Goal: Task Accomplishment & Management: Use online tool/utility

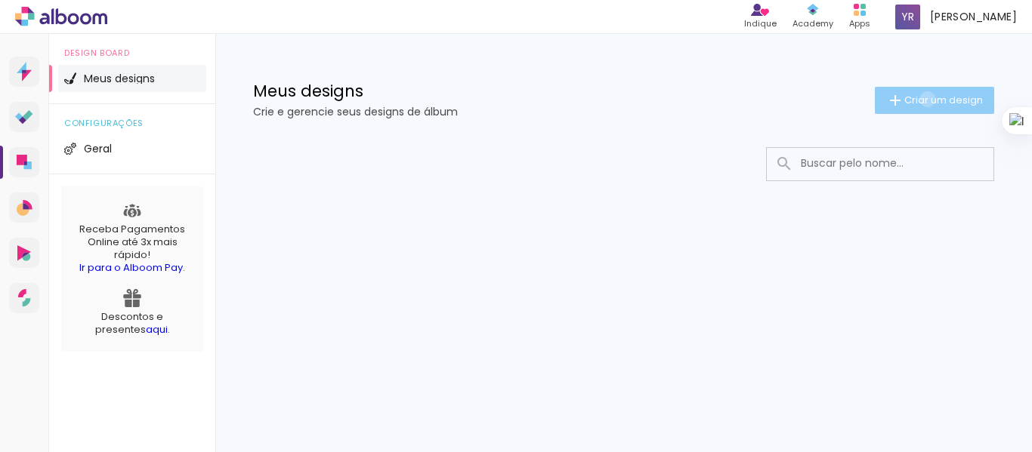
click at [925, 99] on span "Criar um design" at bounding box center [943, 100] width 79 height 10
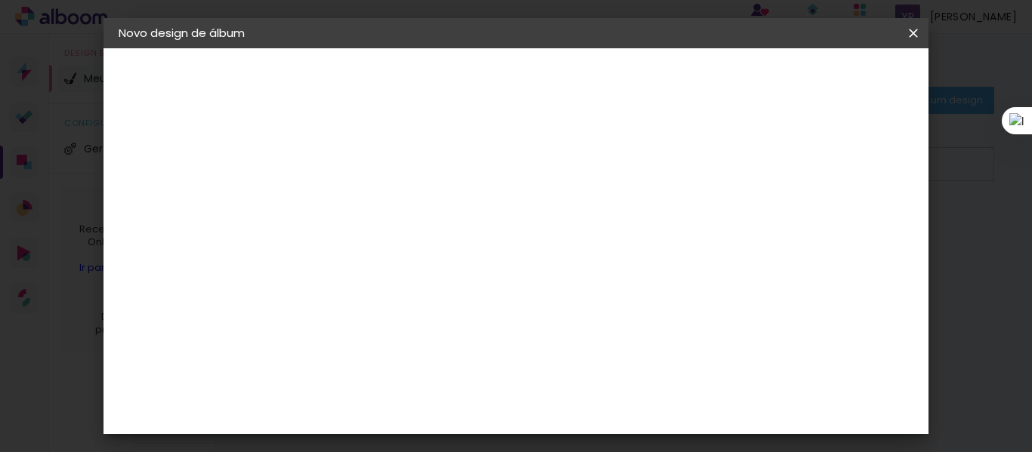
click at [366, 207] on input at bounding box center [366, 202] width 0 height 23
type input "ABC Lara"
type paper-input "ABC Lara"
click at [0, 0] on slot "Avançar" at bounding box center [0, 0] width 0 height 0
drag, startPoint x: 791, startPoint y: 261, endPoint x: 795, endPoint y: 236, distance: 24.6
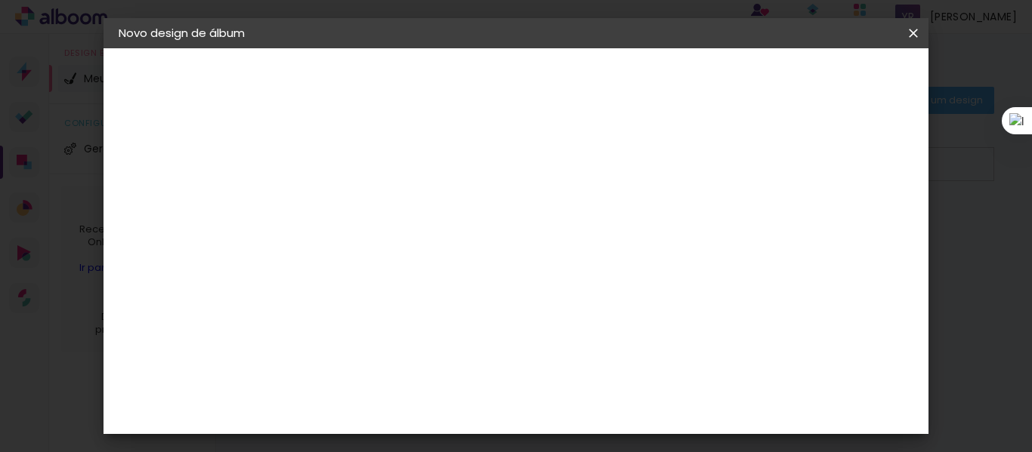
click at [0, 0] on slot "Tamanho Livre Sugerir uma encadernadora" at bounding box center [0, 0] width 0 height 0
click at [648, 216] on paper-item "Tamanho Livre" at bounding box center [575, 229] width 145 height 33
click at [0, 0] on slot "Avançar" at bounding box center [0, 0] width 0 height 0
click at [744, 174] on div at bounding box center [737, 174] width 14 height 14
type paper-checkbox "on"
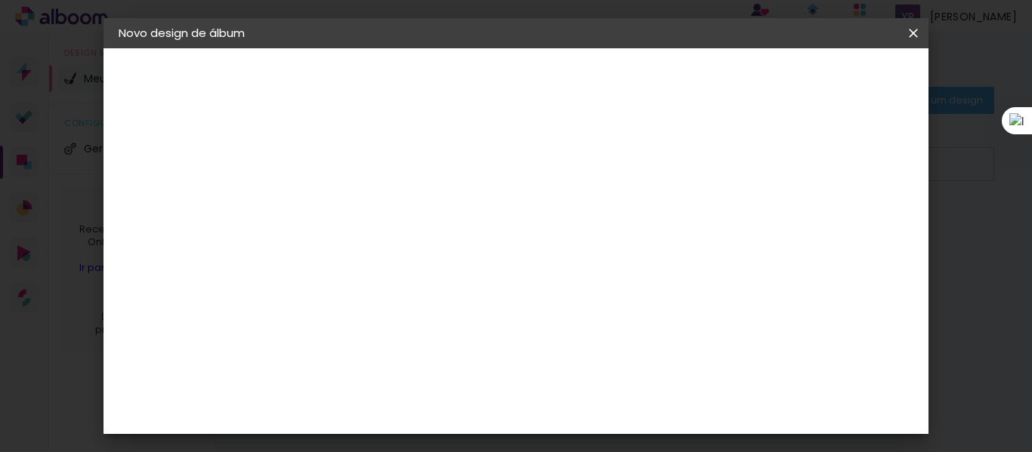
click at [819, 84] on span "Iniciar design" at bounding box center [784, 80] width 69 height 11
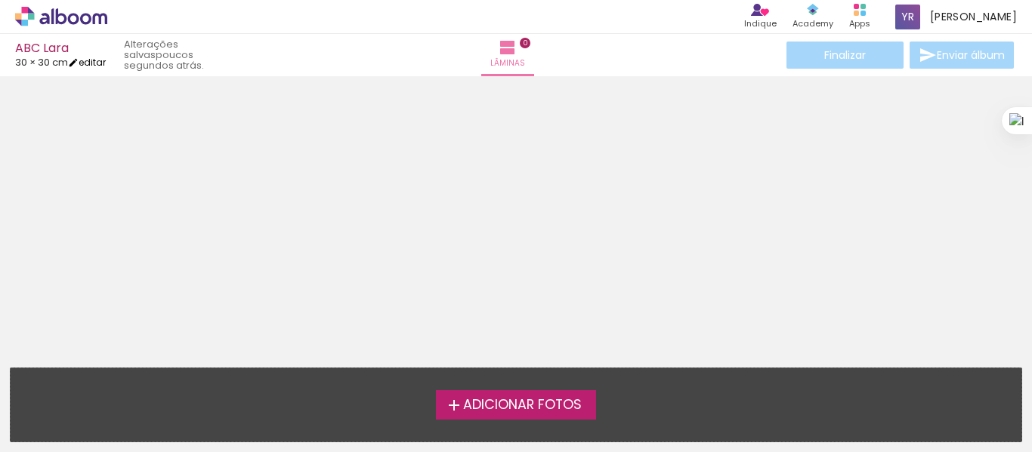
click at [98, 63] on link "editar" at bounding box center [87, 62] width 38 height 13
type input "30"
type input "60"
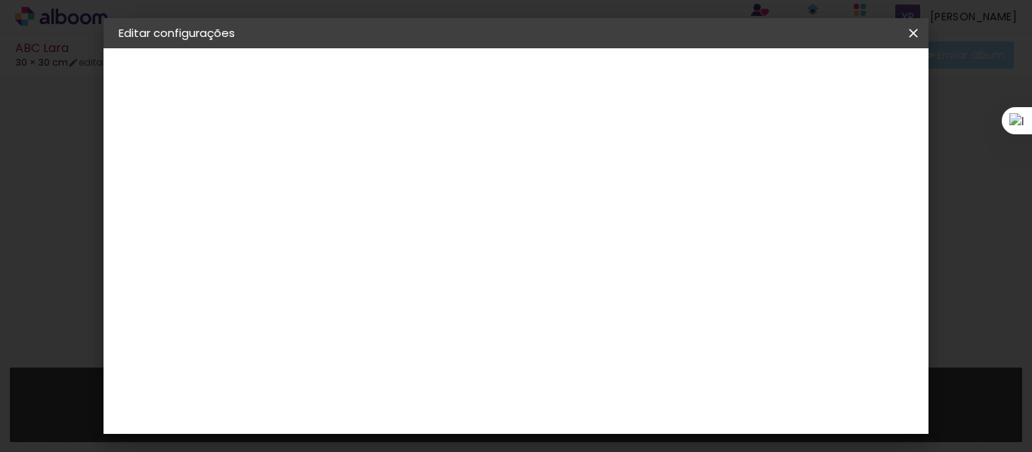
drag, startPoint x: 462, startPoint y: 325, endPoint x: 436, endPoint y: 324, distance: 26.4
click at [436, 324] on input "30" at bounding box center [446, 326] width 39 height 23
type input "20"
type paper-input "20"
drag, startPoint x: 538, startPoint y: 237, endPoint x: 520, endPoint y: 238, distance: 17.4
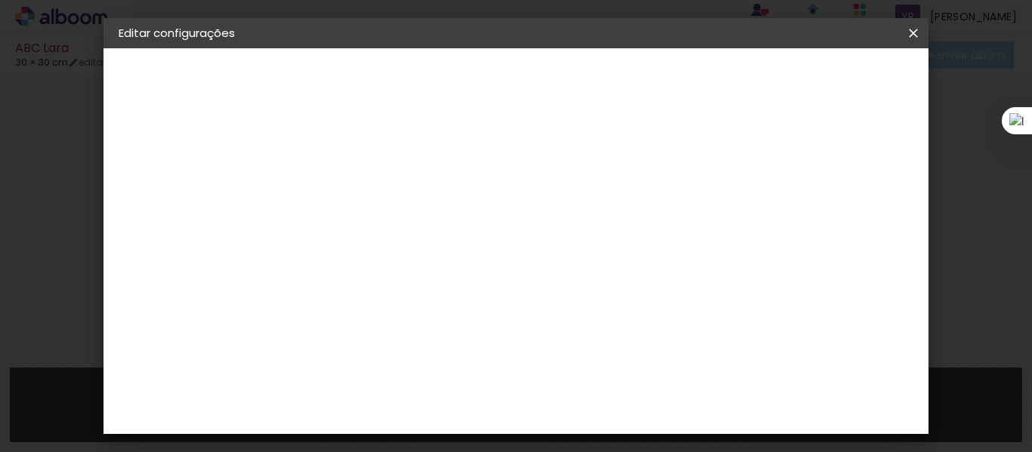
click at [520, 238] on span "30" at bounding box center [532, 236] width 25 height 23
click at [530, 237] on span "30" at bounding box center [532, 236] width 25 height 23
drag, startPoint x: 610, startPoint y: 422, endPoint x: 596, endPoint y: 422, distance: 14.4
click at [596, 259] on div "30 cm cm cm mm A maioria das encadernadoras sugere 5mm de sangria." at bounding box center [495, 198] width 391 height 121
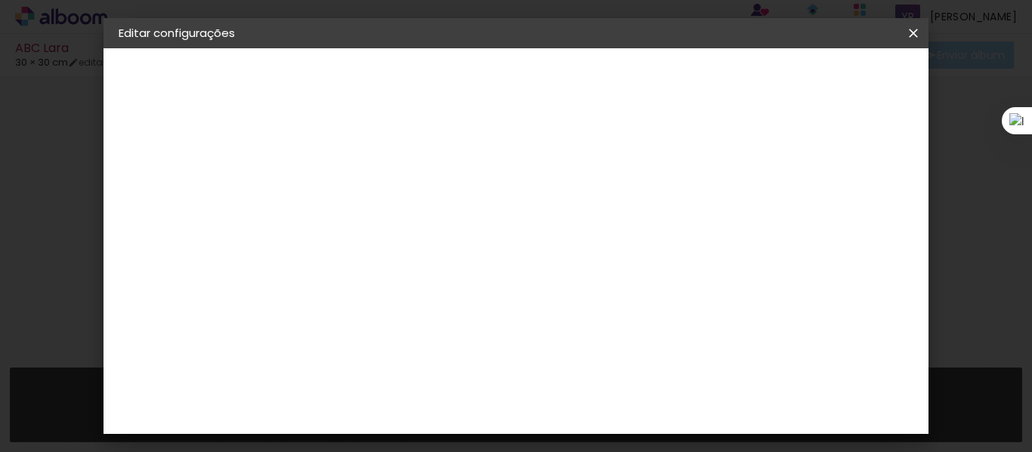
type input "40"
type paper-input "40"
click at [580, 79] on span "Salvar configurações" at bounding box center [541, 85] width 77 height 21
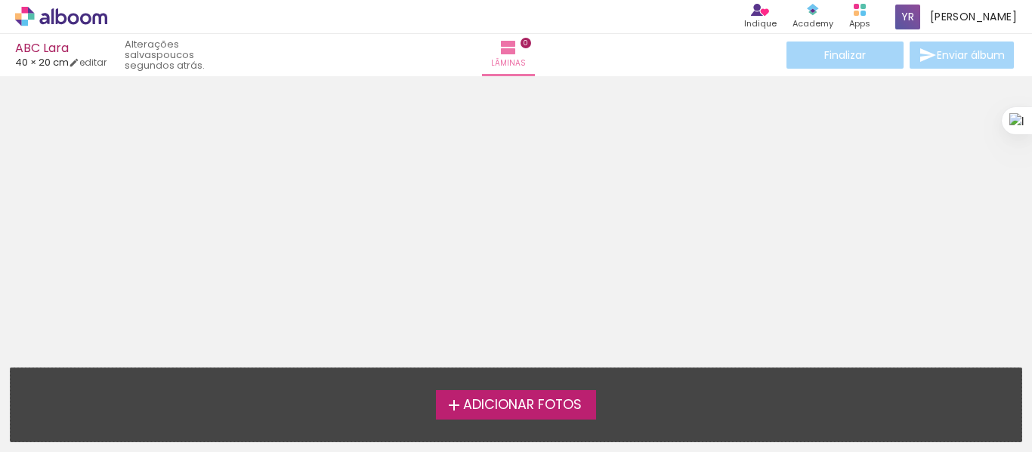
click at [520, 401] on span "Adicionar Fotos" at bounding box center [522, 406] width 119 height 14
click at [0, 0] on input "file" at bounding box center [0, 0] width 0 height 0
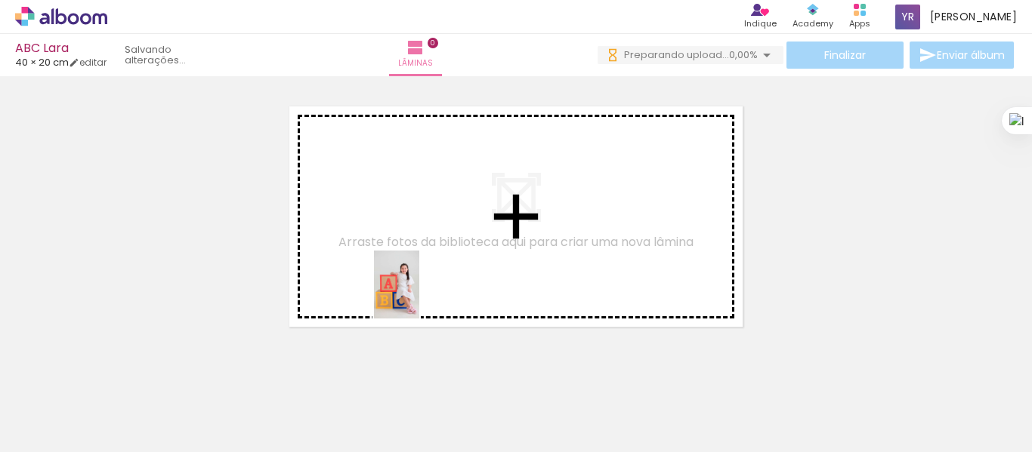
drag, startPoint x: 162, startPoint y: 413, endPoint x: 419, endPoint y: 296, distance: 282.3
click at [419, 296] on quentale-workspace at bounding box center [516, 226] width 1032 height 452
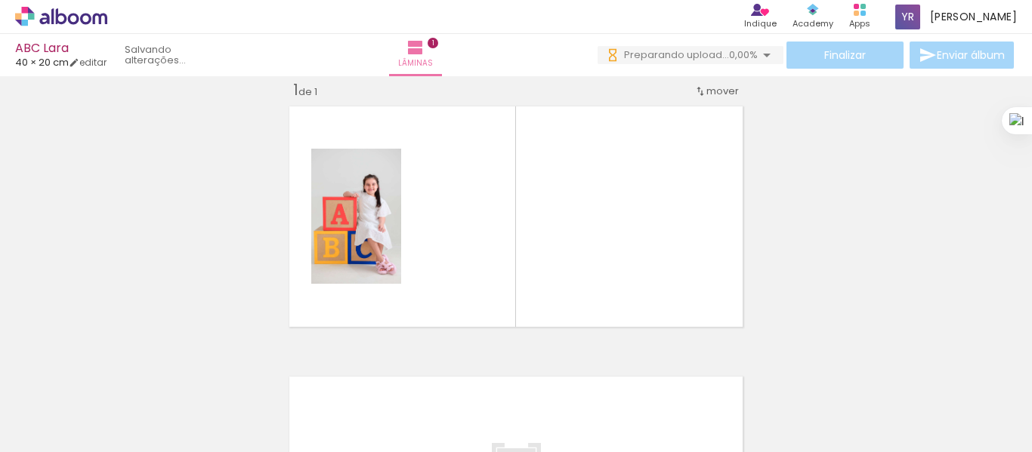
scroll to position [20, 0]
click at [339, 239] on quentale-photo at bounding box center [356, 216] width 90 height 135
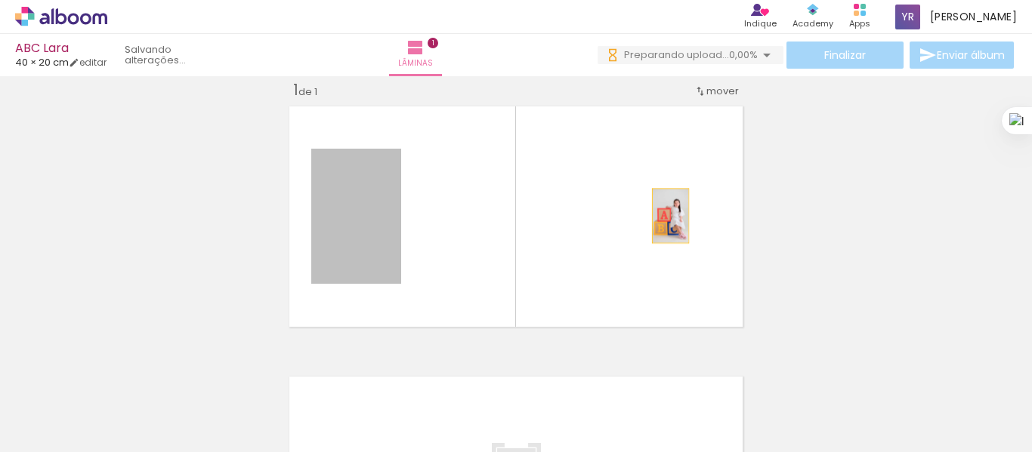
drag, startPoint x: 340, startPoint y: 239, endPoint x: 667, endPoint y: 217, distance: 327.9
click at [666, 217] on quentale-layouter at bounding box center [515, 216] width 465 height 233
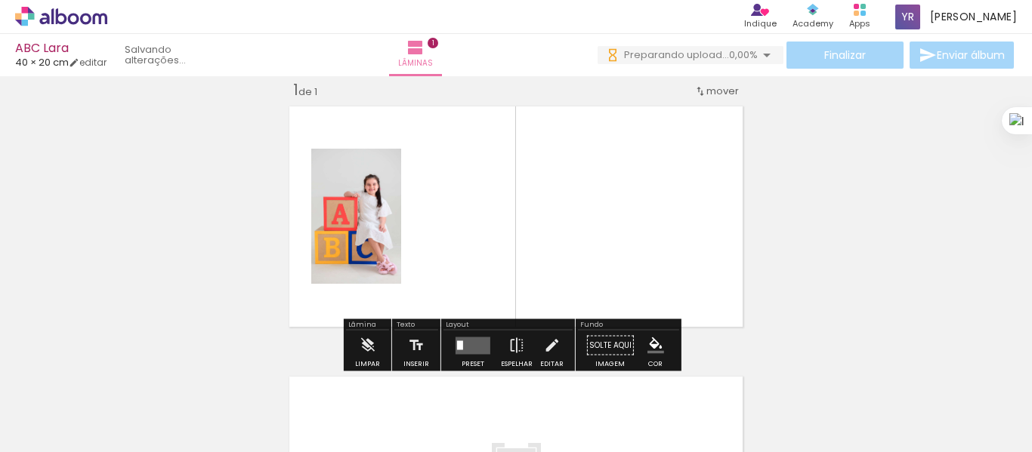
click at [471, 344] on quentale-layouter at bounding box center [472, 345] width 35 height 17
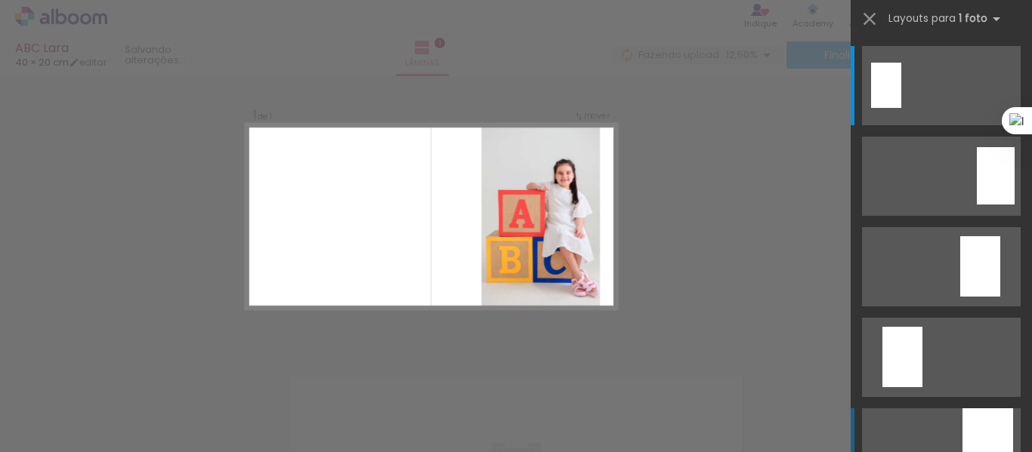
click at [971, 434] on div at bounding box center [987, 448] width 51 height 79
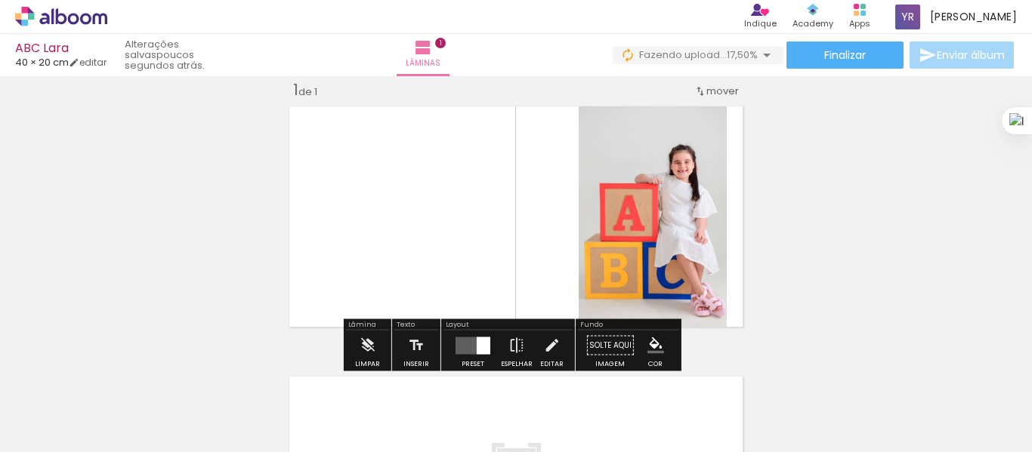
click at [663, 182] on quentale-photo at bounding box center [653, 216] width 148 height 233
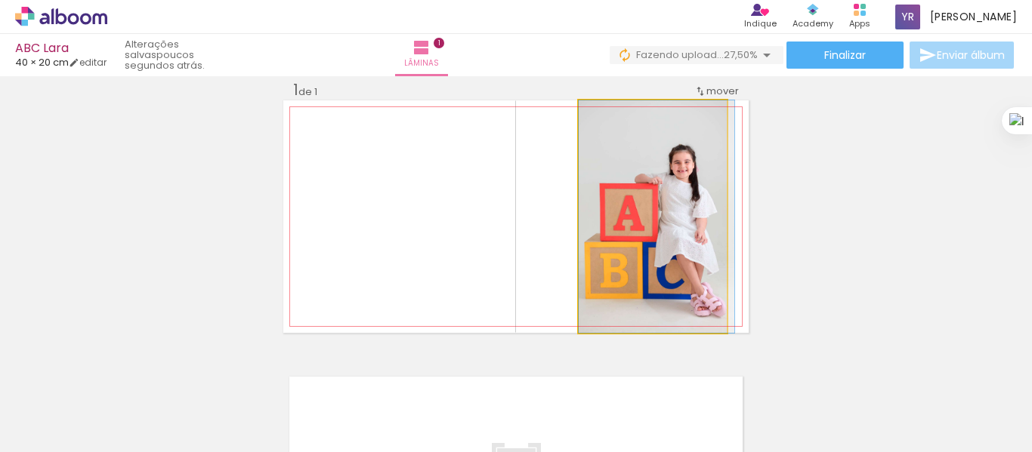
click at [622, 201] on quentale-photo at bounding box center [653, 216] width 148 height 233
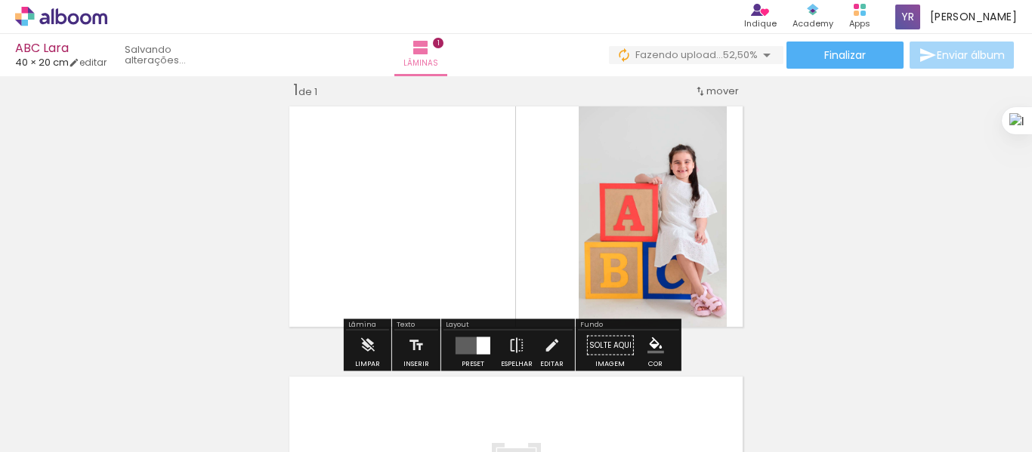
drag, startPoint x: 993, startPoint y: 240, endPoint x: 1006, endPoint y: 37, distance: 203.7
click at [1006, 0] on div "ABC Lara 40 × 20 cm editar Lâminas 1 Finalizar Enviar álbum Inserir lâmina 1 de…" at bounding box center [516, 0] width 1032 height 0
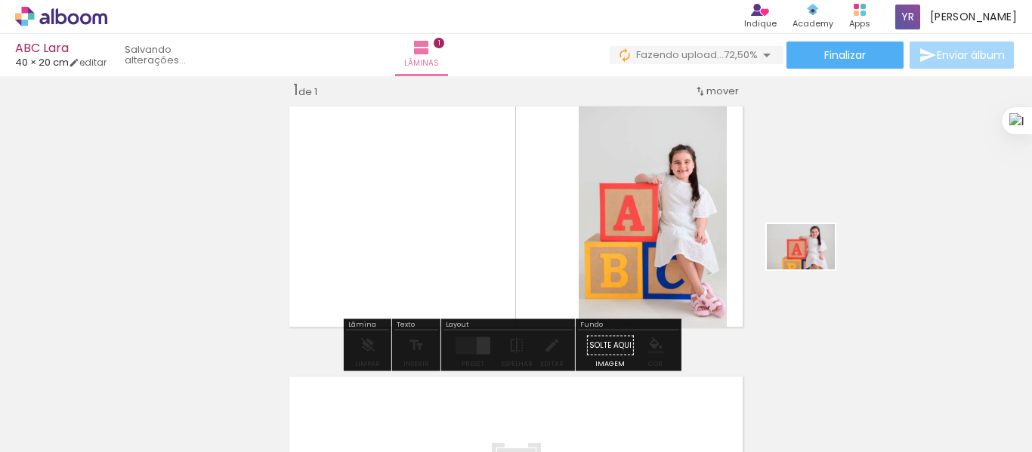
drag, startPoint x: 224, startPoint y: 418, endPoint x: 811, endPoint y: 278, distance: 603.3
click at [811, 278] on quentale-workspace at bounding box center [516, 226] width 1032 height 452
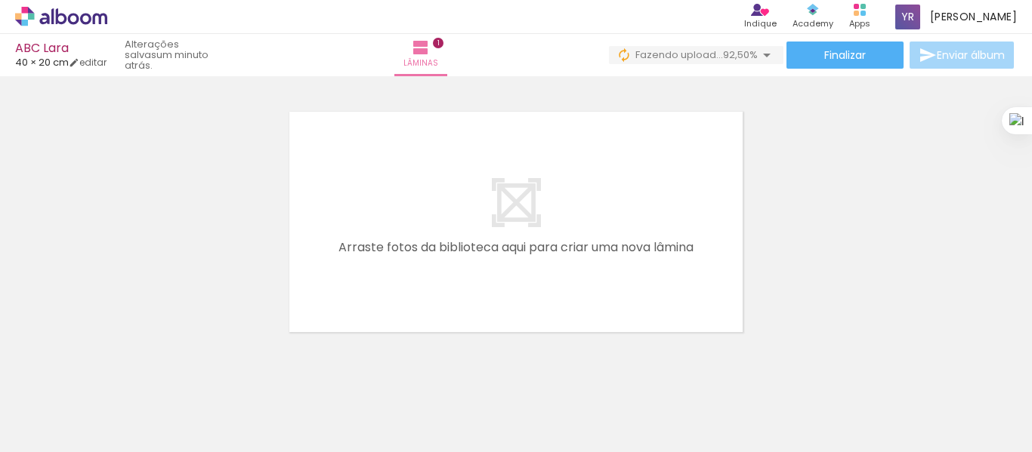
scroll to position [279, 0]
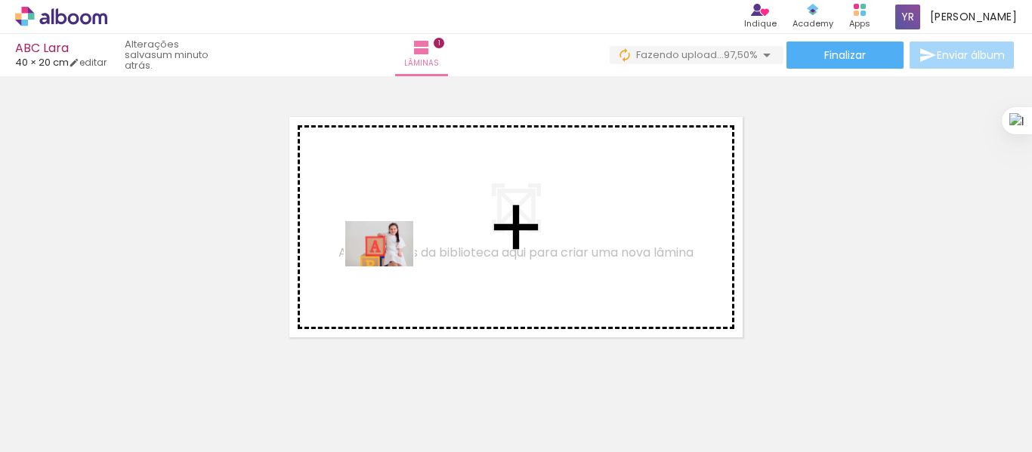
drag, startPoint x: 239, startPoint y: 403, endPoint x: 391, endPoint y: 266, distance: 204.3
click at [391, 266] on quentale-workspace at bounding box center [516, 226] width 1032 height 452
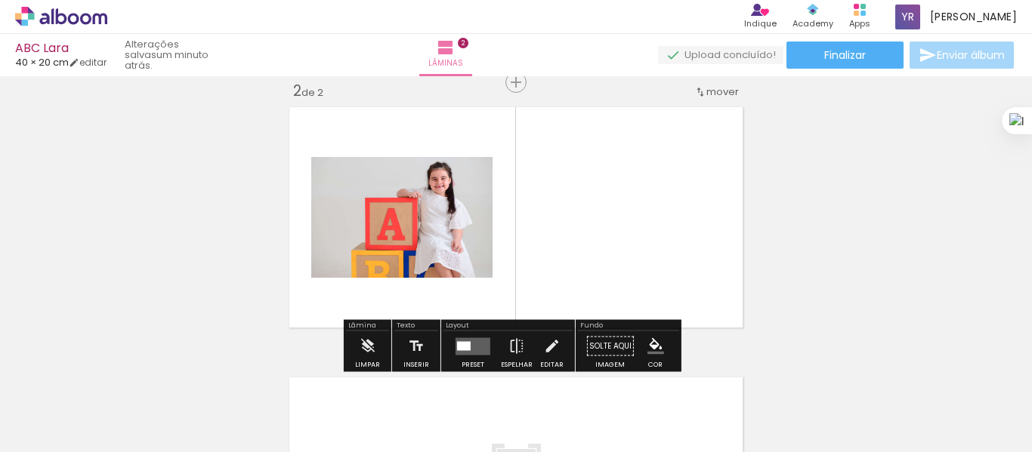
scroll to position [290, 0]
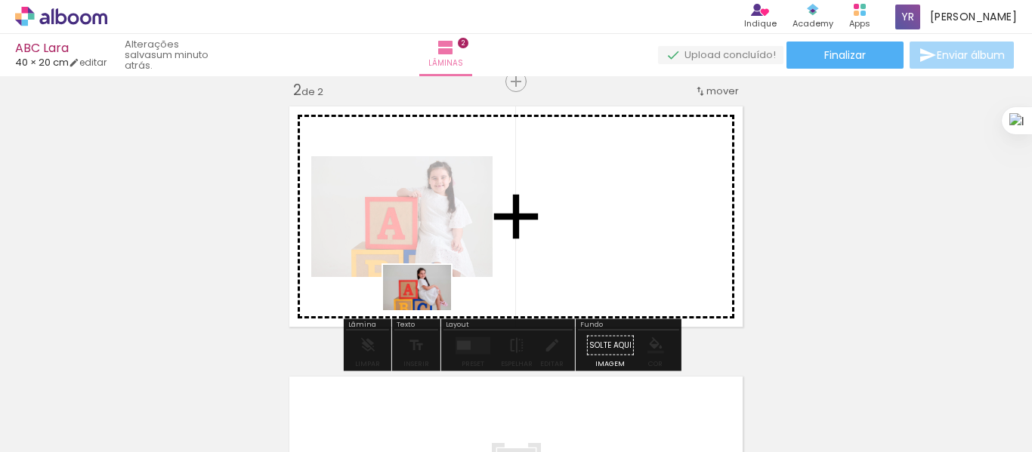
drag, startPoint x: 326, startPoint y: 406, endPoint x: 428, endPoint y: 310, distance: 140.0
click at [428, 310] on quentale-workspace at bounding box center [516, 226] width 1032 height 452
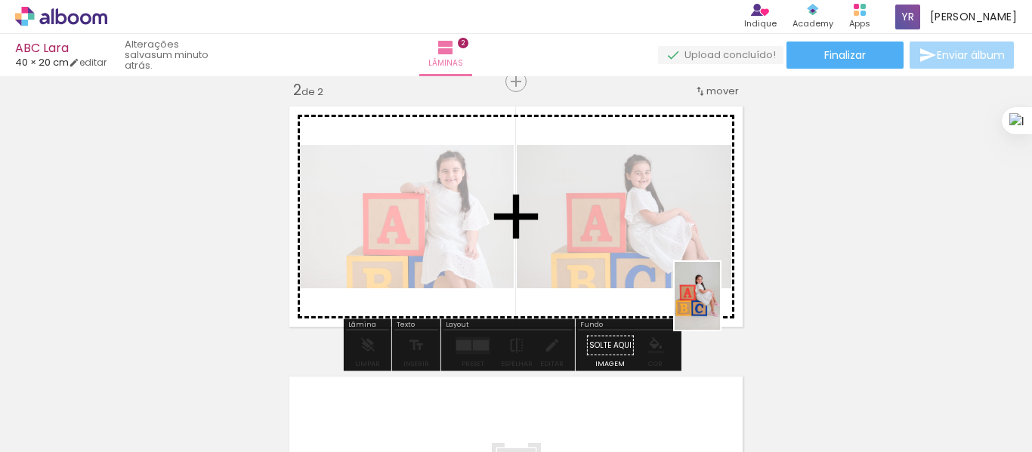
drag, startPoint x: 418, startPoint y: 414, endPoint x: 721, endPoint y: 307, distance: 321.3
click at [721, 307] on quentale-workspace at bounding box center [516, 226] width 1032 height 452
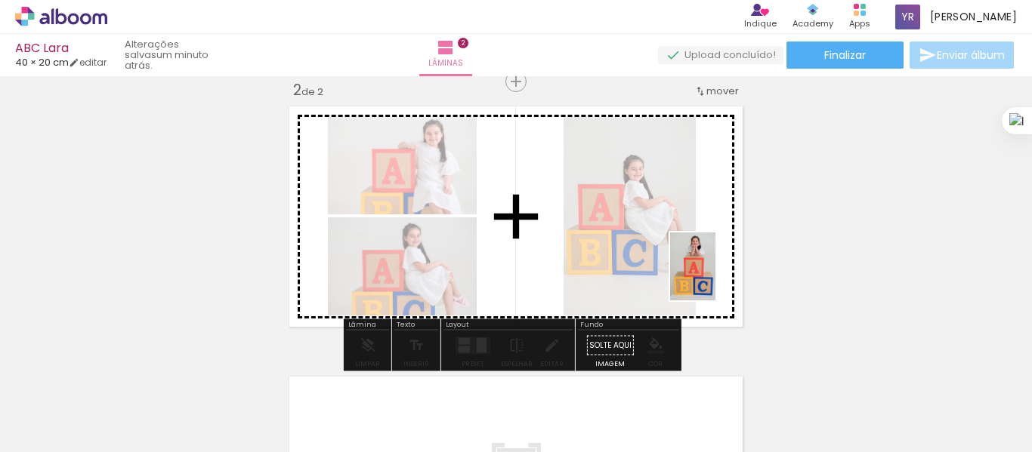
drag, startPoint x: 489, startPoint y: 411, endPoint x: 716, endPoint y: 278, distance: 262.7
click at [716, 278] on quentale-workspace at bounding box center [516, 226] width 1032 height 452
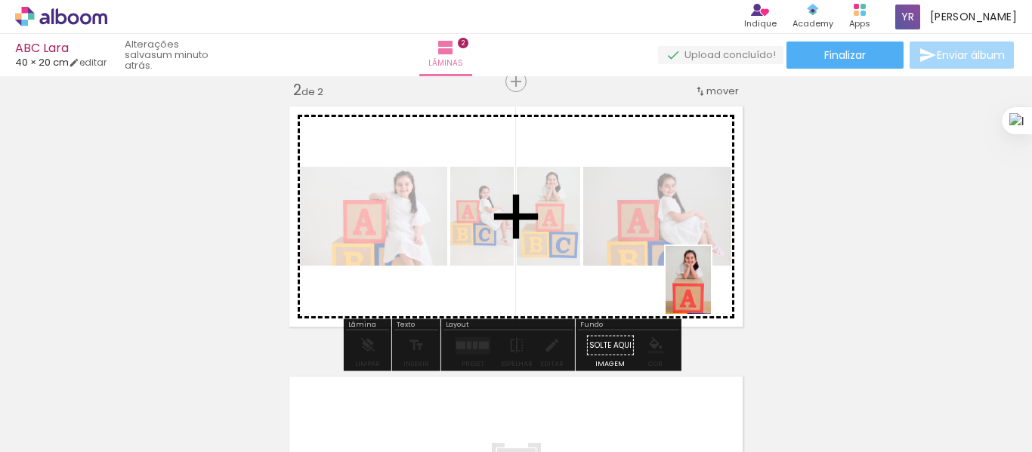
drag, startPoint x: 570, startPoint y: 417, endPoint x: 711, endPoint y: 292, distance: 188.9
click at [711, 292] on quentale-workspace at bounding box center [516, 226] width 1032 height 452
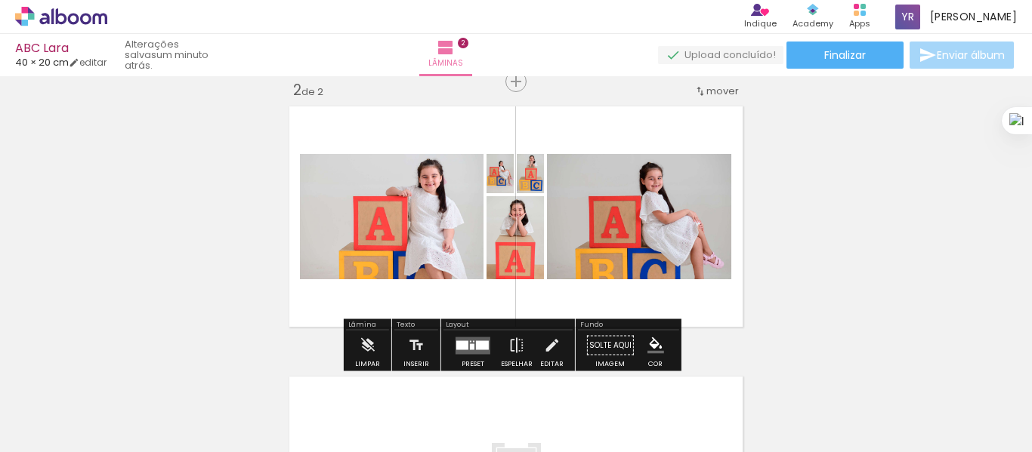
click at [470, 346] on div at bounding box center [472, 347] width 5 height 6
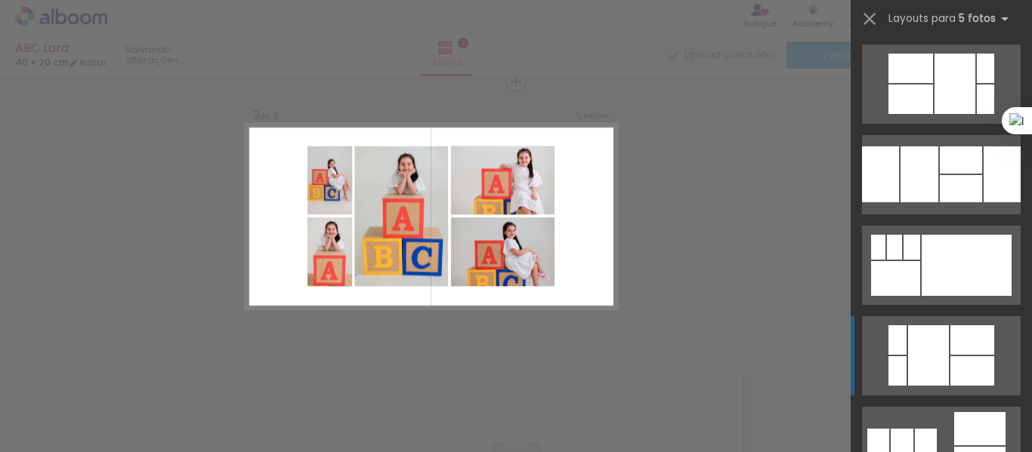
scroll to position [1209, 0]
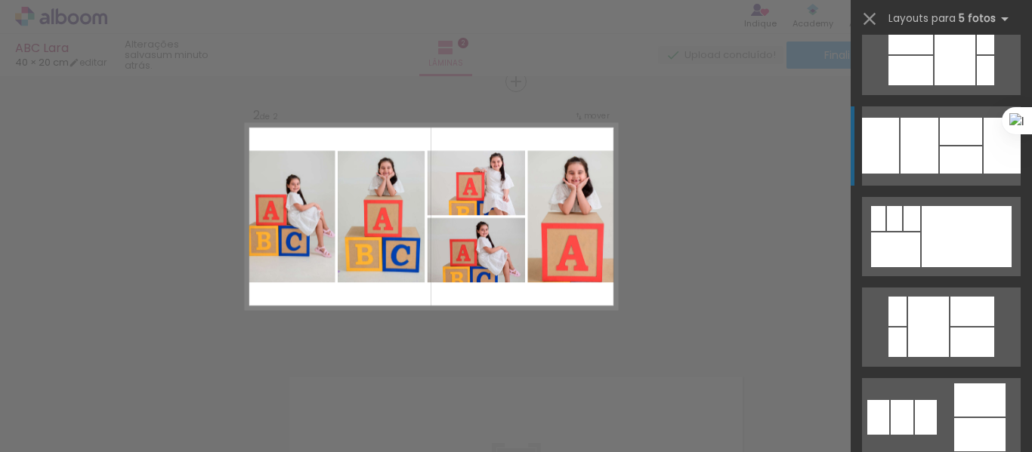
click at [955, 85] on div at bounding box center [954, 55] width 41 height 60
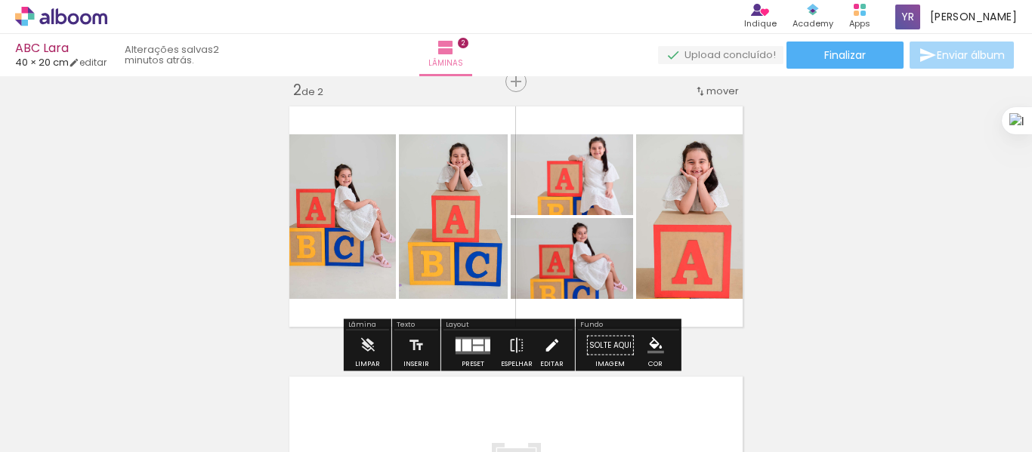
click at [548, 344] on iron-icon at bounding box center [551, 346] width 17 height 30
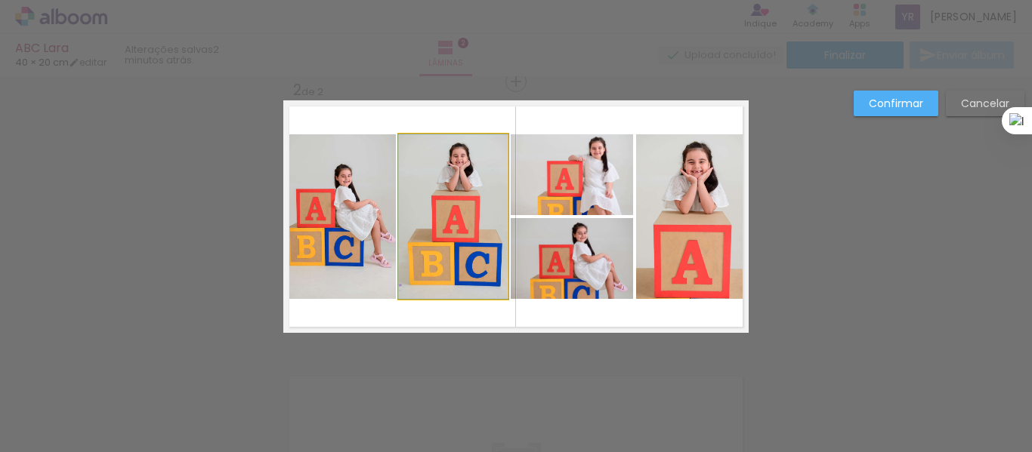
click at [480, 196] on quentale-photo at bounding box center [453, 216] width 109 height 165
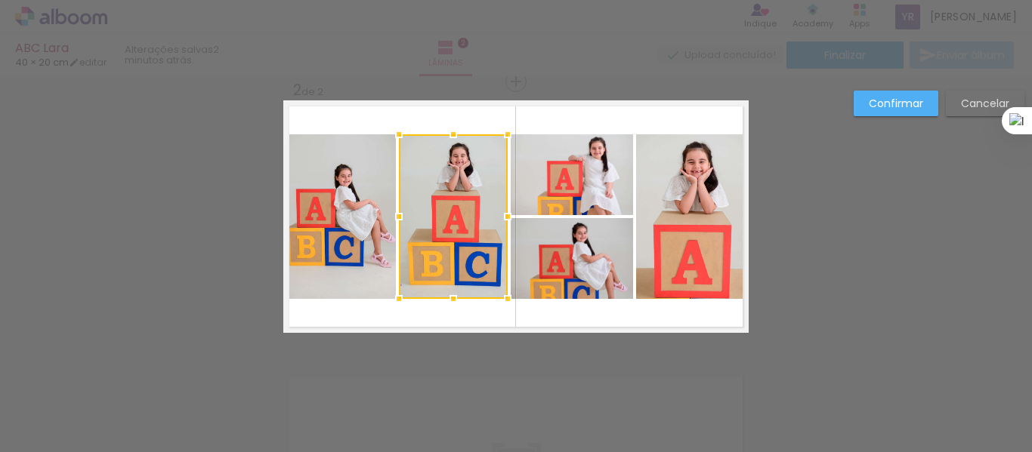
click at [360, 205] on quentale-photo at bounding box center [339, 216] width 113 height 165
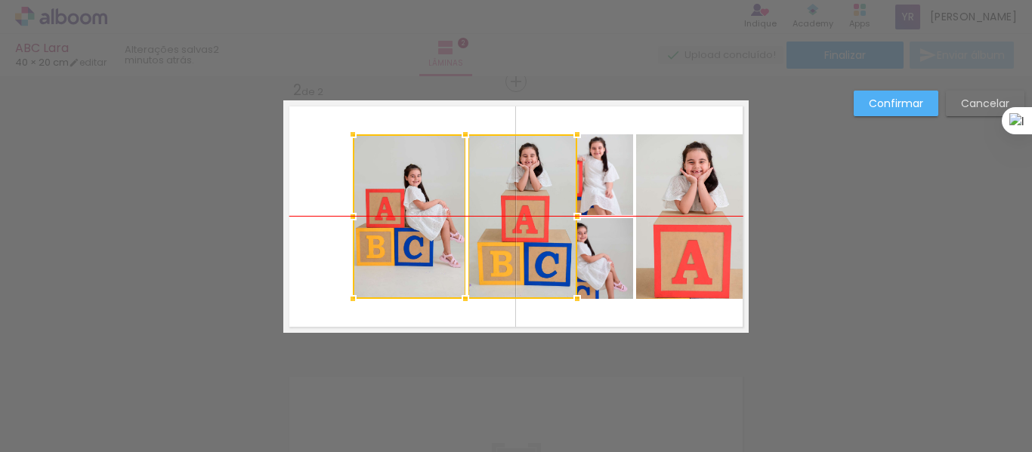
drag, startPoint x: 453, startPoint y: 189, endPoint x: 523, endPoint y: 186, distance: 69.6
click at [523, 186] on div at bounding box center [465, 216] width 224 height 165
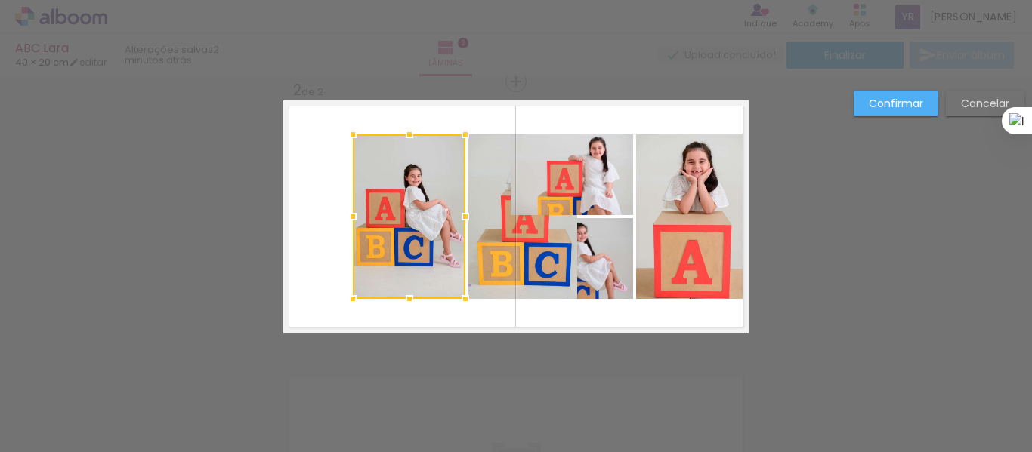
click at [594, 177] on quentale-photo at bounding box center [572, 174] width 122 height 81
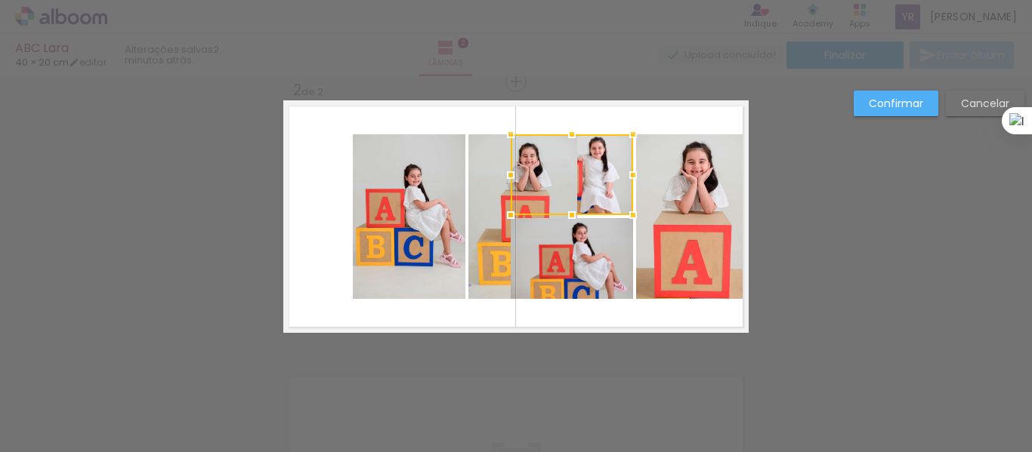
click at [594, 267] on quentale-photo at bounding box center [572, 258] width 122 height 81
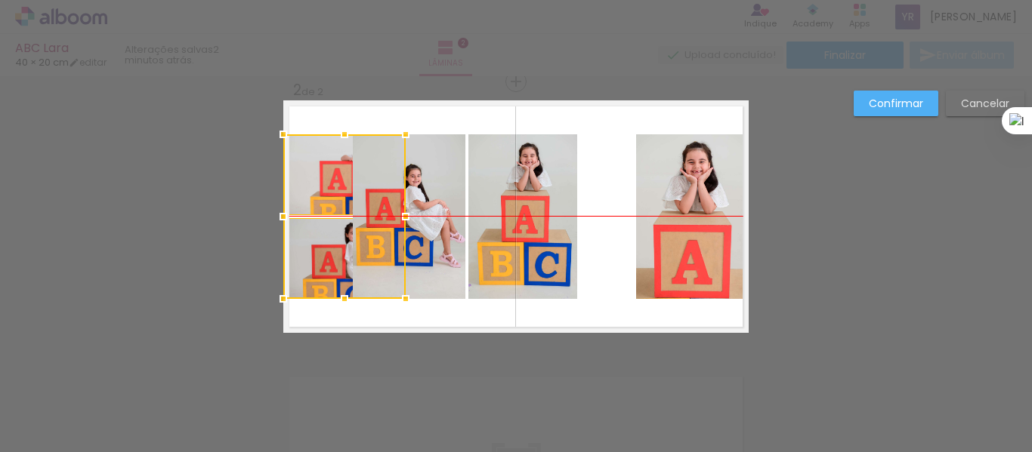
drag, startPoint x: 606, startPoint y: 190, endPoint x: 375, endPoint y: 190, distance: 230.4
click at [375, 190] on div at bounding box center [344, 216] width 122 height 165
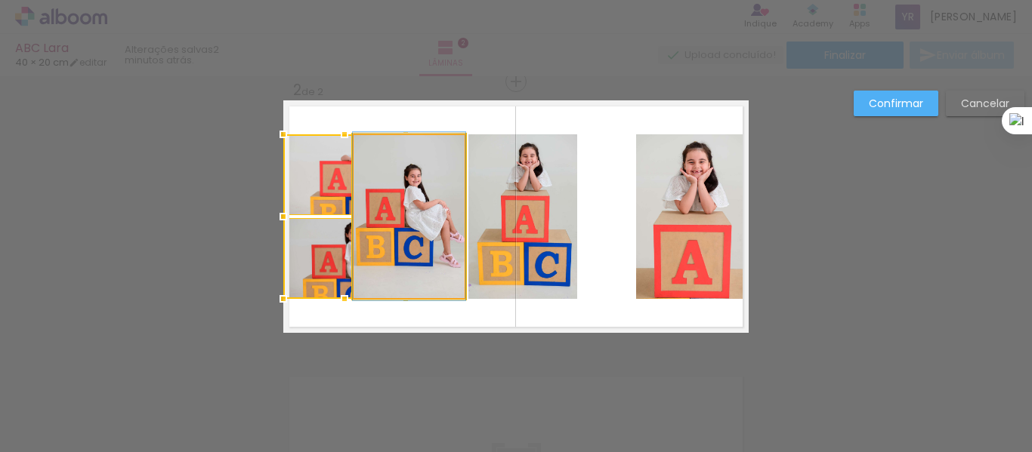
click at [431, 198] on quentale-photo at bounding box center [409, 216] width 113 height 165
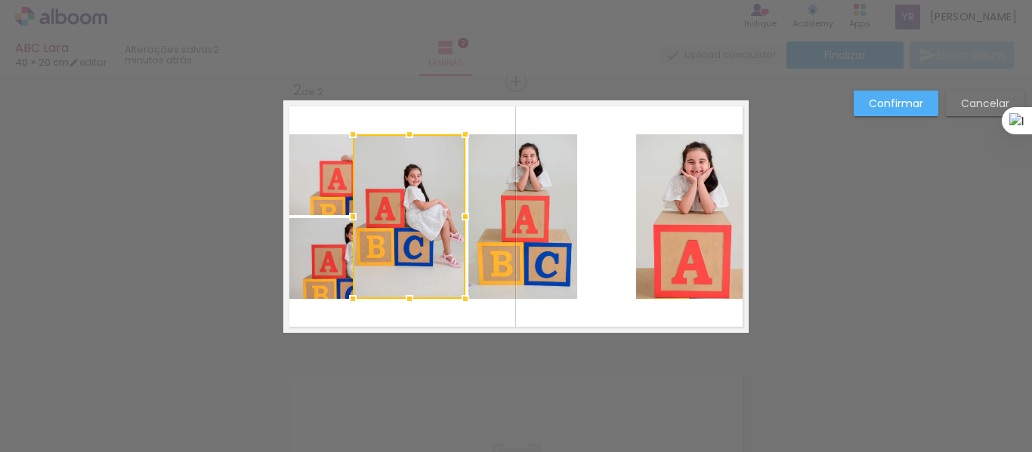
click at [495, 199] on quentale-photo at bounding box center [522, 216] width 109 height 165
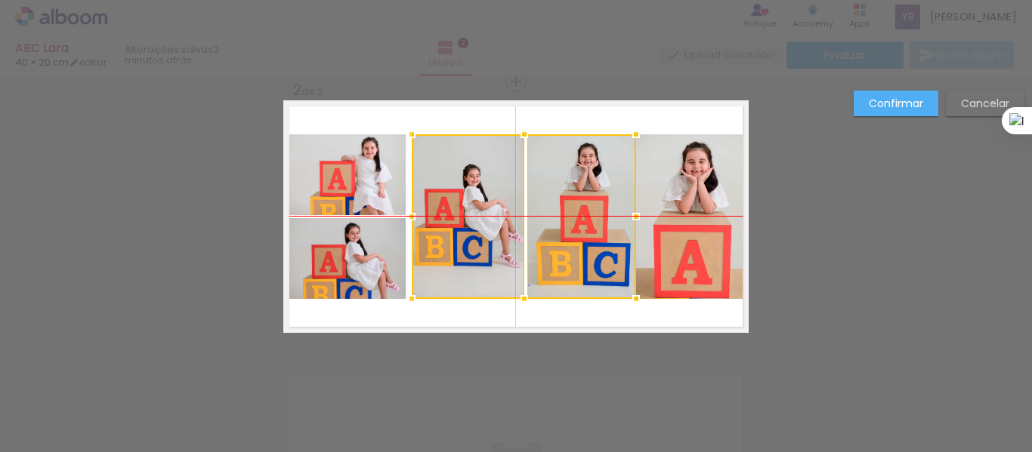
drag, startPoint x: 493, startPoint y: 201, endPoint x: 551, endPoint y: 202, distance: 58.9
click at [551, 202] on div at bounding box center [524, 216] width 224 height 165
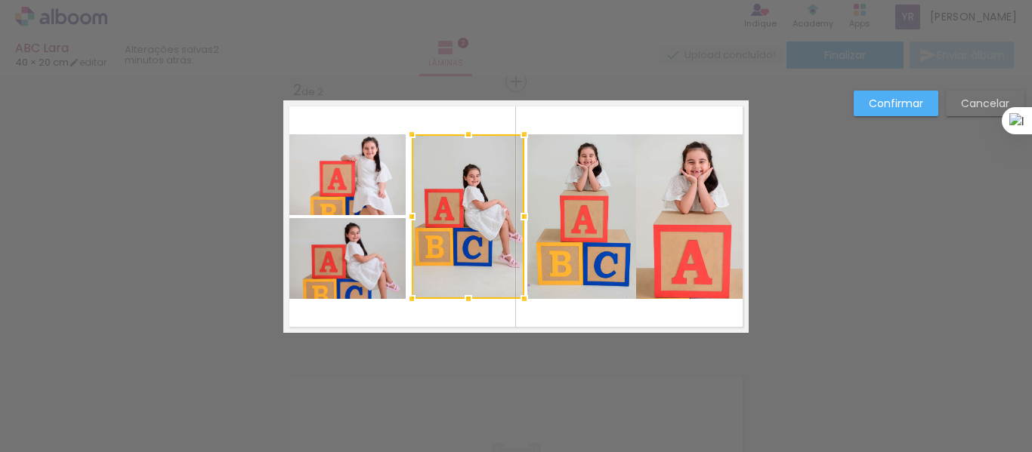
click at [551, 202] on quentale-photo at bounding box center [581, 216] width 109 height 165
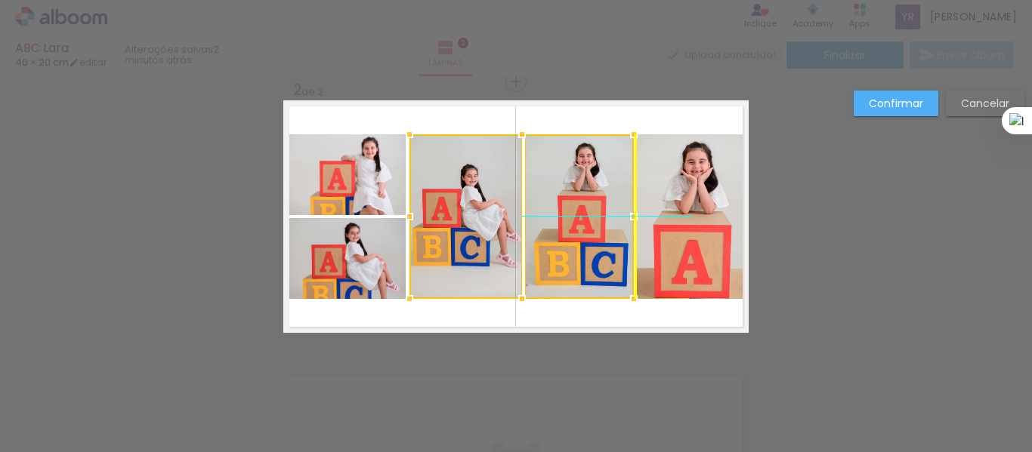
click at [548, 203] on div at bounding box center [521, 216] width 224 height 165
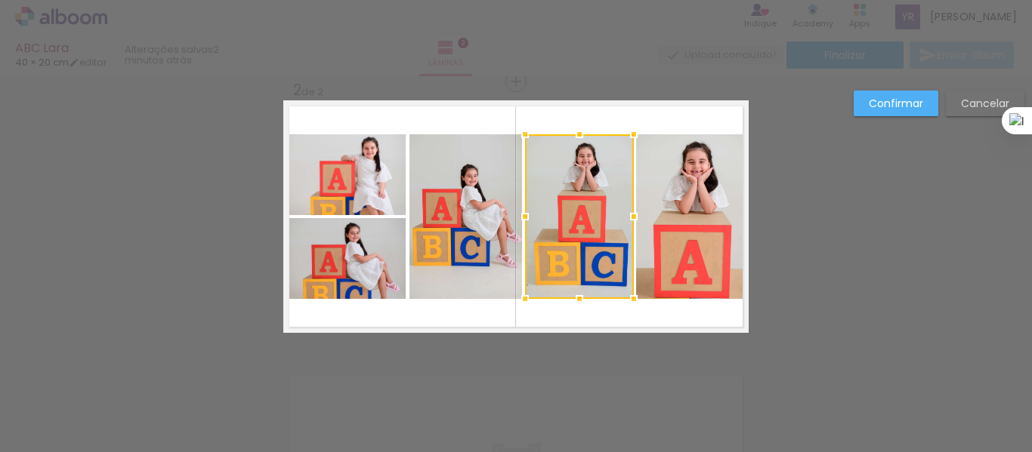
click at [607, 111] on quentale-layouter at bounding box center [515, 216] width 465 height 233
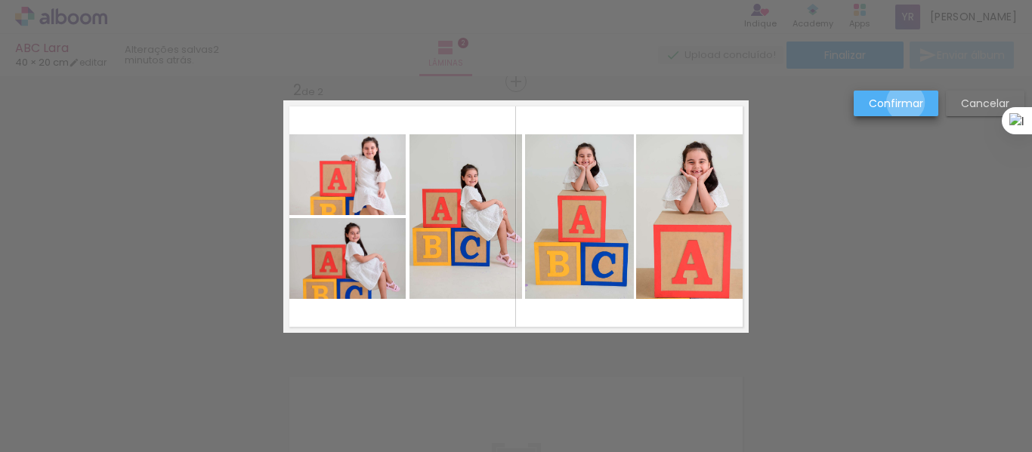
click at [0, 0] on slot "Confirmar" at bounding box center [0, 0] width 0 height 0
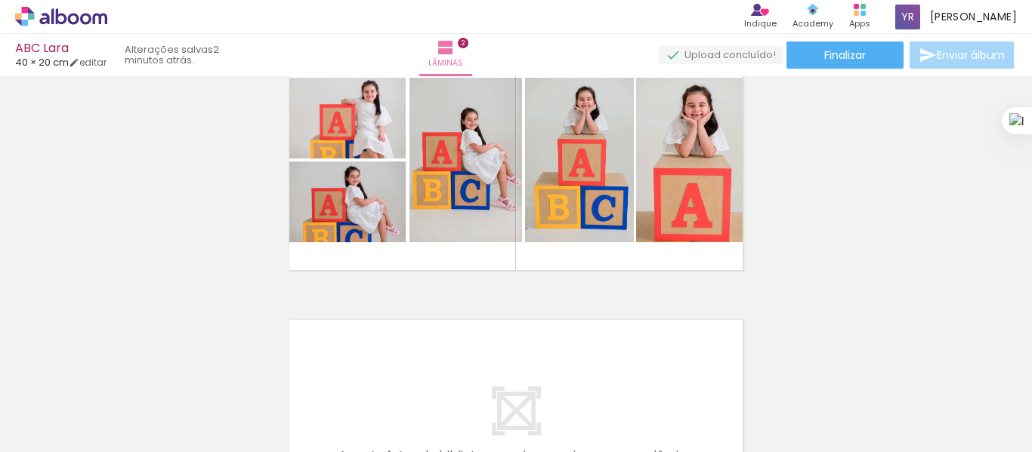
scroll to position [588, 0]
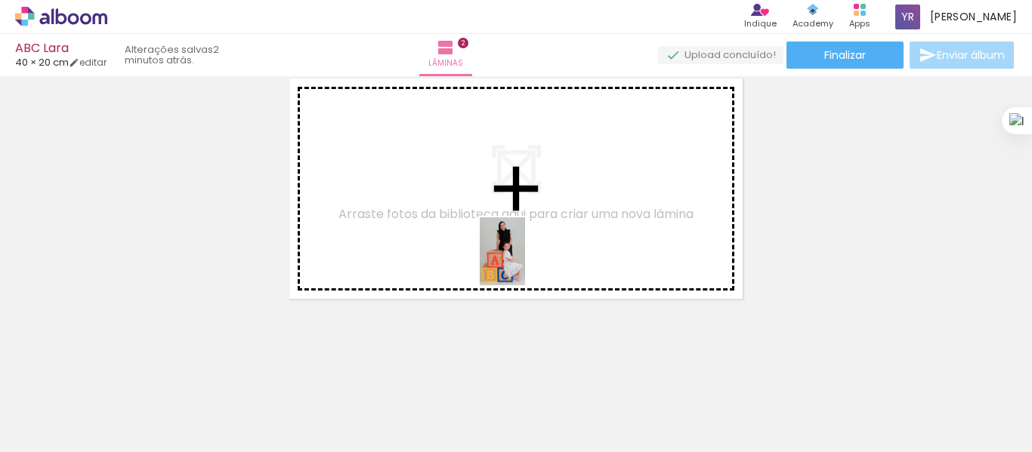
drag, startPoint x: 667, startPoint y: 415, endPoint x: 525, endPoint y: 263, distance: 207.9
click at [525, 263] on quentale-workspace at bounding box center [516, 226] width 1032 height 452
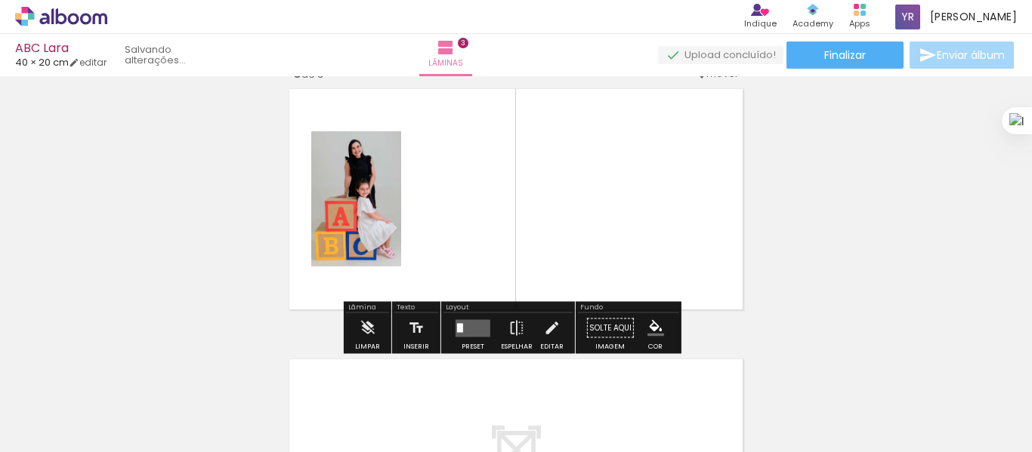
scroll to position [560, 0]
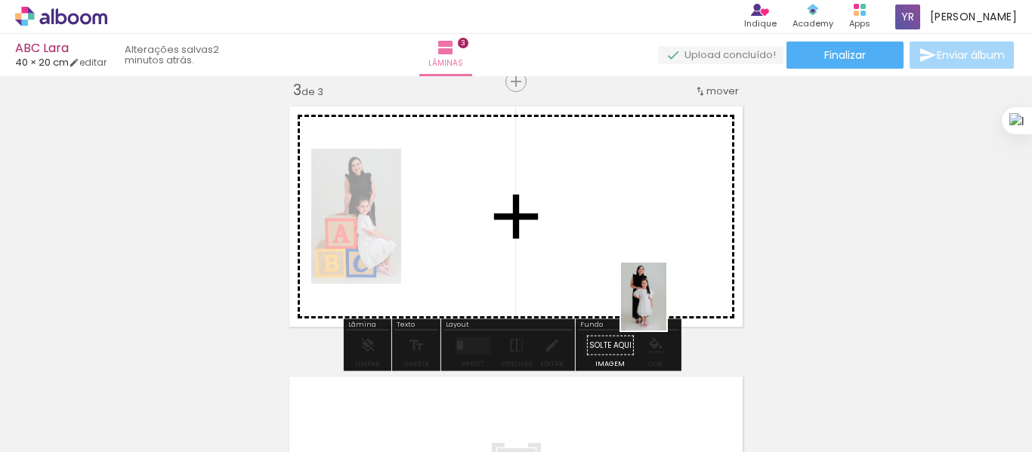
click at [666, 308] on quentale-workspace at bounding box center [516, 226] width 1032 height 452
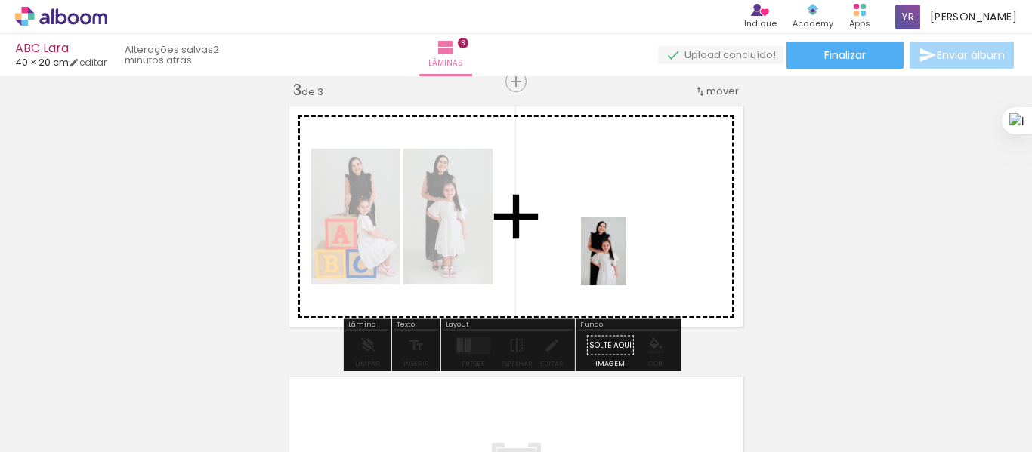
drag, startPoint x: 848, startPoint y: 410, endPoint x: 624, endPoint y: 260, distance: 270.1
click at [624, 260] on quentale-workspace at bounding box center [516, 226] width 1032 height 452
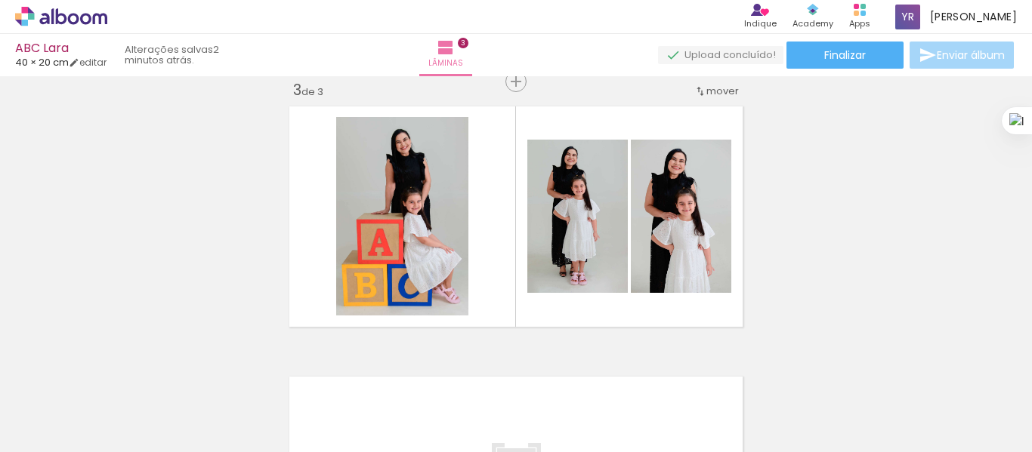
scroll to position [0, 601]
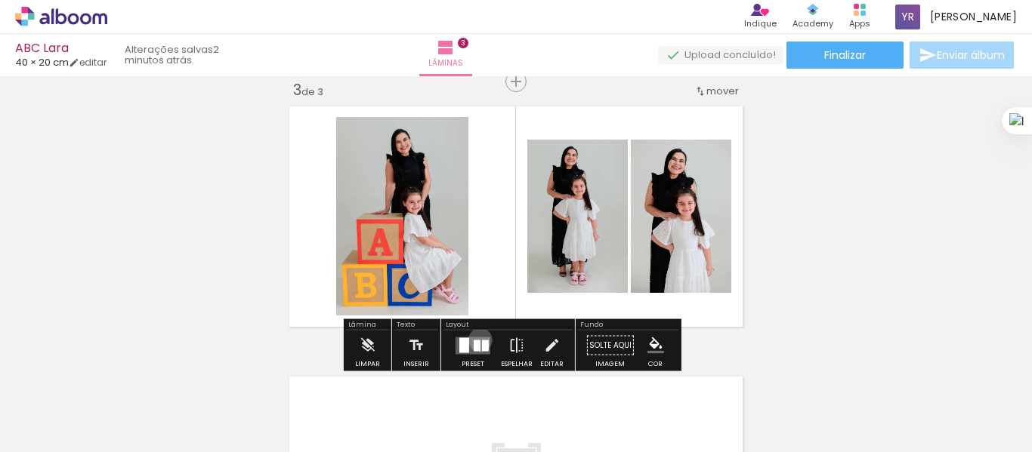
click at [477, 339] on quentale-layouter at bounding box center [472, 345] width 35 height 17
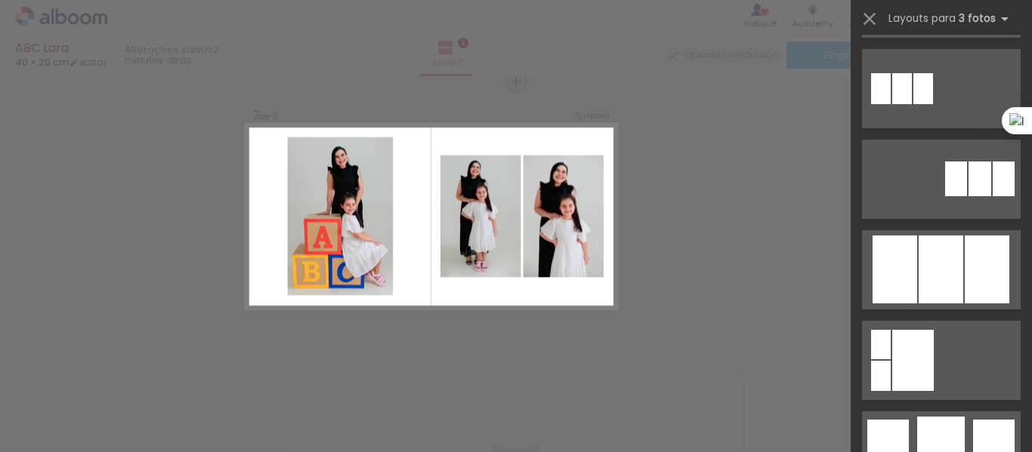
scroll to position [851, 0]
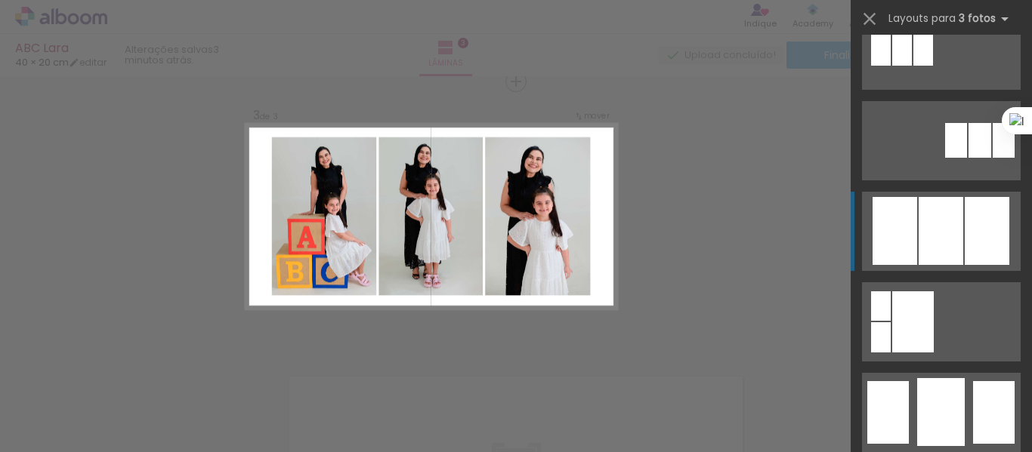
click at [940, 378] on div at bounding box center [941, 412] width 48 height 68
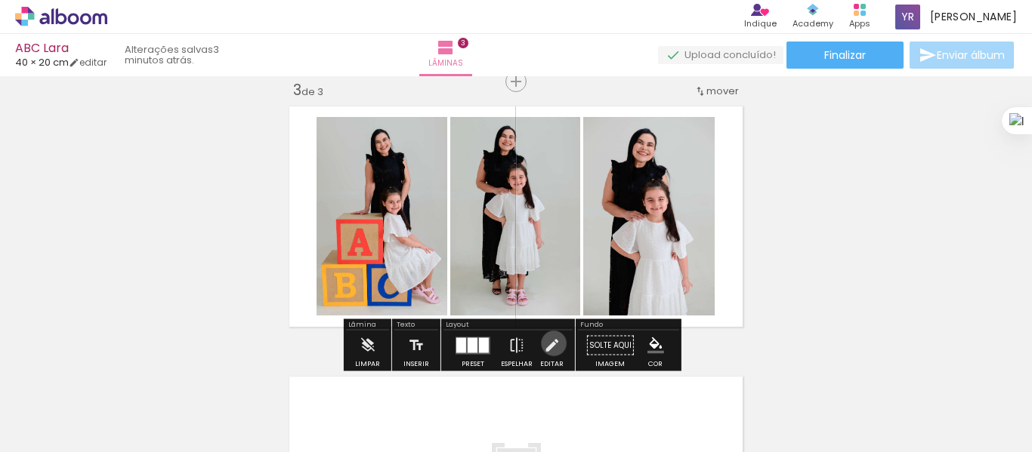
click at [549, 344] on iron-icon at bounding box center [551, 346] width 17 height 30
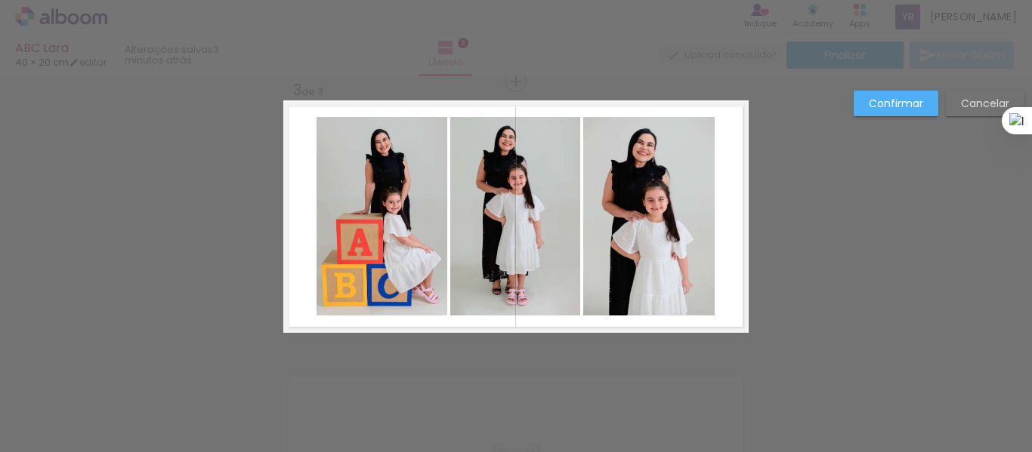
drag, startPoint x: 303, startPoint y: 138, endPoint x: 641, endPoint y: 281, distance: 367.3
click at [621, 289] on quentale-layouter at bounding box center [515, 216] width 465 height 233
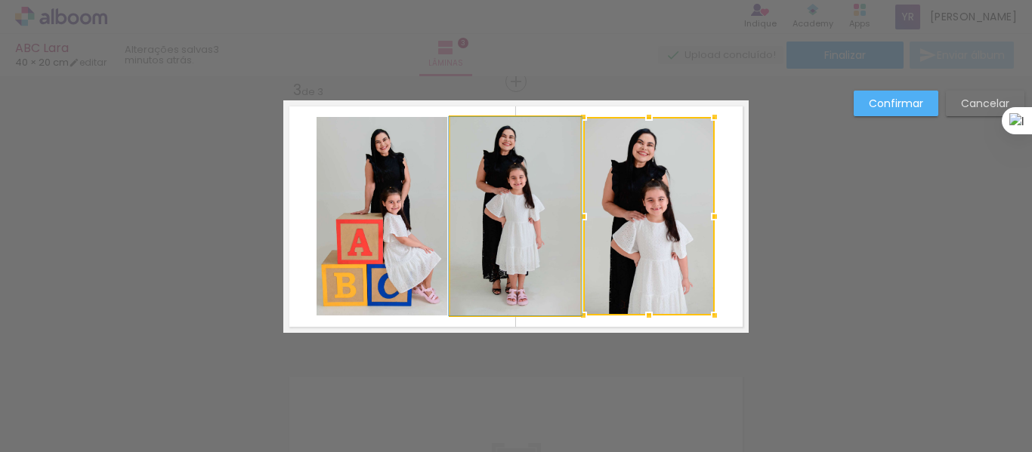
click at [502, 190] on quentale-photo at bounding box center [515, 216] width 130 height 199
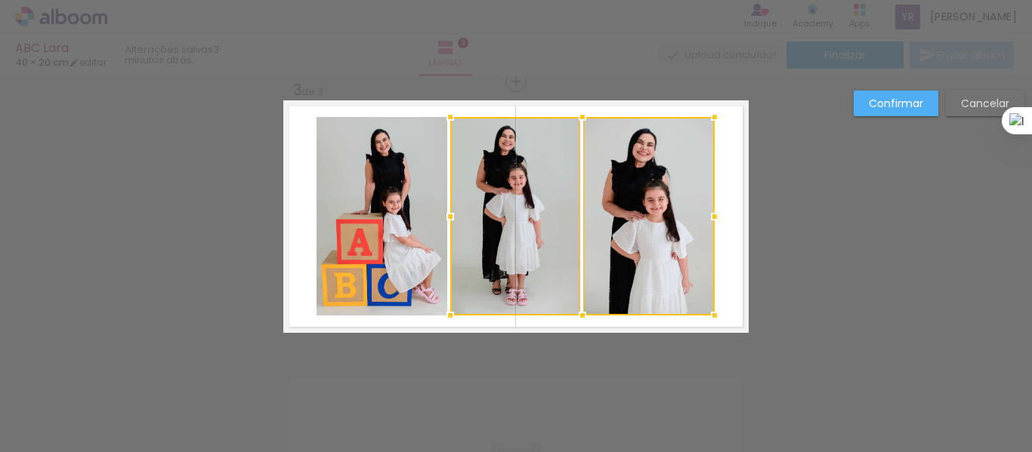
click at [397, 212] on quentale-photo at bounding box center [382, 216] width 131 height 199
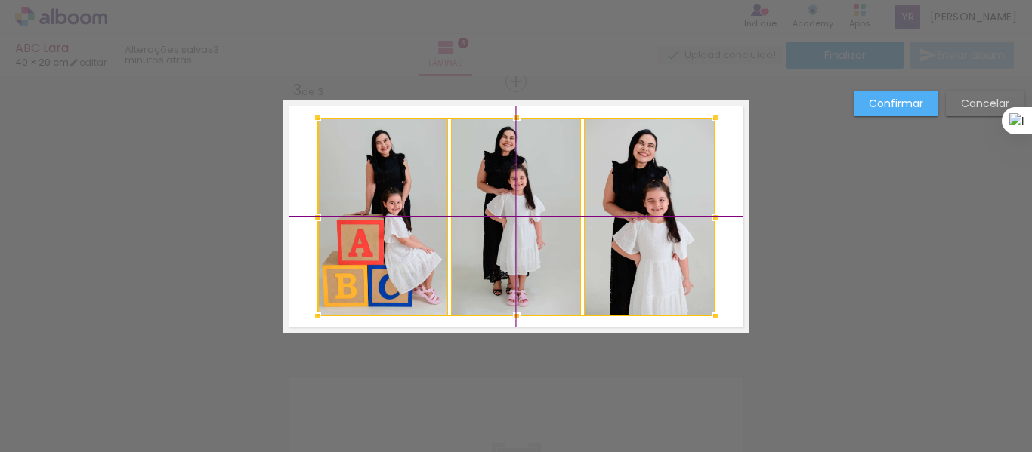
drag, startPoint x: 387, startPoint y: 201, endPoint x: 357, endPoint y: 187, distance: 32.8
click at [357, 187] on div at bounding box center [516, 217] width 398 height 199
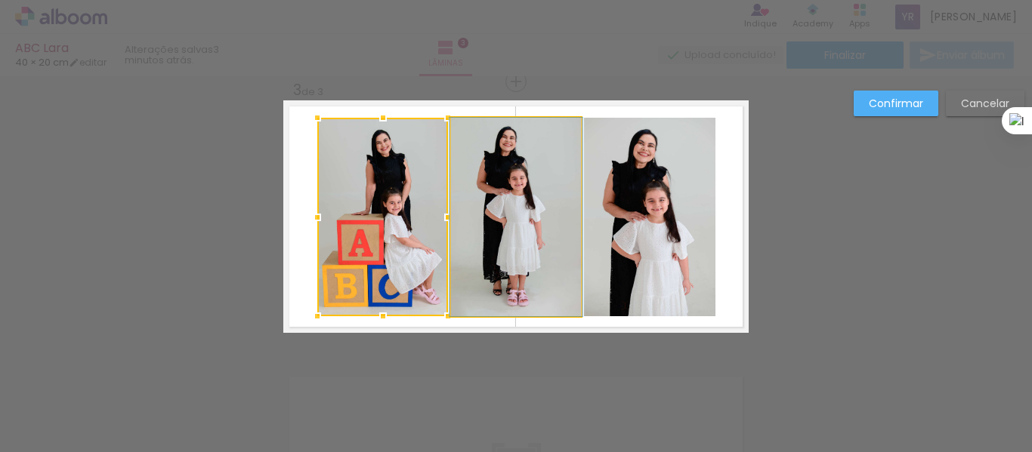
click at [524, 188] on quentale-photo at bounding box center [516, 217] width 130 height 199
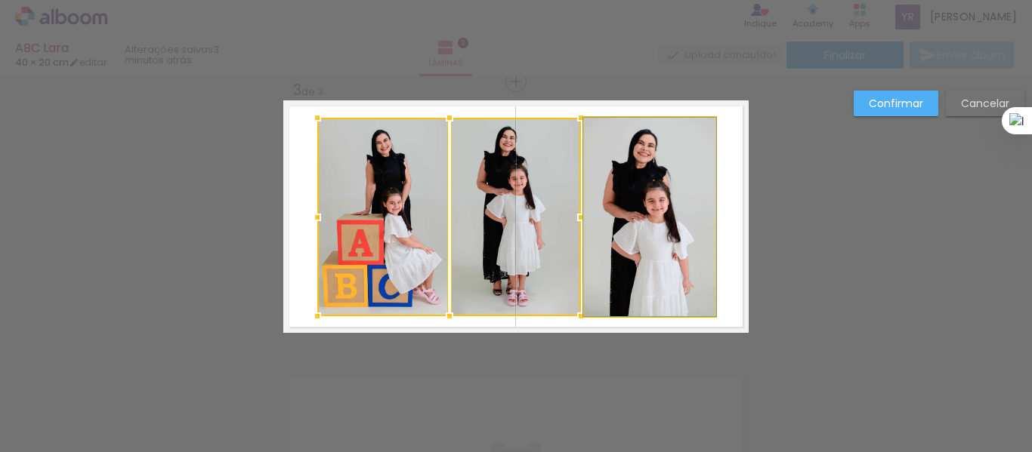
click at [654, 221] on quentale-photo at bounding box center [649, 217] width 131 height 199
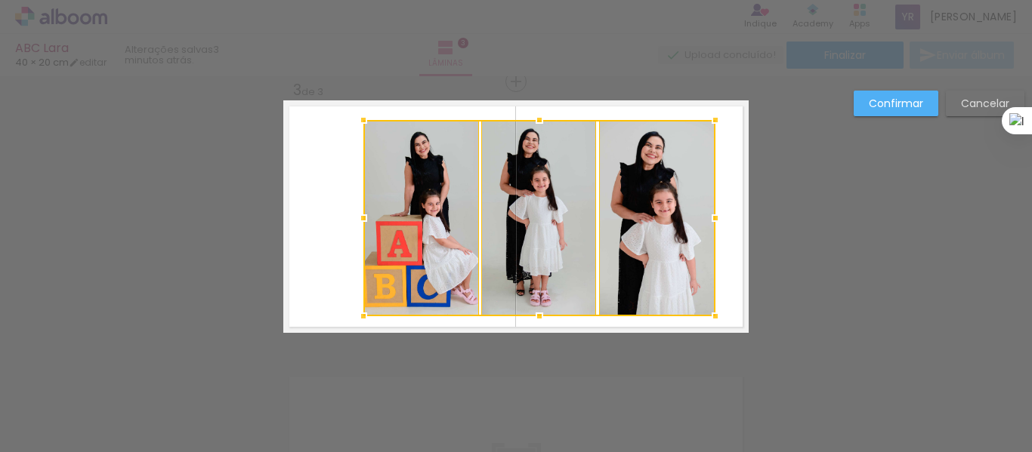
drag, startPoint x: 311, startPoint y: 118, endPoint x: 388, endPoint y: 135, distance: 78.2
click at [388, 135] on div at bounding box center [539, 218] width 352 height 196
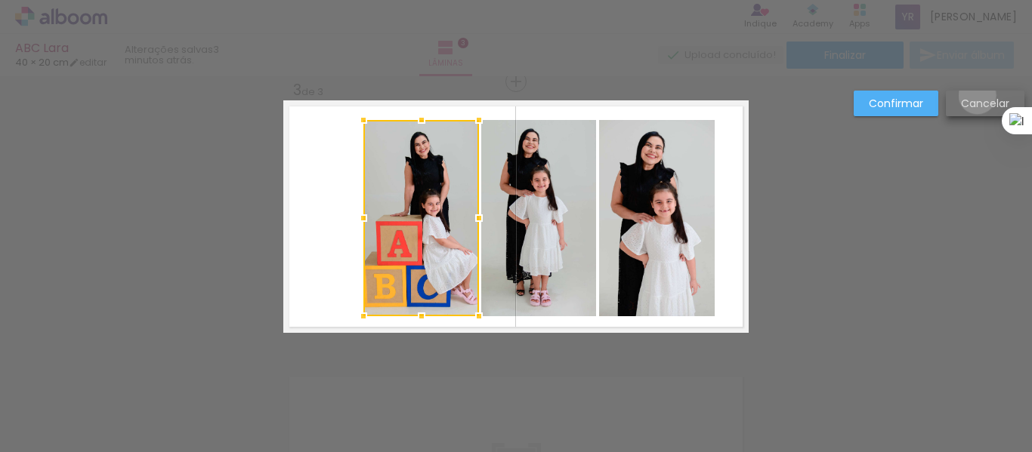
click at [977, 95] on paper-button "Cancelar" at bounding box center [985, 104] width 79 height 26
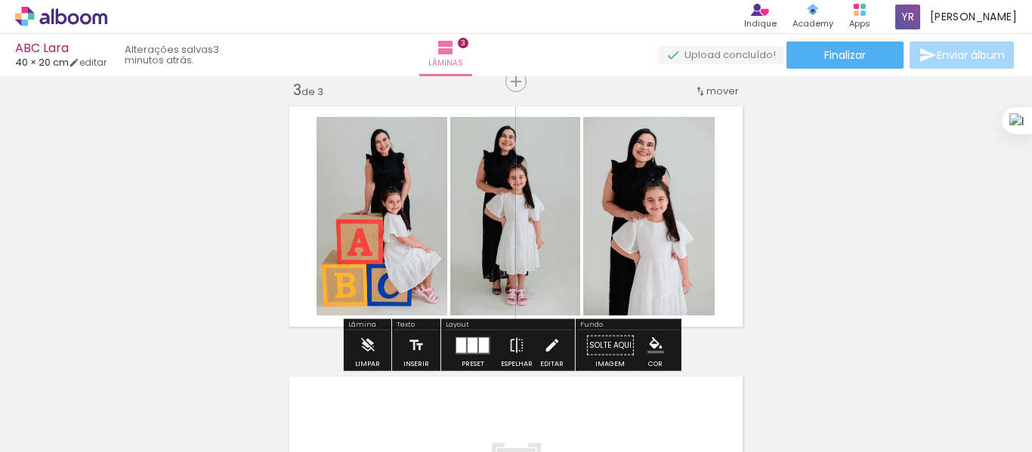
click at [545, 348] on iron-icon at bounding box center [551, 346] width 17 height 30
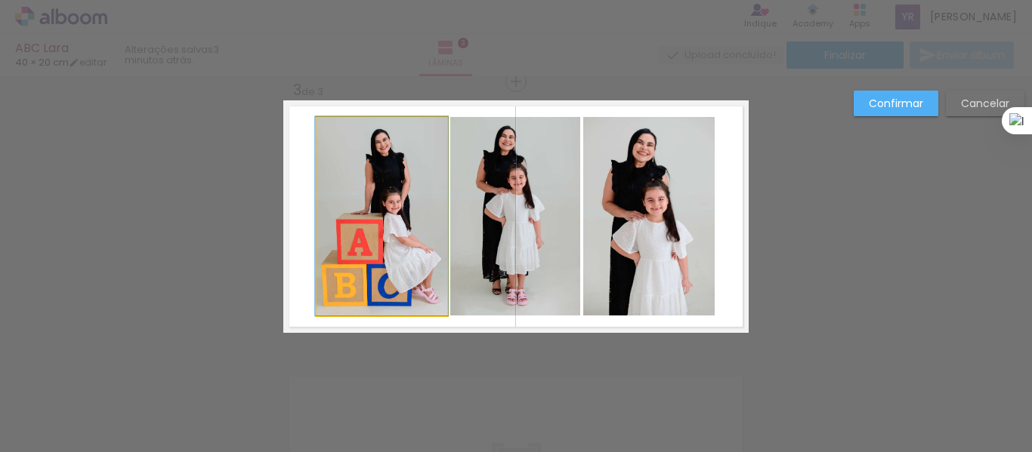
click at [343, 146] on quentale-photo at bounding box center [382, 216] width 131 height 199
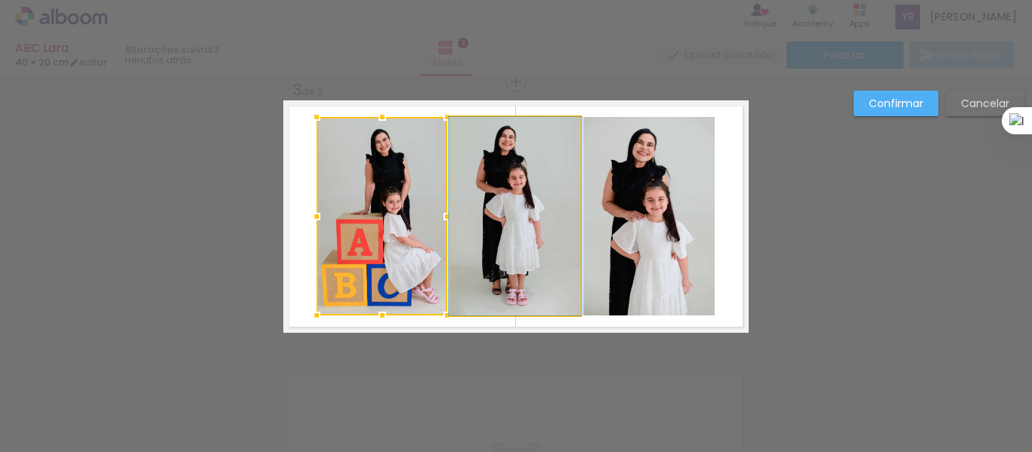
click at [489, 184] on quentale-photo at bounding box center [515, 216] width 130 height 199
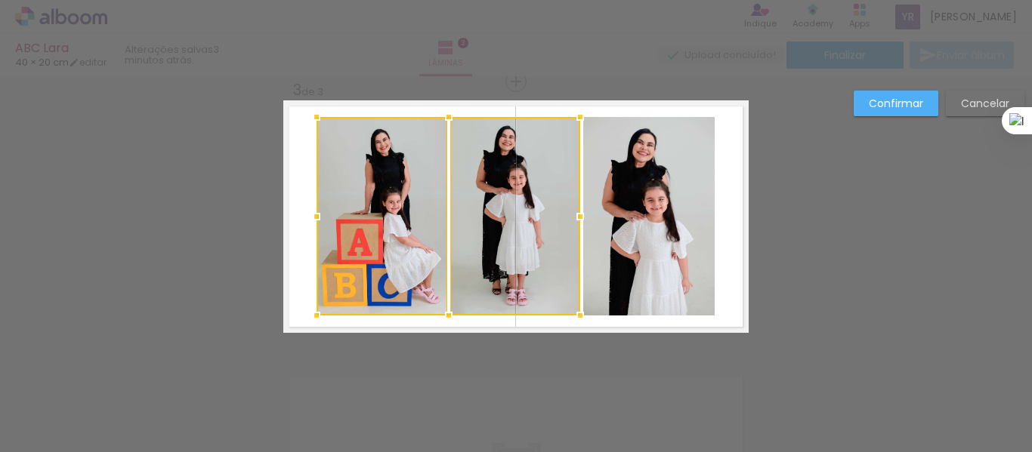
click at [631, 185] on quentale-photo at bounding box center [648, 216] width 131 height 199
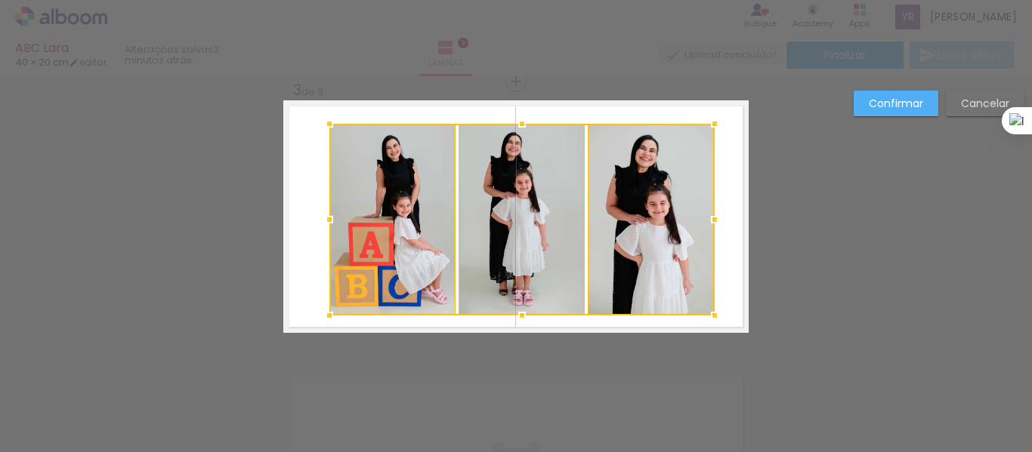
drag, startPoint x: 313, startPoint y: 119, endPoint x: 326, endPoint y: 125, distance: 14.5
click at [326, 125] on div at bounding box center [329, 124] width 30 height 30
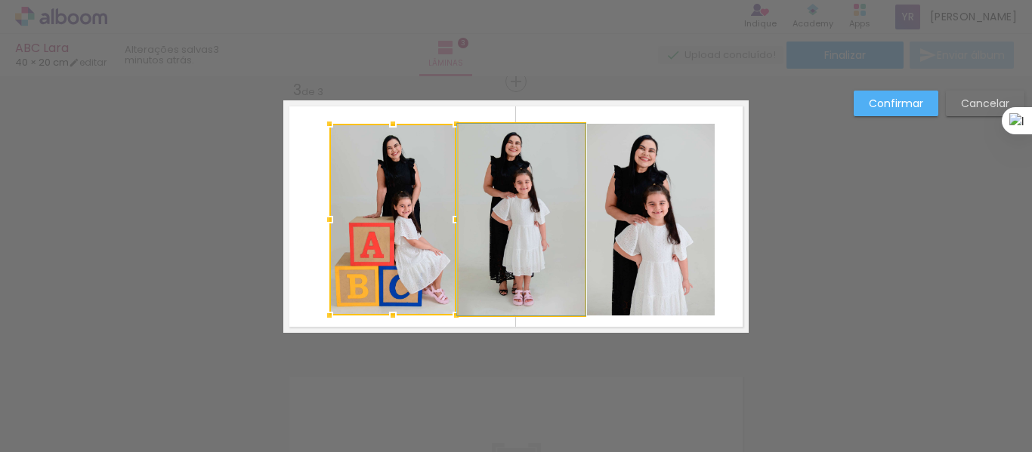
click at [549, 185] on quentale-photo at bounding box center [522, 220] width 126 height 192
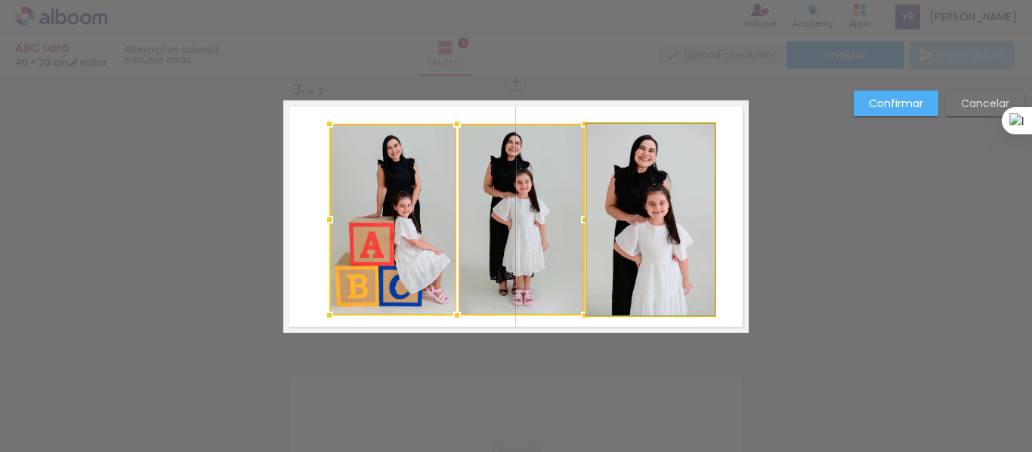
click at [606, 183] on quentale-photo at bounding box center [651, 220] width 128 height 192
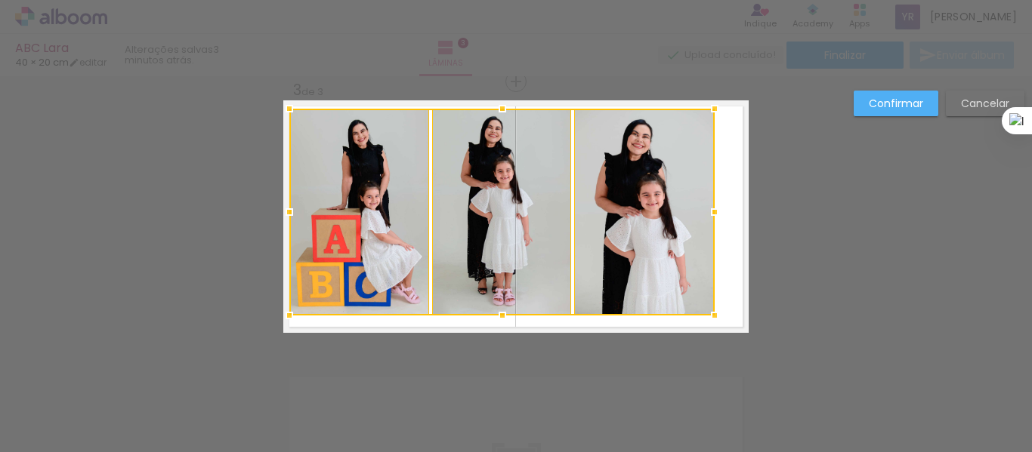
drag, startPoint x: 325, startPoint y: 124, endPoint x: 285, endPoint y: 109, distance: 42.8
click at [285, 109] on div at bounding box center [289, 109] width 30 height 30
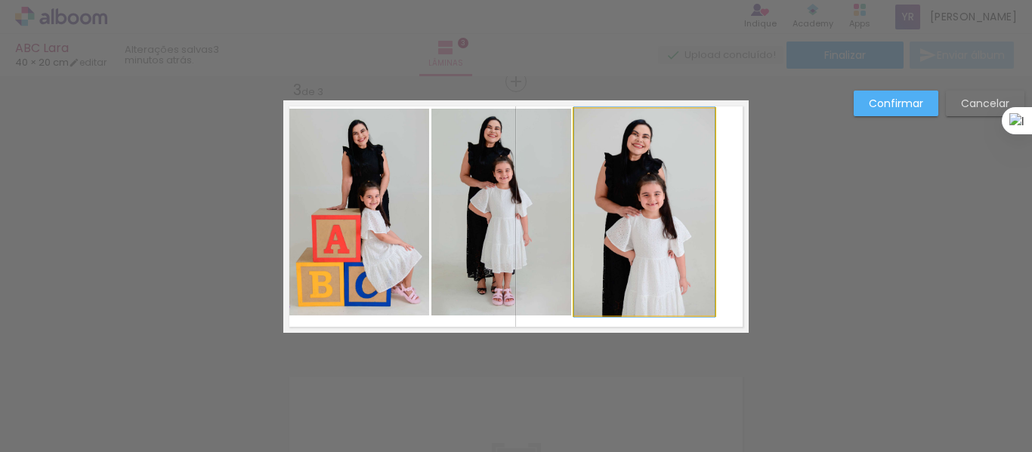
click at [677, 286] on quentale-photo at bounding box center [644, 212] width 141 height 207
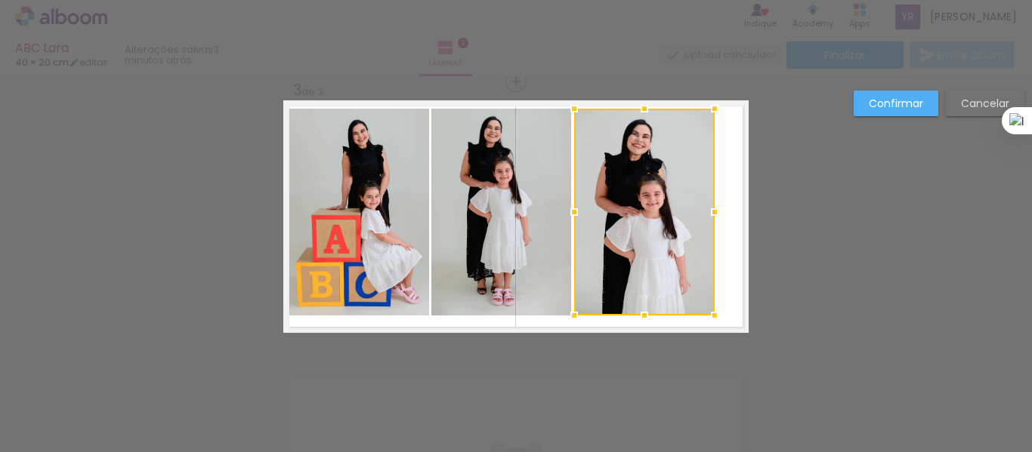
click at [514, 276] on quentale-photo at bounding box center [501, 212] width 140 height 207
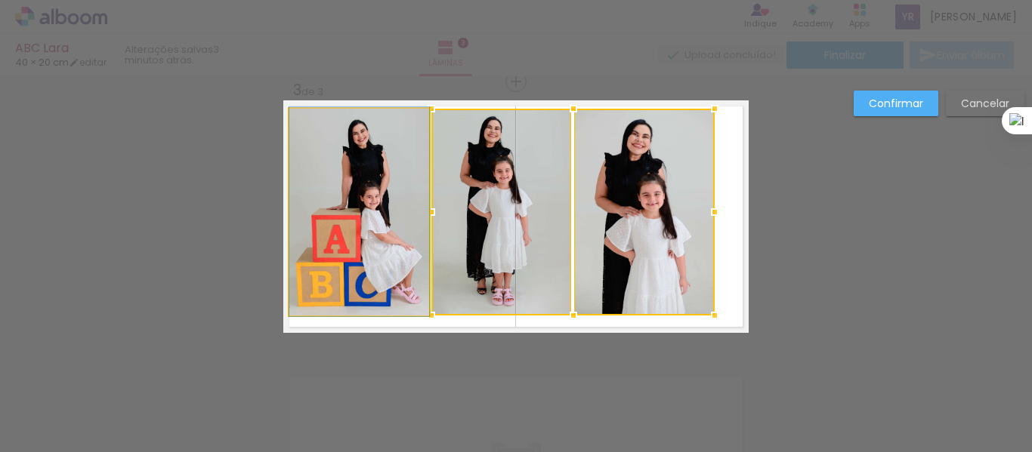
click at [347, 268] on quentale-photo at bounding box center [359, 212] width 140 height 207
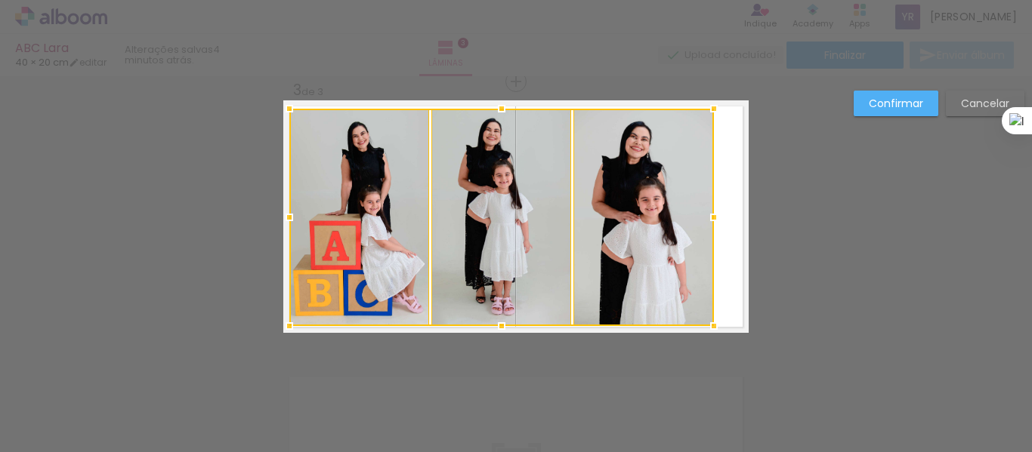
drag, startPoint x: 710, startPoint y: 316, endPoint x: 709, endPoint y: 326, distance: 10.6
click at [709, 326] on div at bounding box center [714, 326] width 30 height 30
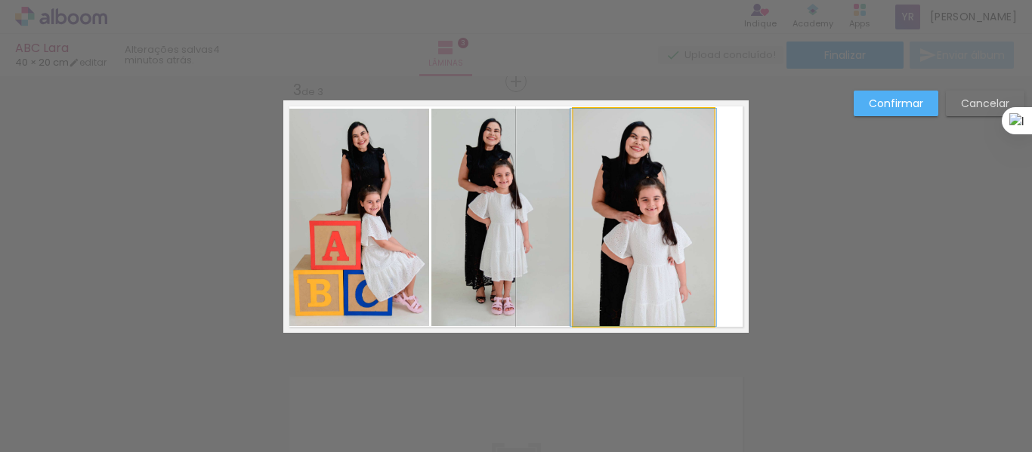
click at [660, 224] on quentale-photo at bounding box center [643, 218] width 141 height 218
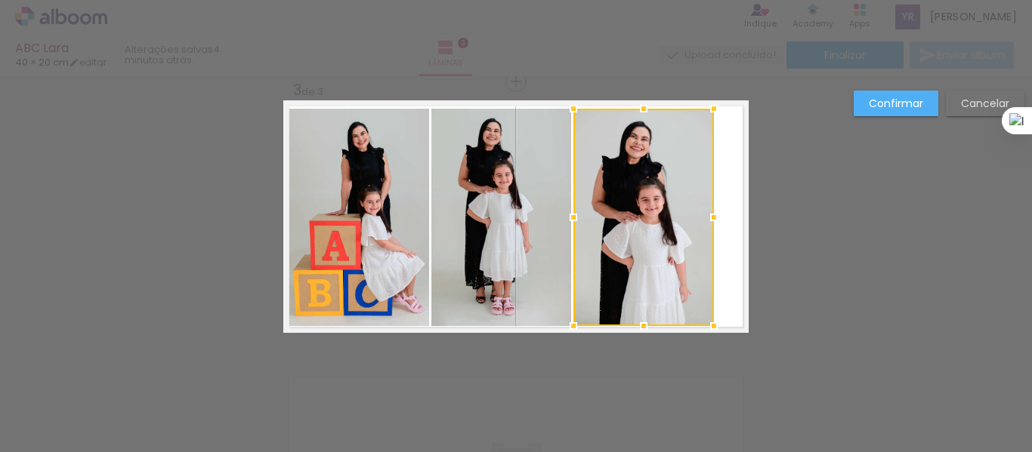
click at [518, 235] on quentale-photo at bounding box center [501, 218] width 140 height 218
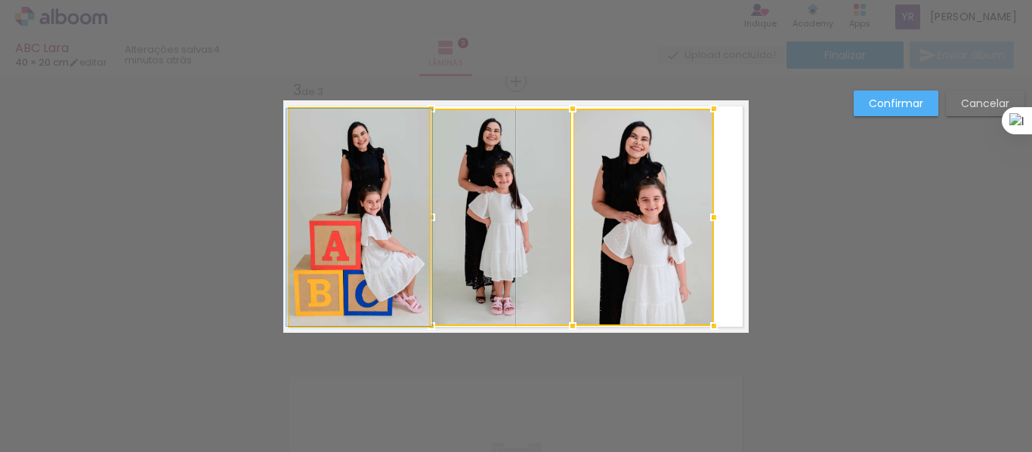
click at [378, 252] on quentale-photo at bounding box center [359, 218] width 140 height 218
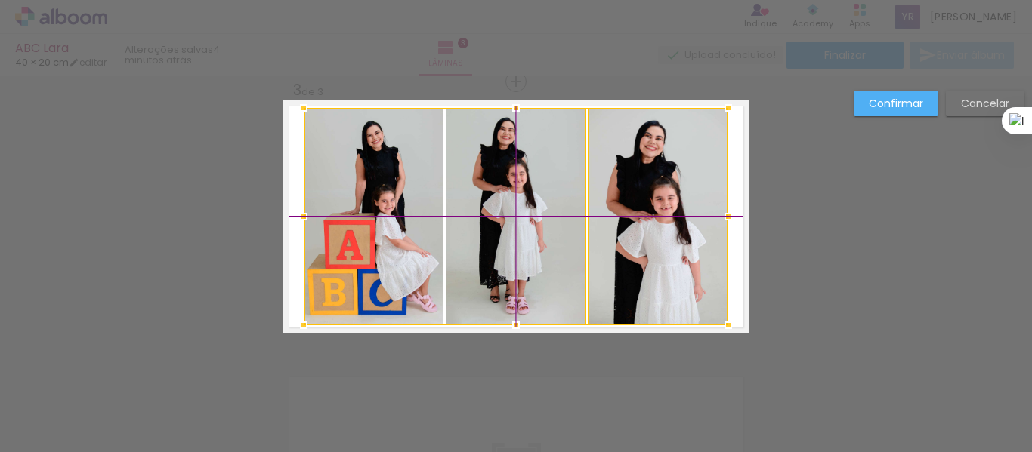
drag, startPoint x: 455, startPoint y: 240, endPoint x: 468, endPoint y: 237, distance: 13.2
click at [468, 237] on div at bounding box center [516, 217] width 425 height 218
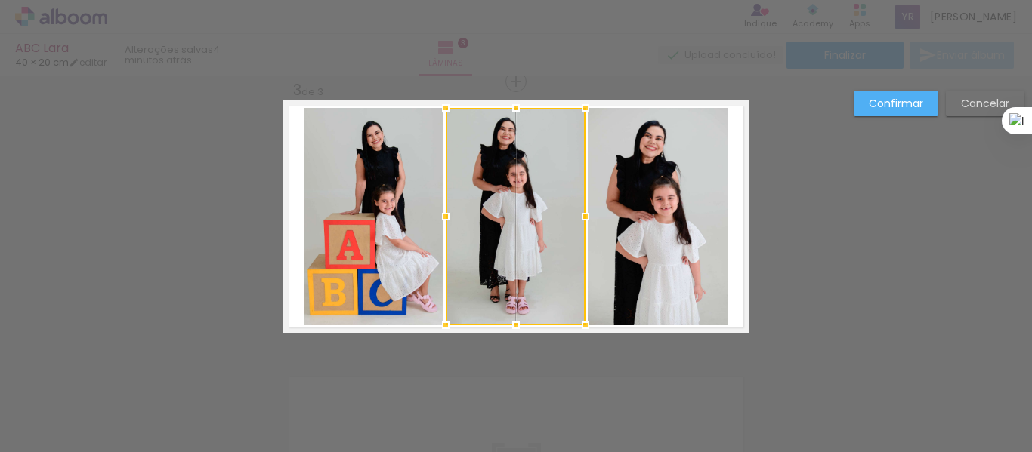
click at [924, 102] on paper-button "Confirmar" at bounding box center [896, 104] width 85 height 26
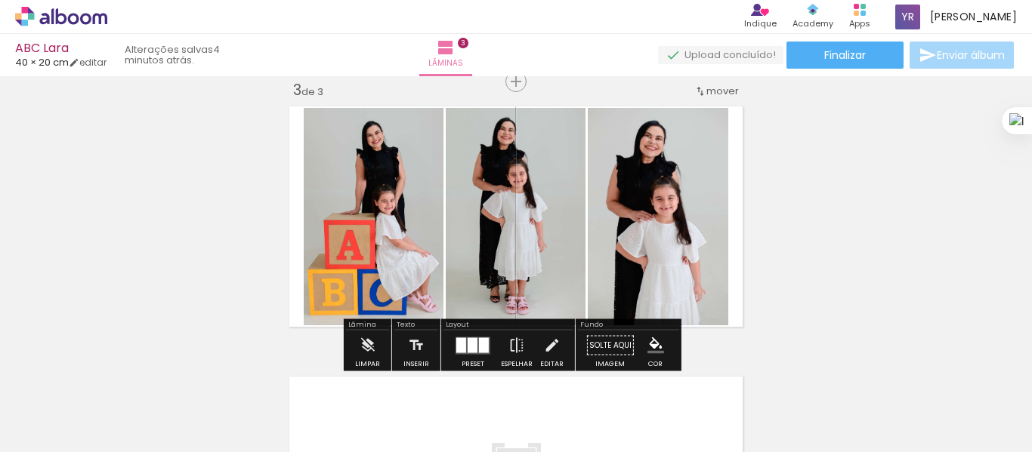
click at [805, 276] on div "Inserir lâmina 1 de 3 Inserir lâmina 2 de 3 Inserir lâmina 3 de 3" at bounding box center [516, 62] width 1032 height 1082
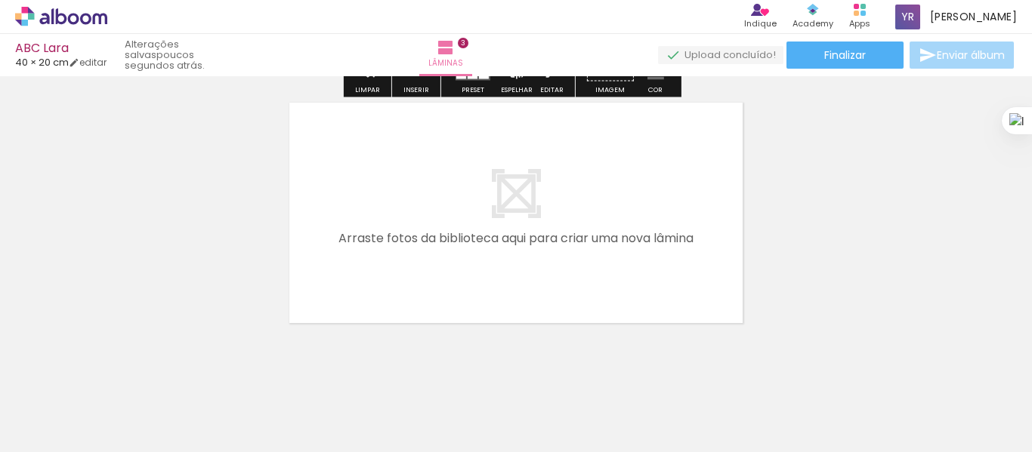
scroll to position [859, 0]
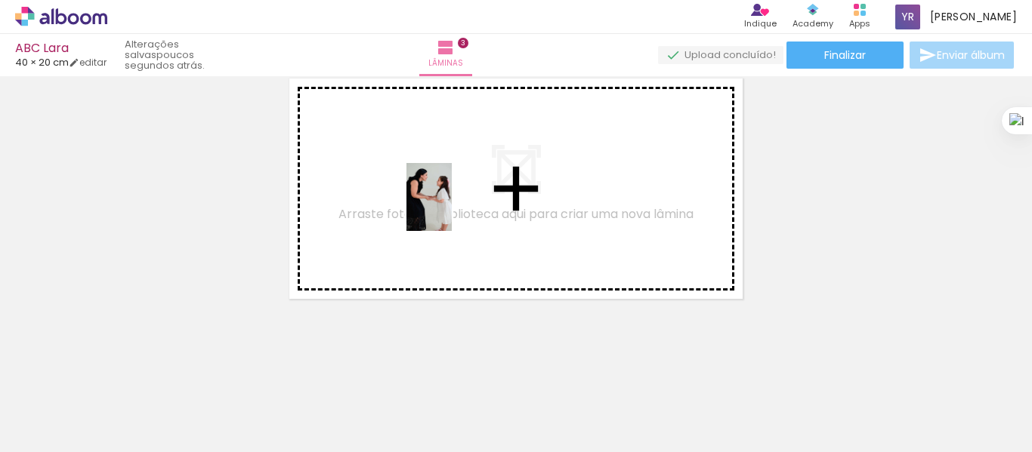
drag, startPoint x: 320, startPoint y: 410, endPoint x: 452, endPoint y: 208, distance: 240.7
click at [452, 208] on quentale-workspace at bounding box center [516, 226] width 1032 height 452
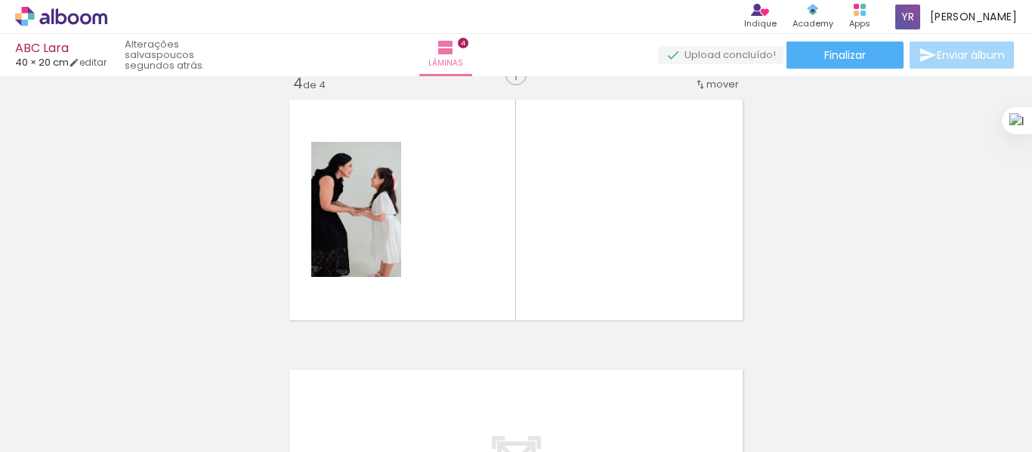
scroll to position [831, 0]
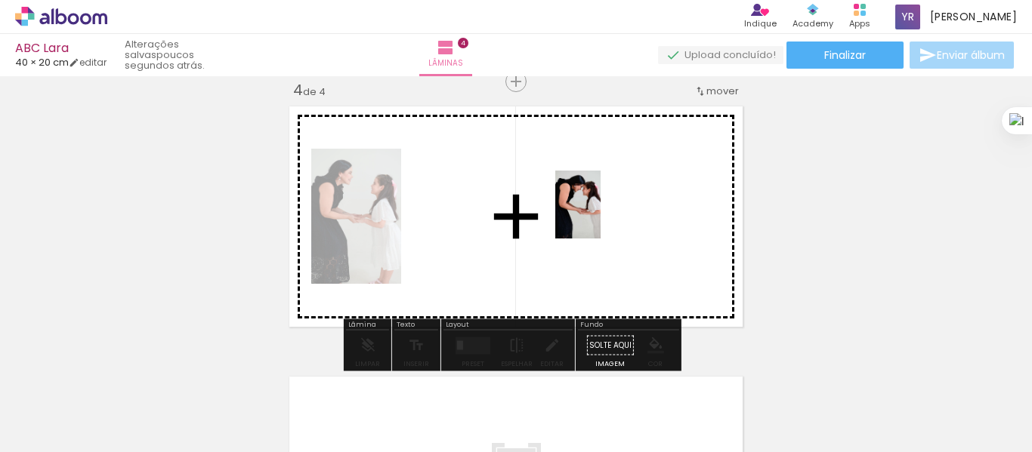
drag, startPoint x: 418, startPoint y: 403, endPoint x: 602, endPoint y: 212, distance: 265.0
click at [602, 212] on quentale-workspace at bounding box center [516, 226] width 1032 height 452
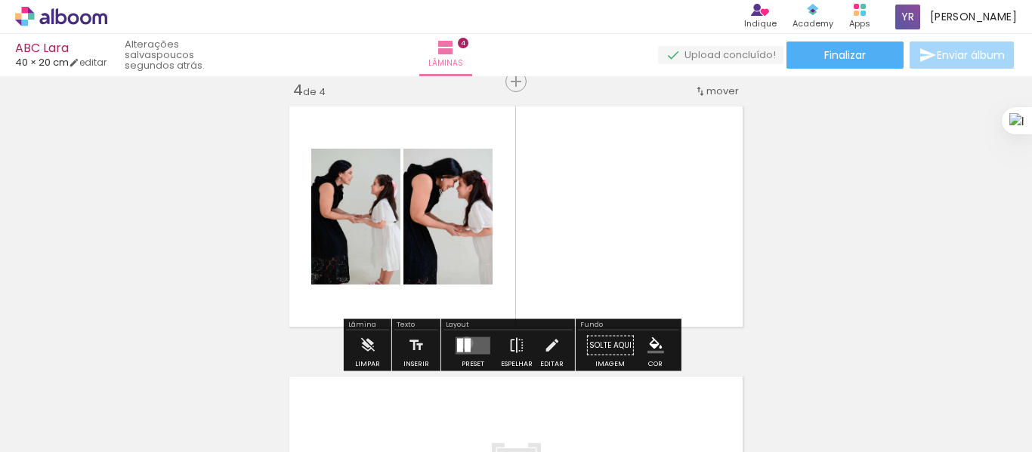
click at [465, 343] on div at bounding box center [468, 345] width 6 height 14
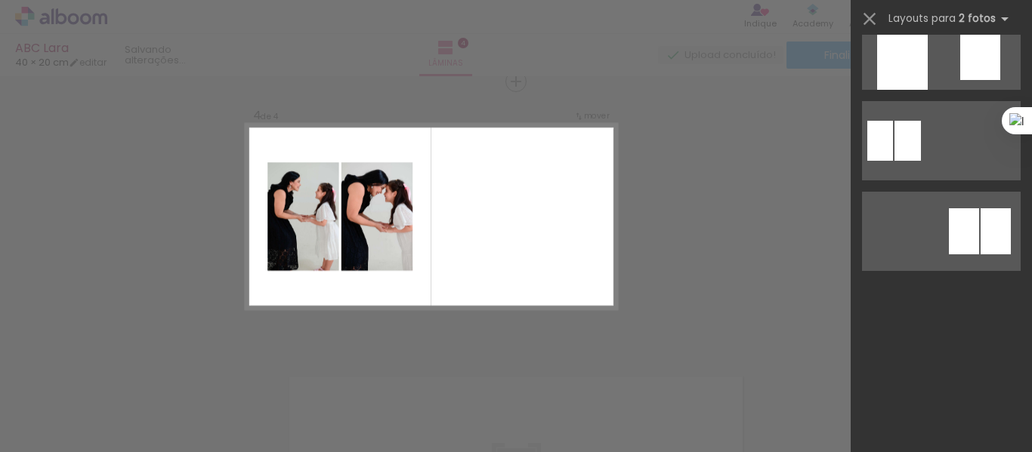
scroll to position [0, 0]
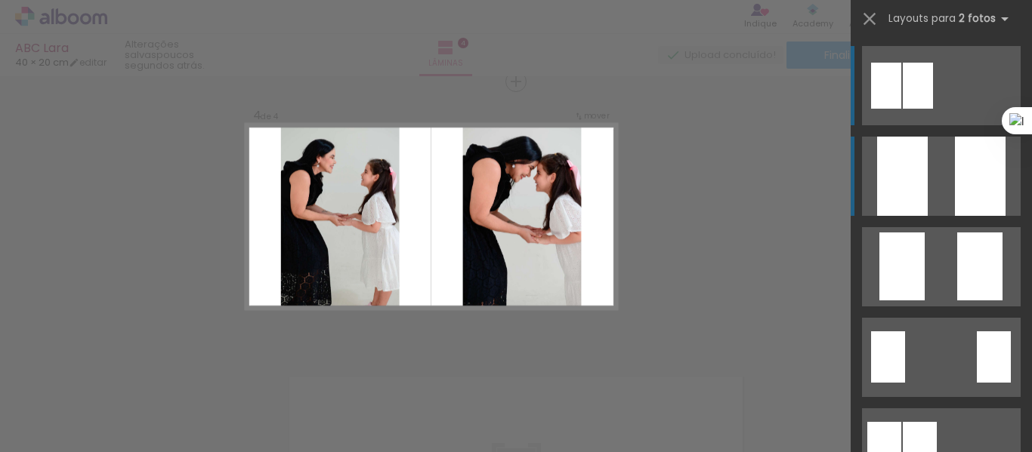
click at [971, 176] on div at bounding box center [980, 176] width 51 height 79
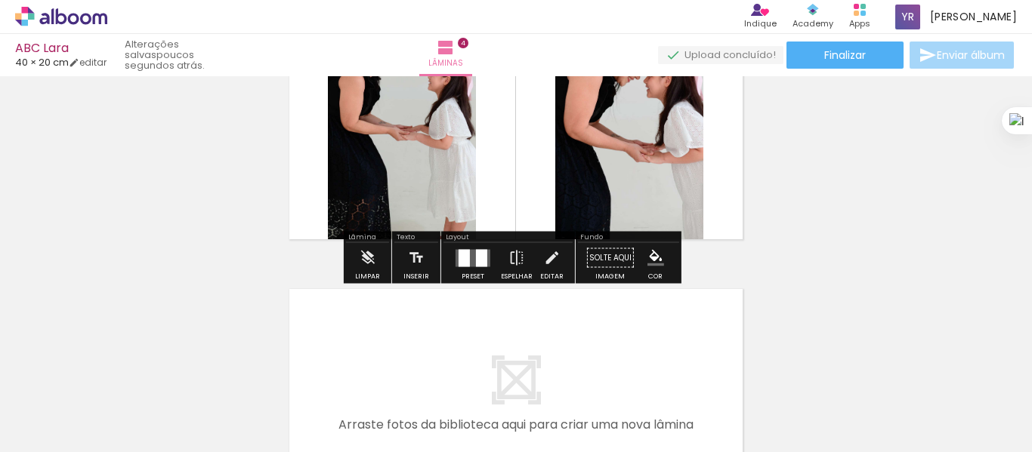
scroll to position [1129, 0]
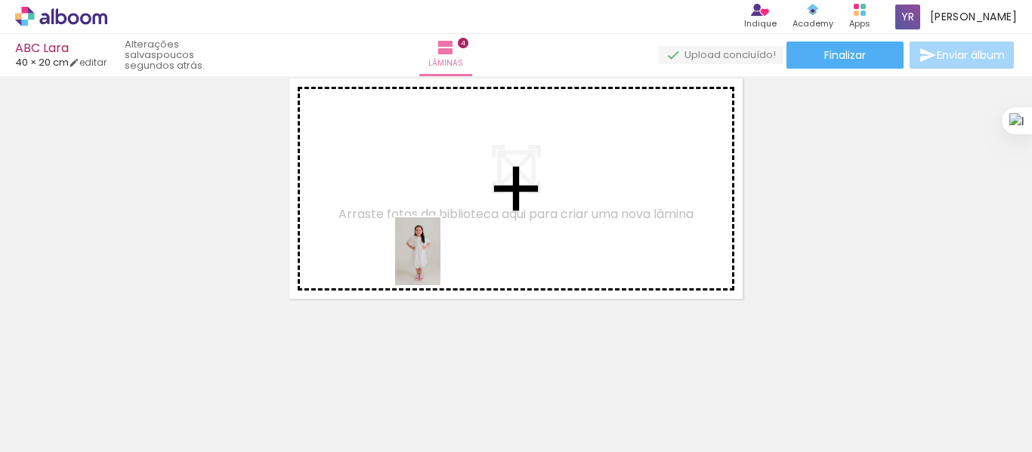
drag, startPoint x: 487, startPoint y: 402, endPoint x: 440, endPoint y: 263, distance: 146.7
click at [440, 263] on quentale-workspace at bounding box center [516, 226] width 1032 height 452
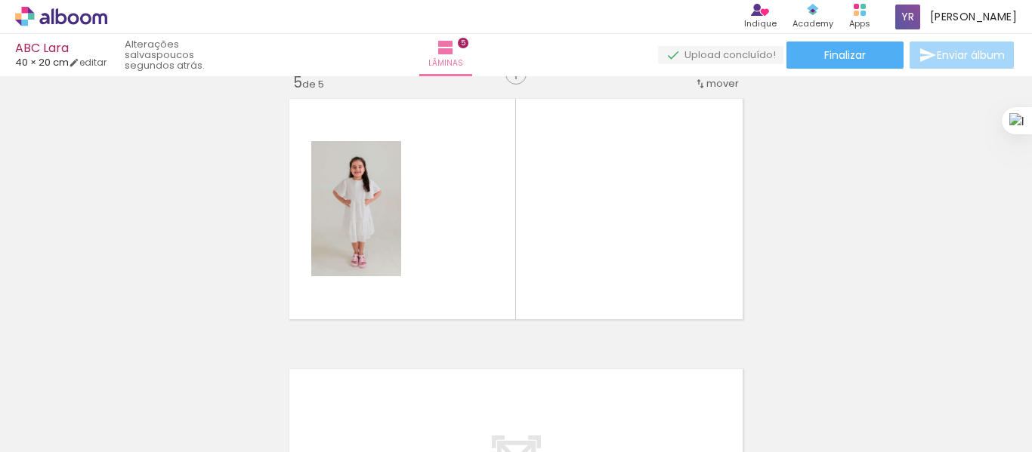
scroll to position [1101, 0]
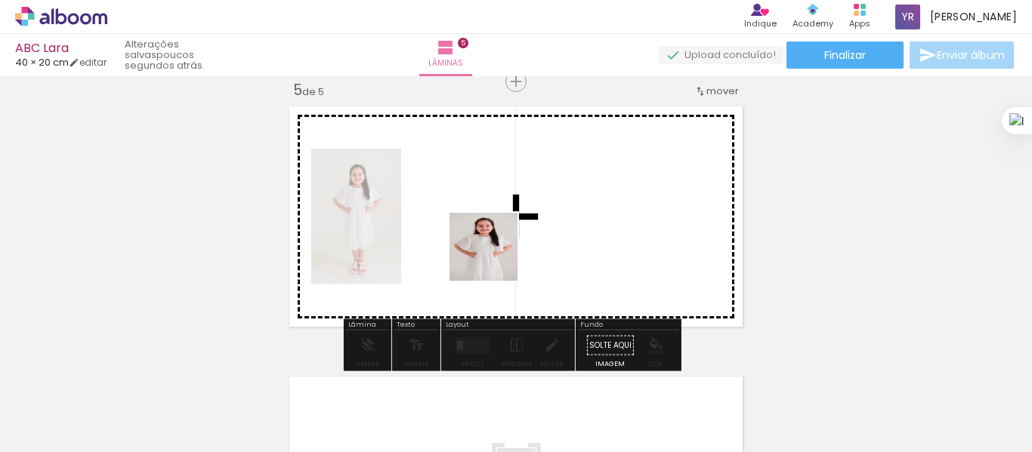
drag, startPoint x: 567, startPoint y: 394, endPoint x: 489, endPoint y: 246, distance: 166.2
click at [489, 246] on quentale-workspace at bounding box center [516, 226] width 1032 height 452
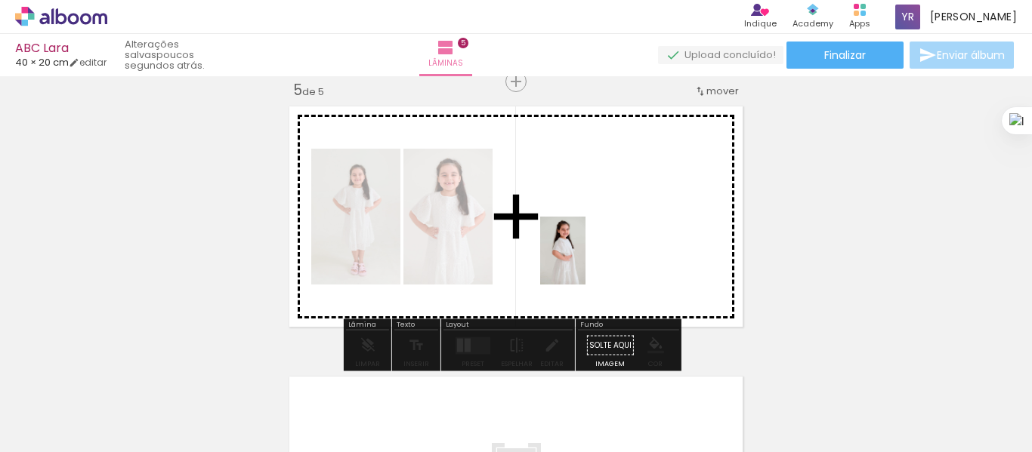
drag, startPoint x: 673, startPoint y: 407, endPoint x: 583, endPoint y: 255, distance: 176.4
click at [583, 255] on quentale-workspace at bounding box center [516, 226] width 1032 height 452
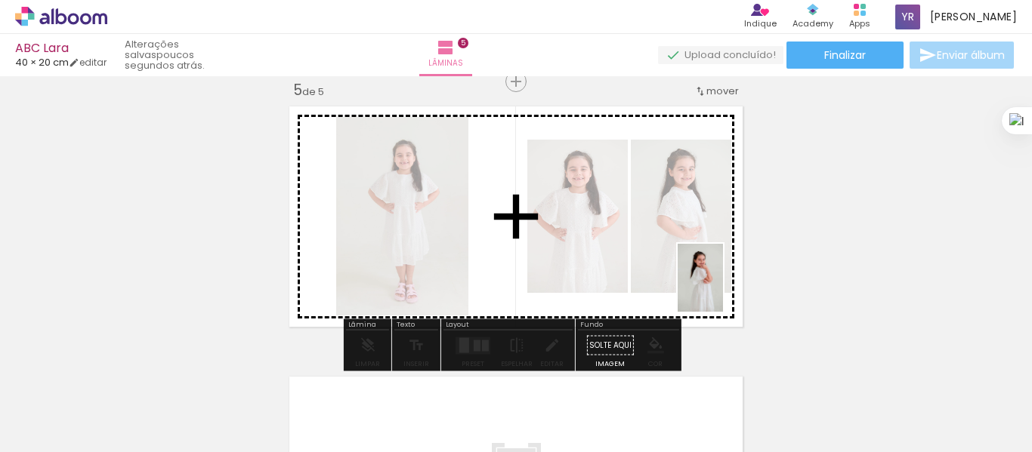
drag, startPoint x: 749, startPoint y: 420, endPoint x: 723, endPoint y: 289, distance: 133.3
click at [723, 289] on quentale-workspace at bounding box center [516, 226] width 1032 height 452
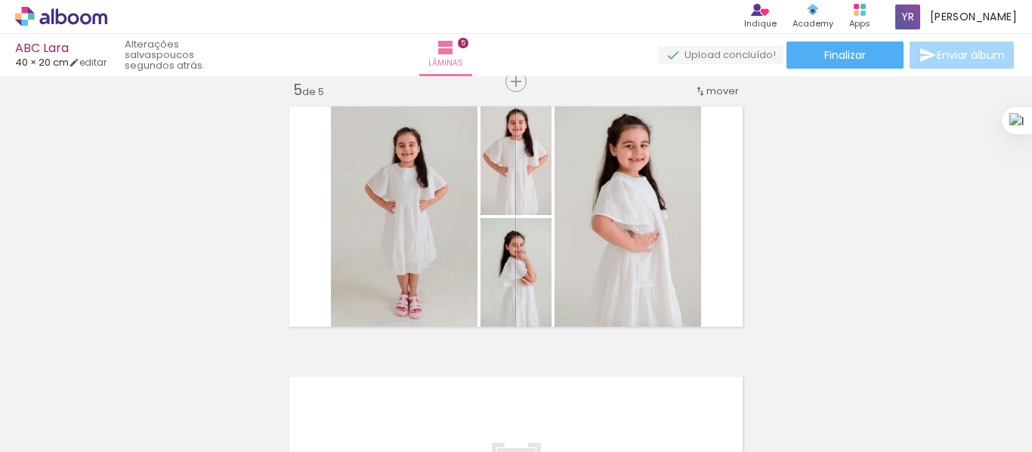
scroll to position [0, 999]
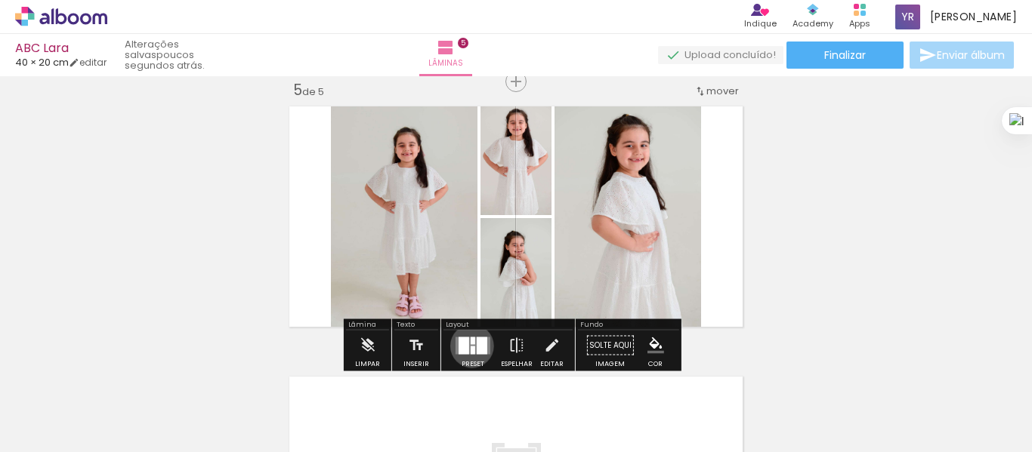
click at [471, 346] on div at bounding box center [473, 350] width 5 height 8
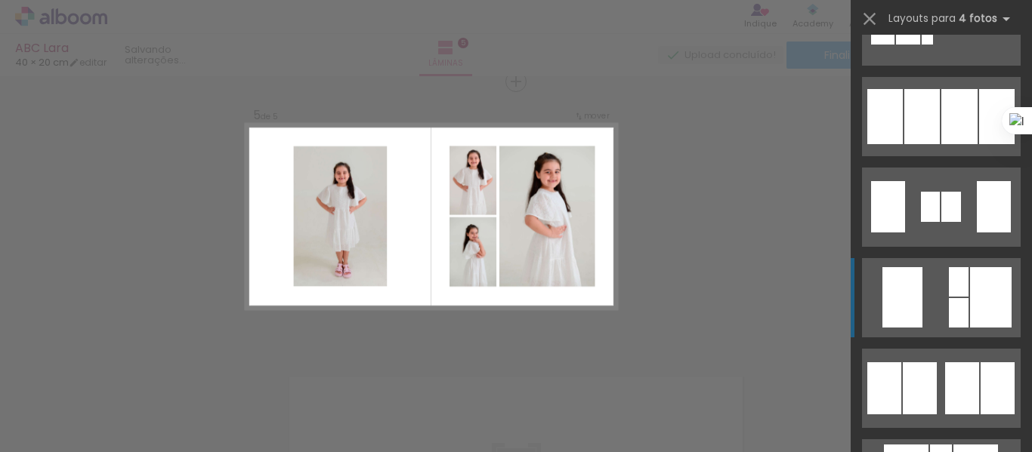
scroll to position [1058, 0]
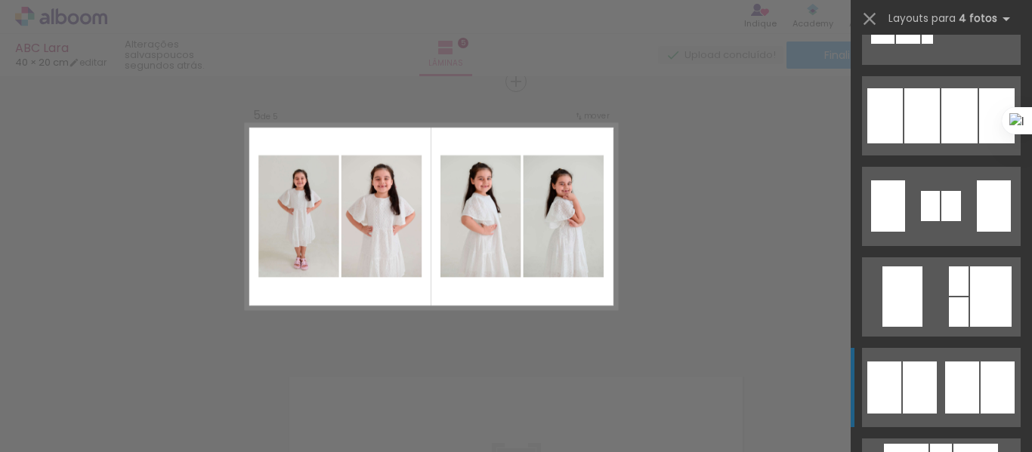
click at [938, 246] on quentale-layouter at bounding box center [941, 206] width 159 height 79
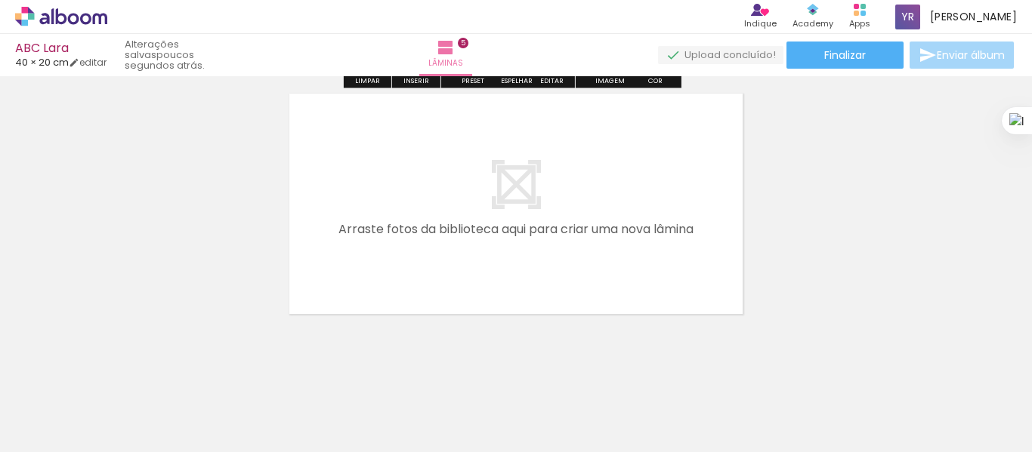
scroll to position [1400, 0]
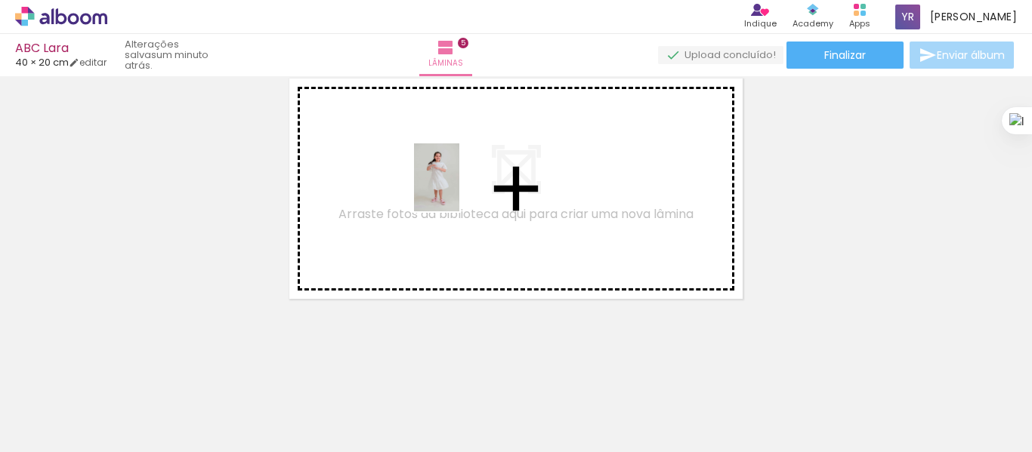
drag, startPoint x: 418, startPoint y: 413, endPoint x: 459, endPoint y: 190, distance: 227.4
click at [459, 190] on quentale-workspace at bounding box center [516, 226] width 1032 height 452
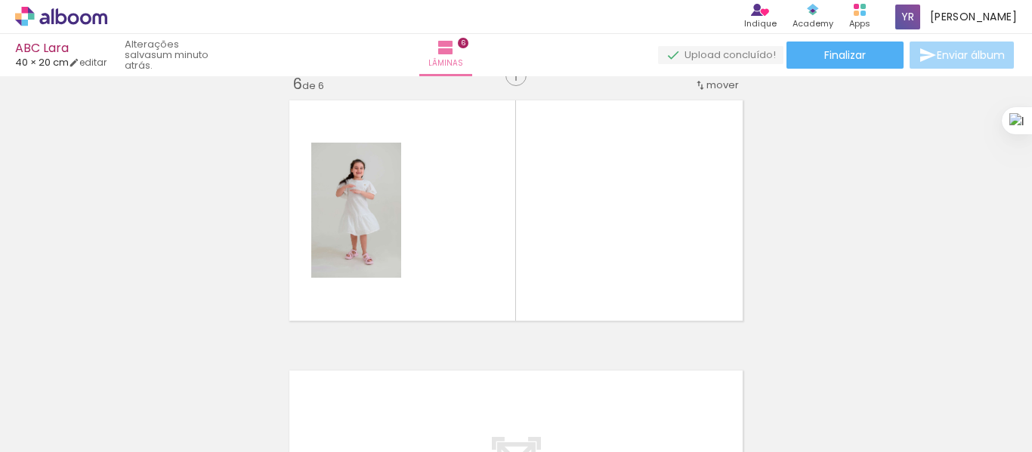
scroll to position [1372, 0]
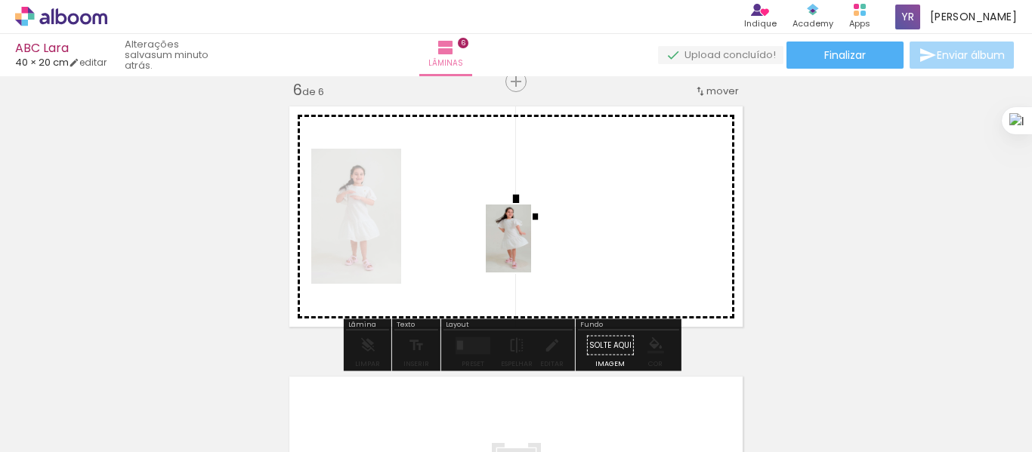
drag, startPoint x: 526, startPoint y: 397, endPoint x: 531, endPoint y: 250, distance: 147.4
click at [531, 250] on quentale-workspace at bounding box center [516, 226] width 1032 height 452
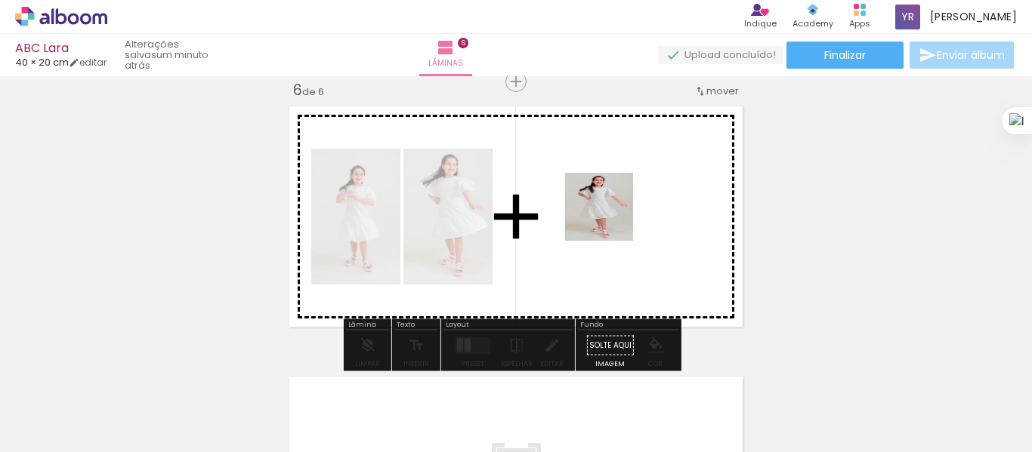
drag, startPoint x: 605, startPoint y: 429, endPoint x: 610, endPoint y: 210, distance: 219.1
click at [610, 210] on quentale-workspace at bounding box center [516, 226] width 1032 height 452
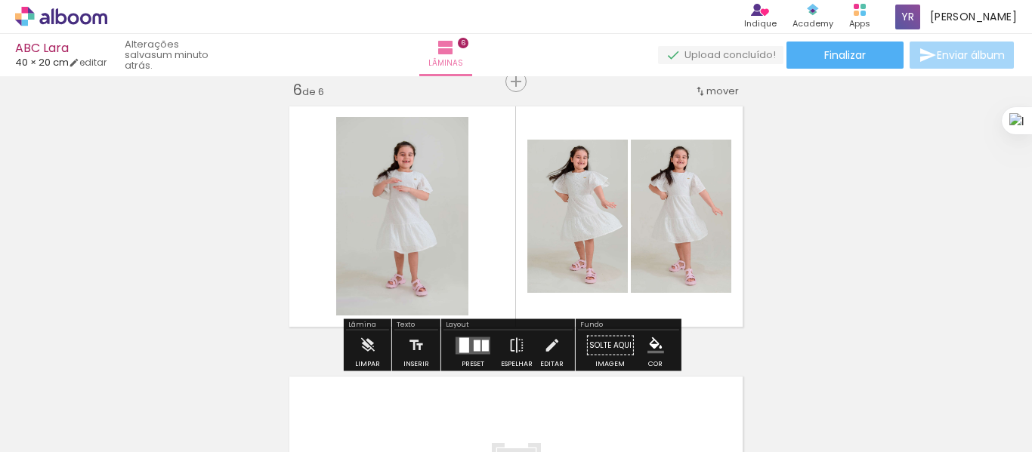
click at [463, 347] on div at bounding box center [464, 345] width 10 height 15
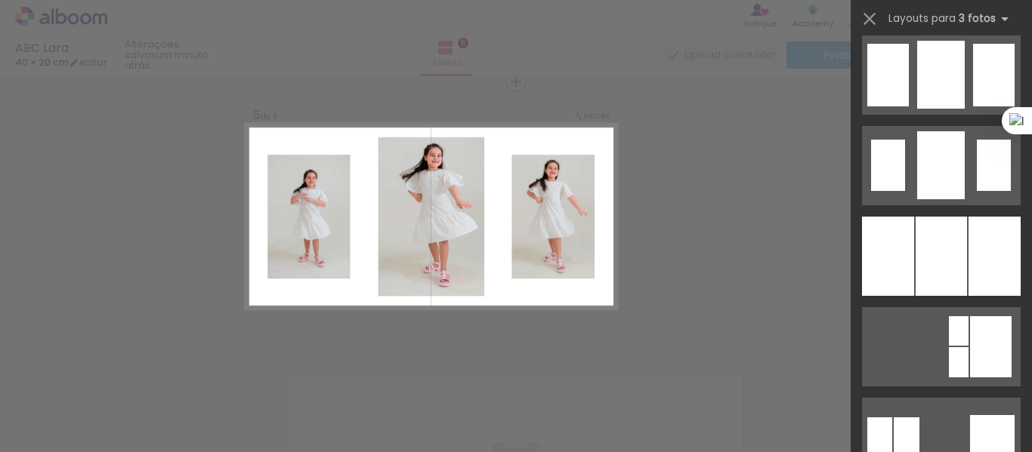
scroll to position [1209, 0]
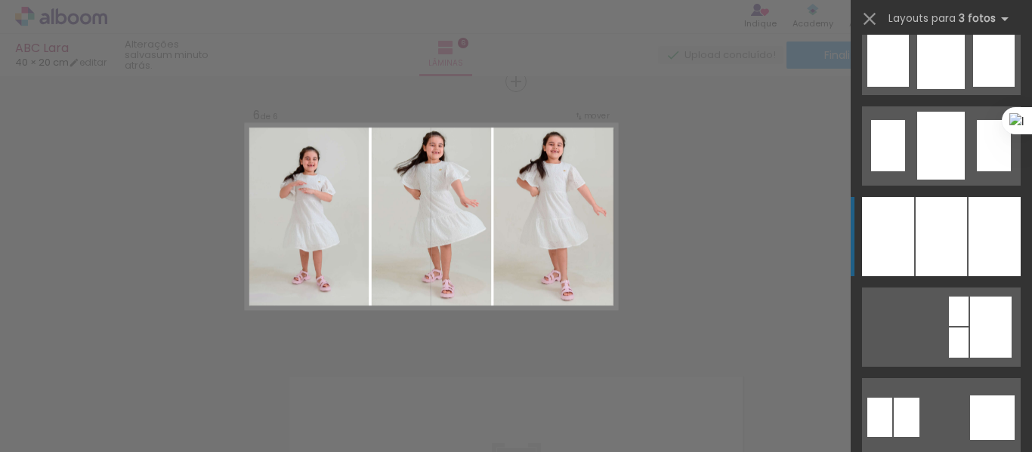
click at [974, 248] on div at bounding box center [994, 236] width 52 height 79
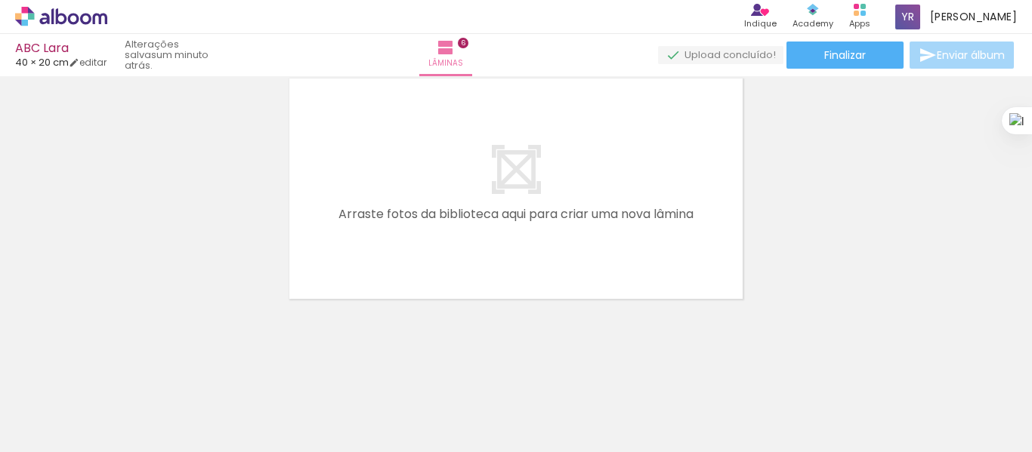
scroll to position [0, 1403]
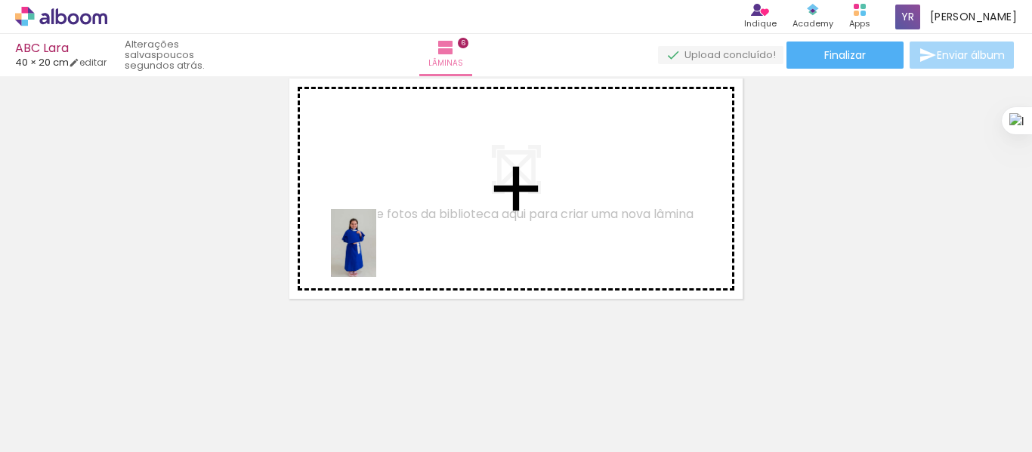
drag, startPoint x: 273, startPoint y: 411, endPoint x: 376, endPoint y: 255, distance: 187.1
click at [376, 255] on quentale-workspace at bounding box center [516, 226] width 1032 height 452
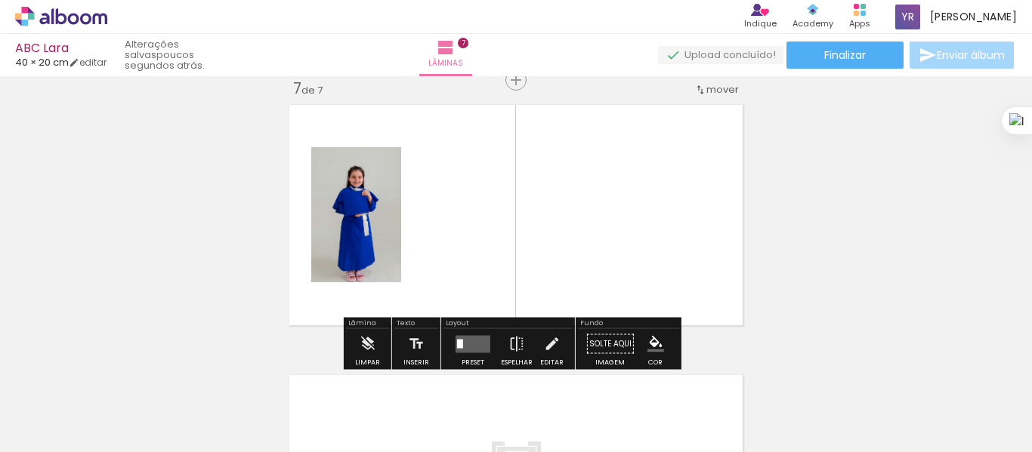
scroll to position [1642, 0]
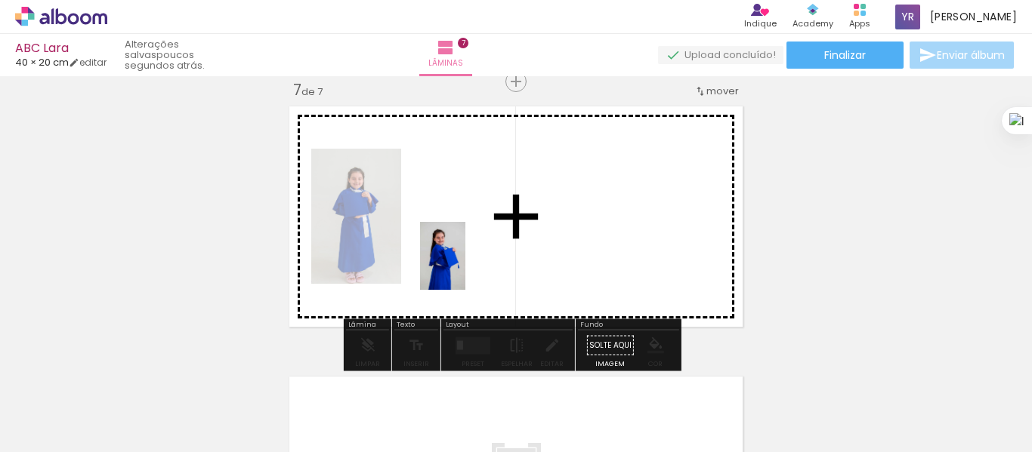
drag, startPoint x: 356, startPoint y: 409, endPoint x: 465, endPoint y: 267, distance: 178.7
click at [465, 267] on quentale-workspace at bounding box center [516, 226] width 1032 height 452
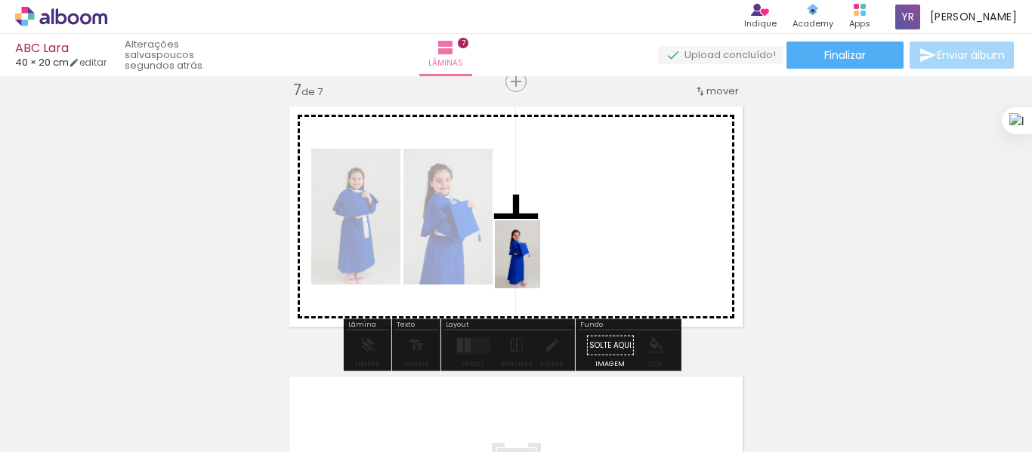
drag, startPoint x: 462, startPoint y: 395, endPoint x: 540, endPoint y: 266, distance: 150.8
click at [540, 266] on quentale-workspace at bounding box center [516, 226] width 1032 height 452
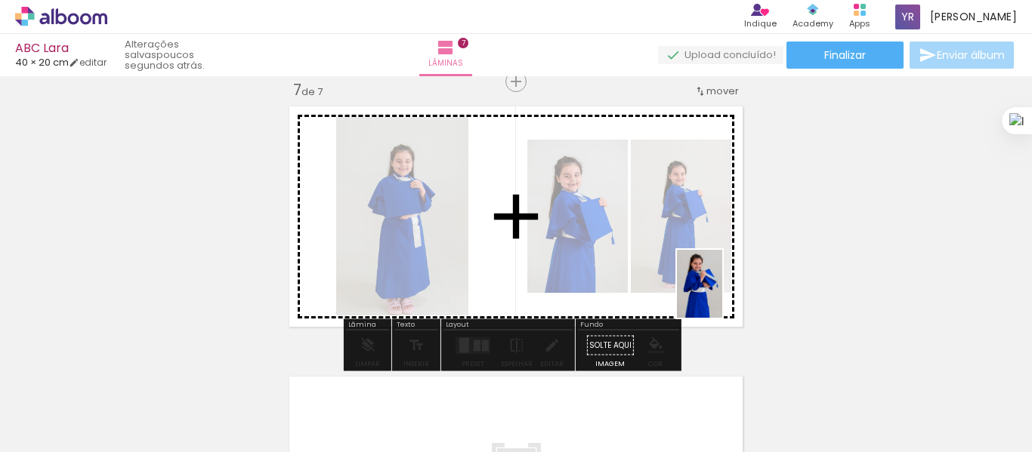
drag, startPoint x: 533, startPoint y: 405, endPoint x: 722, endPoint y: 296, distance: 217.9
click at [722, 296] on quentale-workspace at bounding box center [516, 226] width 1032 height 452
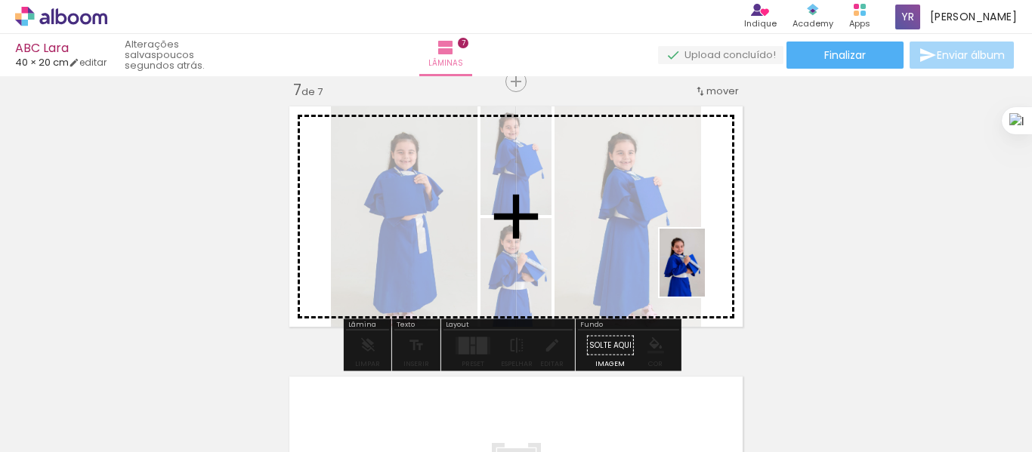
drag, startPoint x: 605, startPoint y: 408, endPoint x: 705, endPoint y: 274, distance: 166.8
click at [705, 274] on quentale-workspace at bounding box center [516, 226] width 1032 height 452
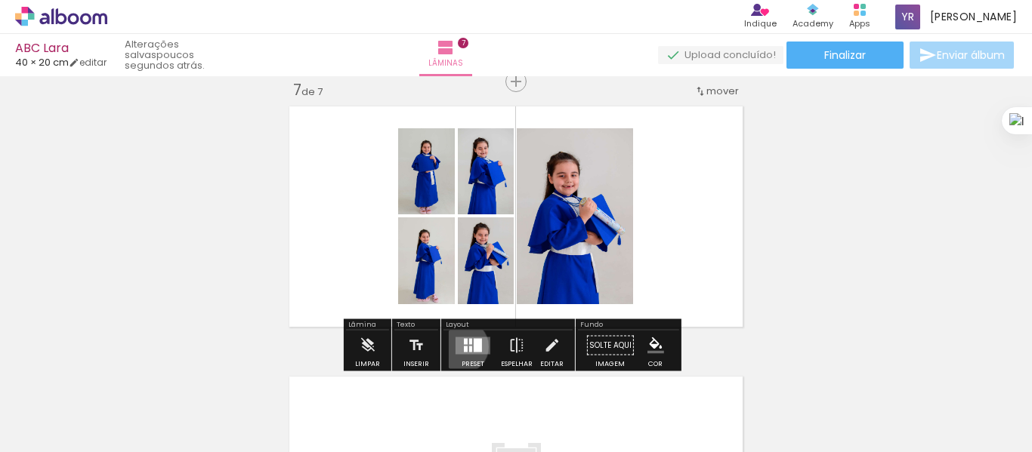
click at [459, 347] on quentale-layouter at bounding box center [472, 345] width 35 height 17
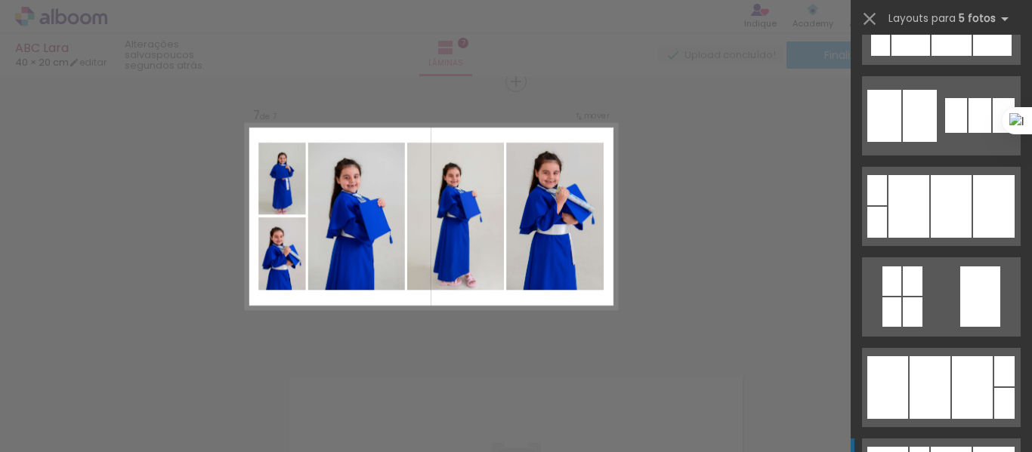
scroll to position [2493, 0]
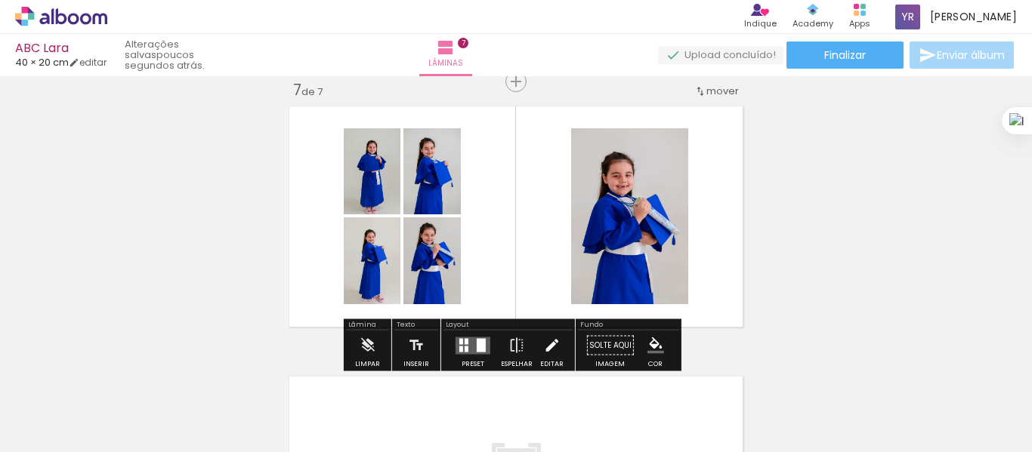
click at [546, 345] on iron-icon at bounding box center [551, 346] width 17 height 30
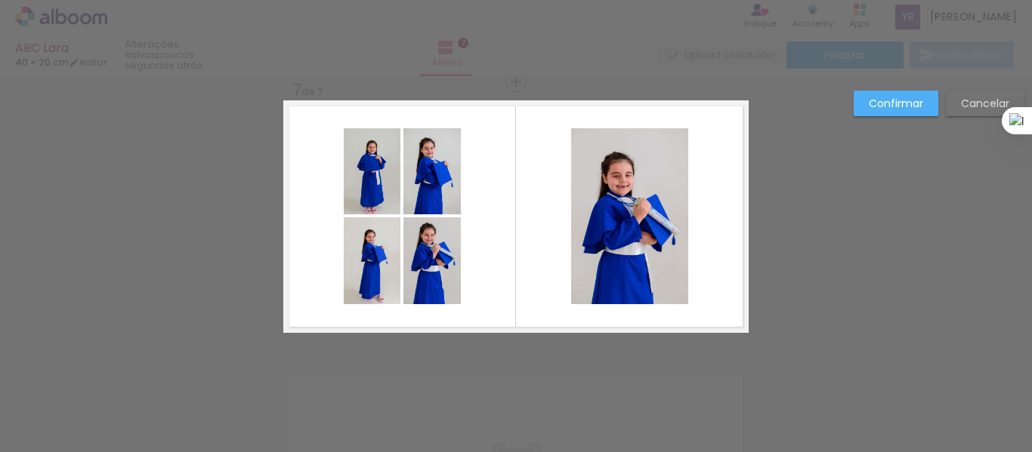
click at [364, 187] on quentale-photo at bounding box center [372, 171] width 57 height 86
click at [455, 196] on quentale-photo at bounding box center [431, 171] width 57 height 86
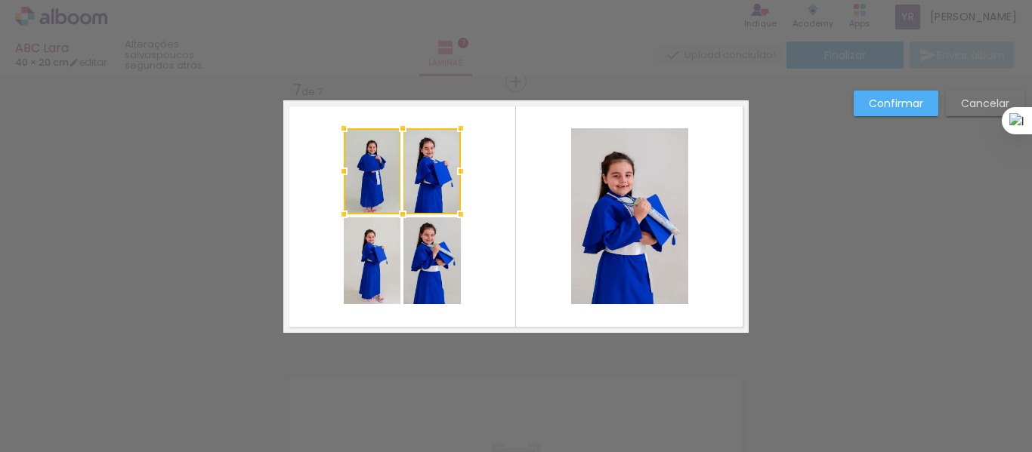
click at [418, 252] on quentale-photo at bounding box center [431, 261] width 57 height 87
click at [368, 250] on div at bounding box center [402, 216] width 117 height 176
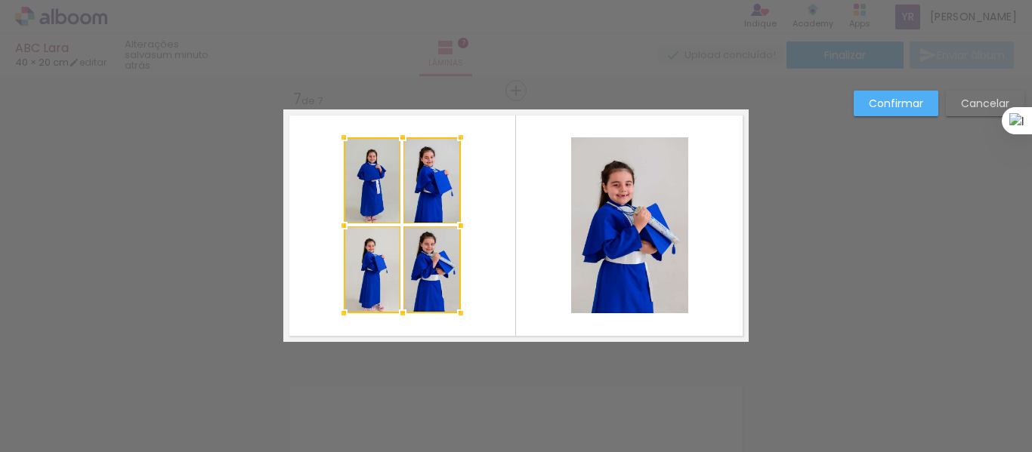
scroll to position [1638, 0]
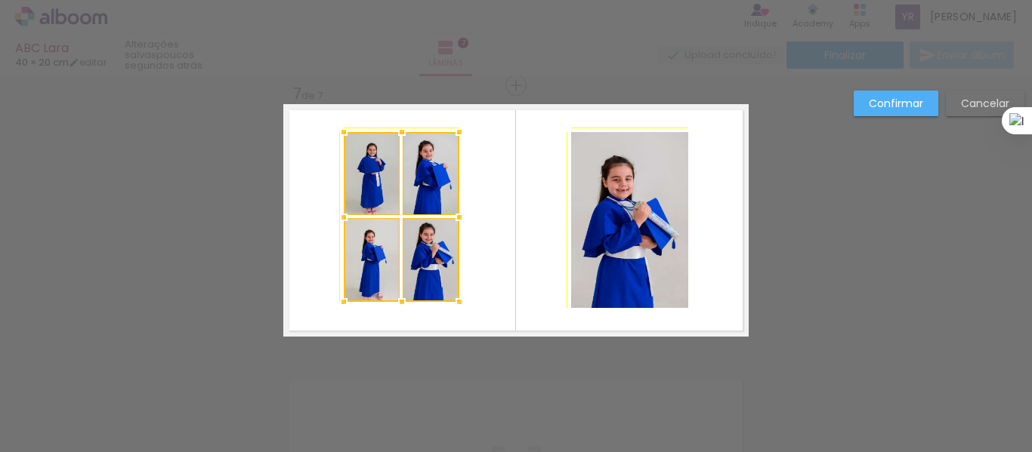
drag, startPoint x: 458, startPoint y: 311, endPoint x: 468, endPoint y: 317, distance: 12.2
click at [468, 317] on album-spread "7 de 7" at bounding box center [515, 220] width 465 height 233
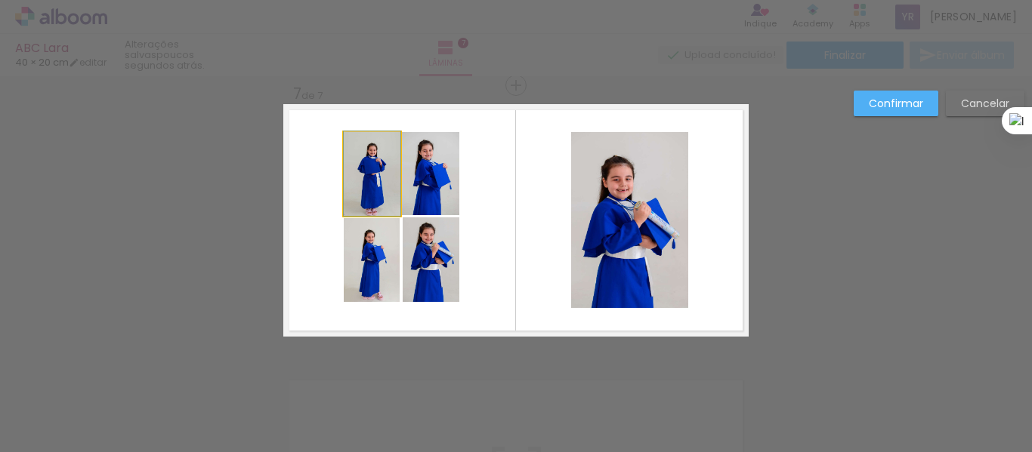
click at [368, 194] on quentale-photo at bounding box center [372, 174] width 57 height 84
click at [425, 193] on quentale-photo at bounding box center [430, 173] width 57 height 83
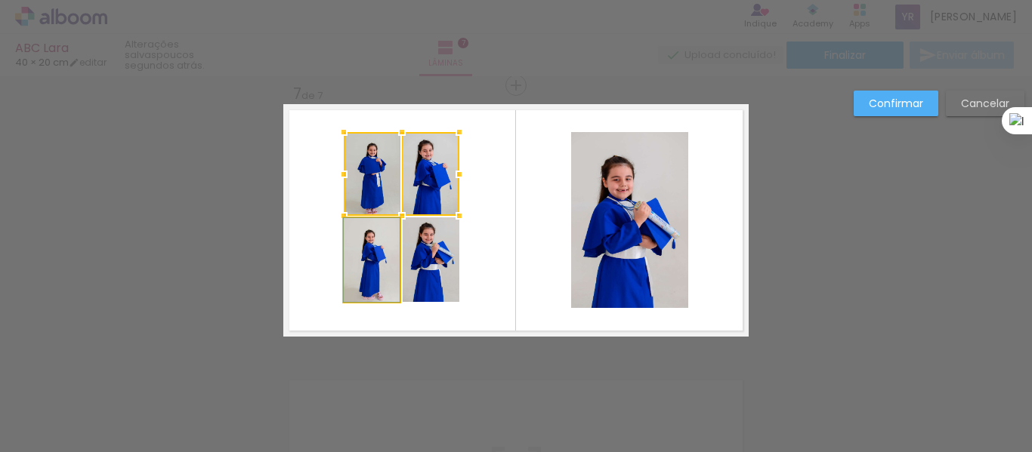
click at [369, 281] on quentale-photo at bounding box center [372, 260] width 56 height 84
click at [419, 271] on div at bounding box center [402, 217] width 116 height 170
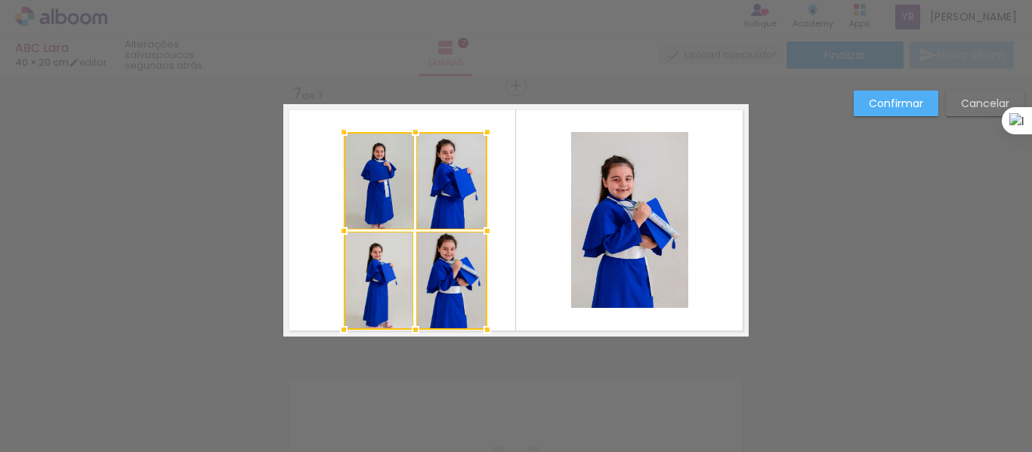
drag, startPoint x: 453, startPoint y: 304, endPoint x: 471, endPoint y: 323, distance: 25.1
click at [472, 323] on div at bounding box center [487, 330] width 30 height 30
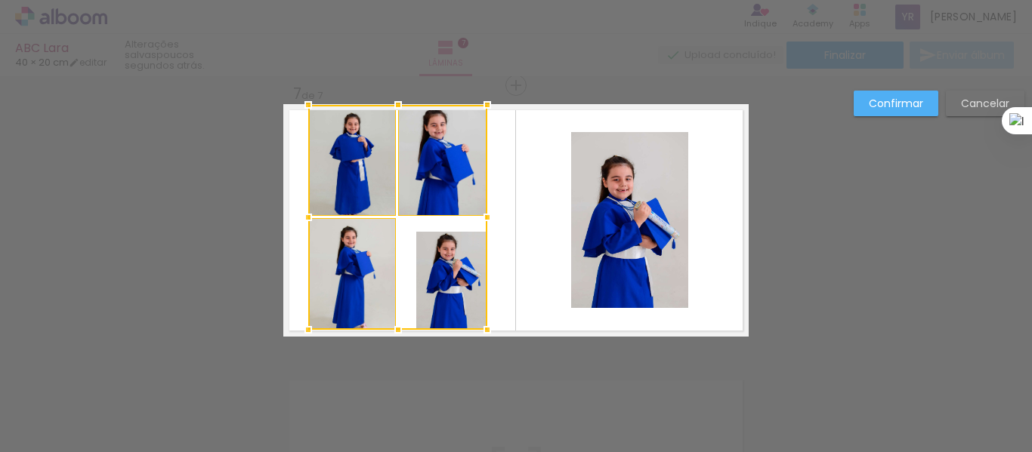
drag, startPoint x: 340, startPoint y: 131, endPoint x: 305, endPoint y: 110, distance: 41.1
click at [305, 110] on div at bounding box center [308, 105] width 30 height 30
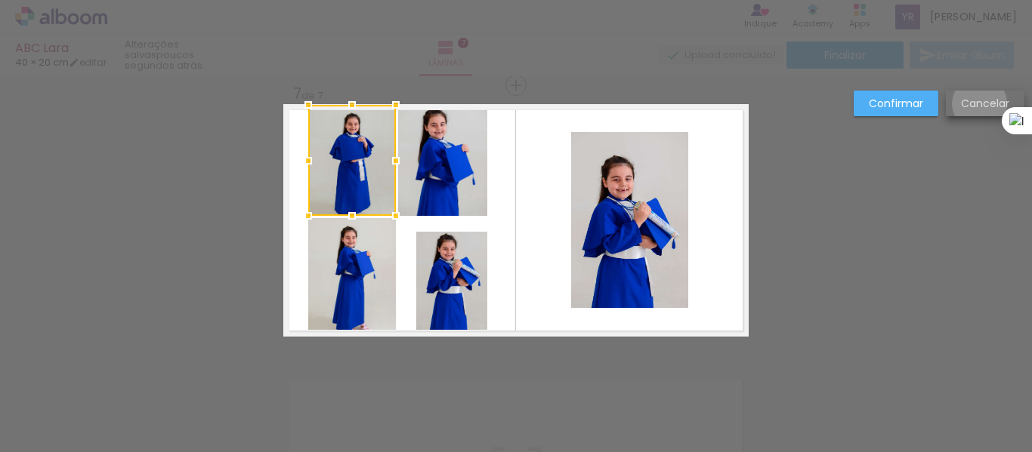
click at [0, 0] on slot "Cancelar" at bounding box center [0, 0] width 0 height 0
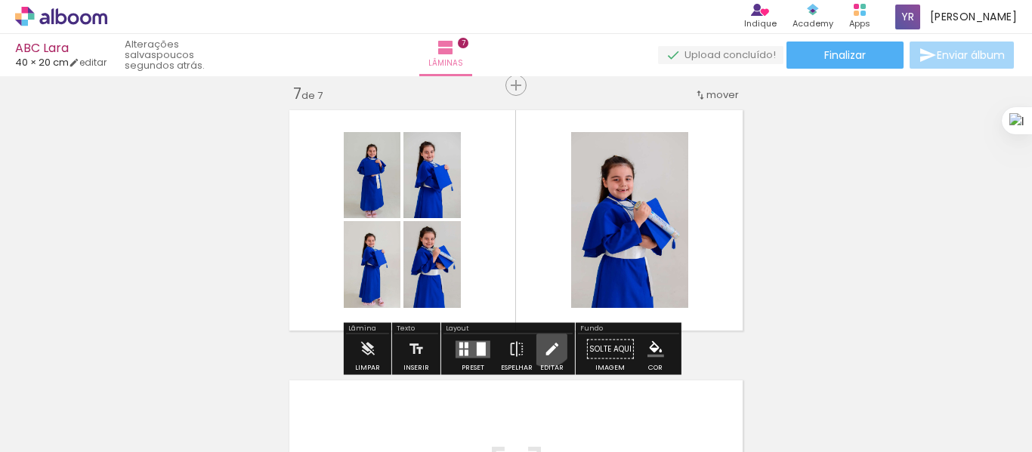
click at [544, 342] on iron-icon at bounding box center [551, 350] width 17 height 30
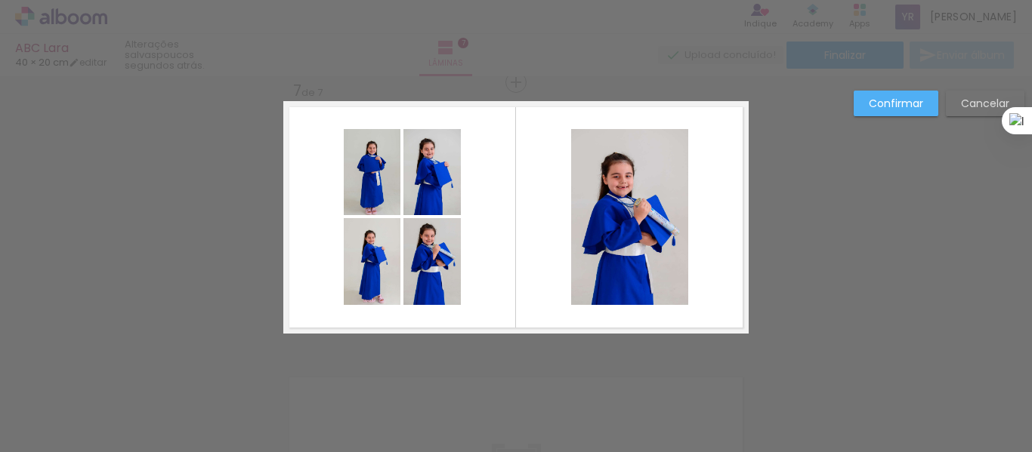
scroll to position [1642, 0]
click at [371, 185] on quentale-photo at bounding box center [372, 171] width 57 height 86
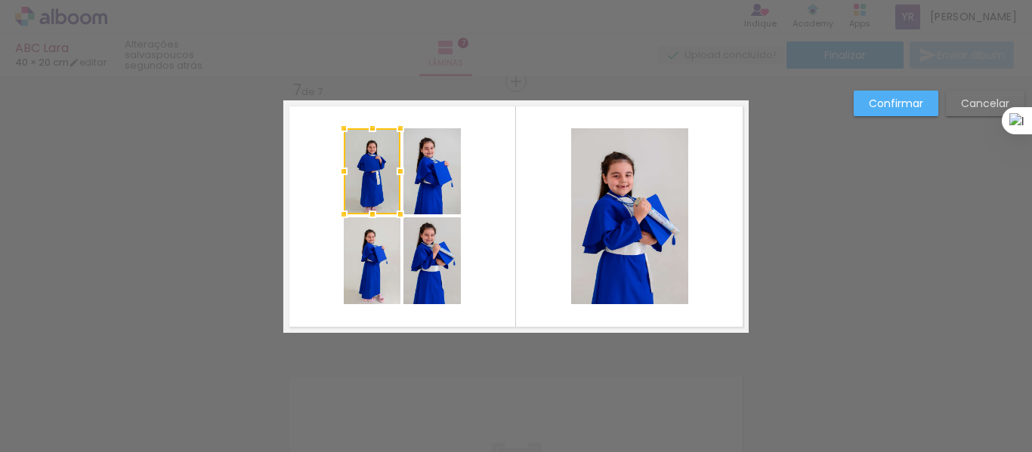
click at [422, 193] on quentale-photo at bounding box center [431, 171] width 57 height 86
click at [368, 281] on quentale-photo at bounding box center [372, 261] width 57 height 87
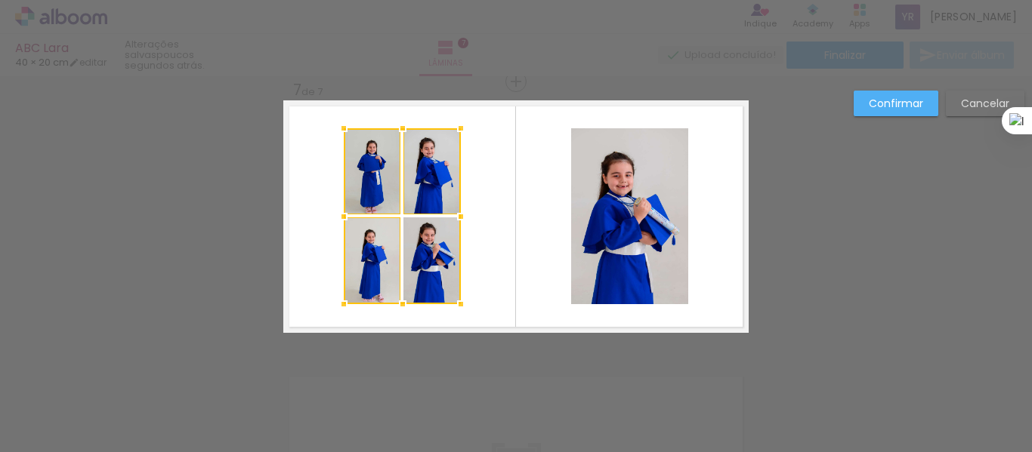
click at [424, 273] on div at bounding box center [402, 216] width 117 height 176
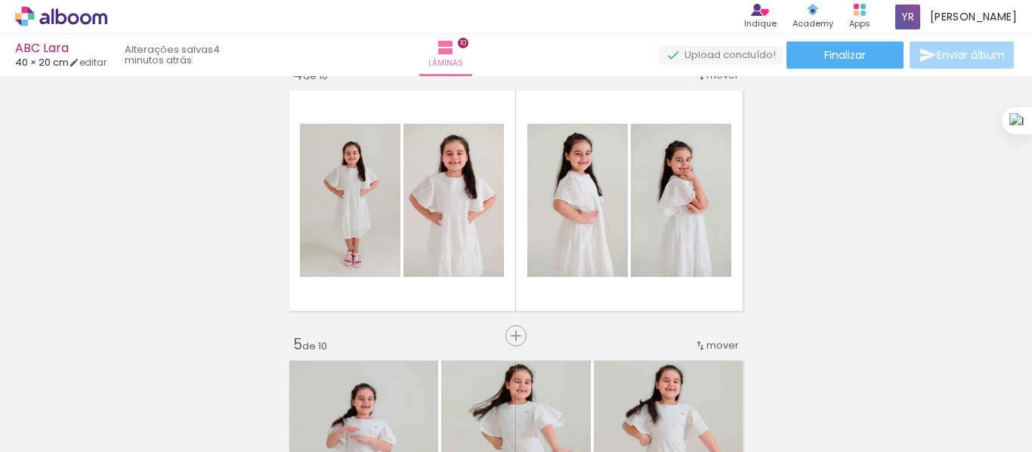
scroll to position [863, 0]
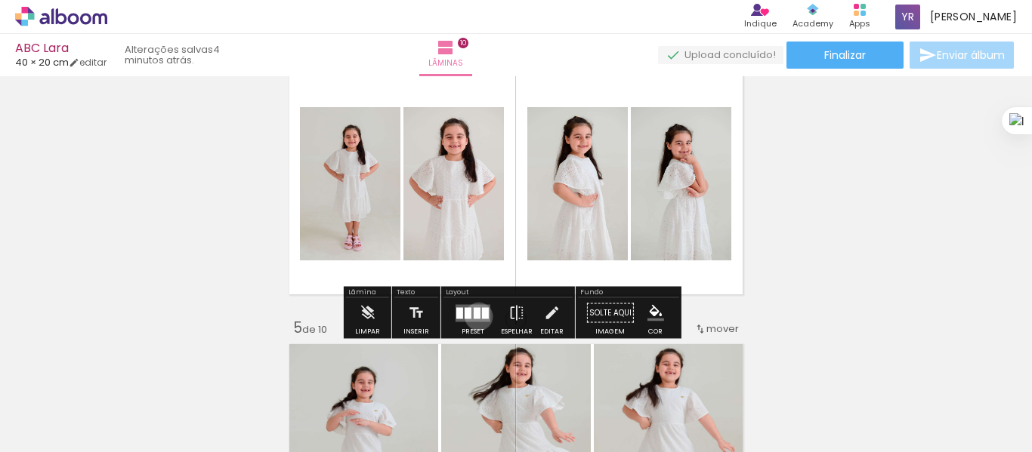
click at [475, 317] on div at bounding box center [477, 312] width 7 height 11
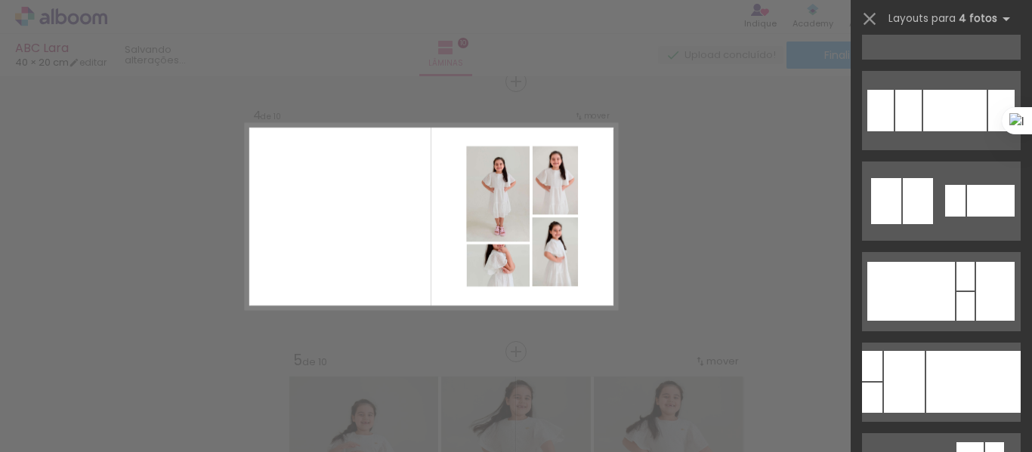
scroll to position [6270, 0]
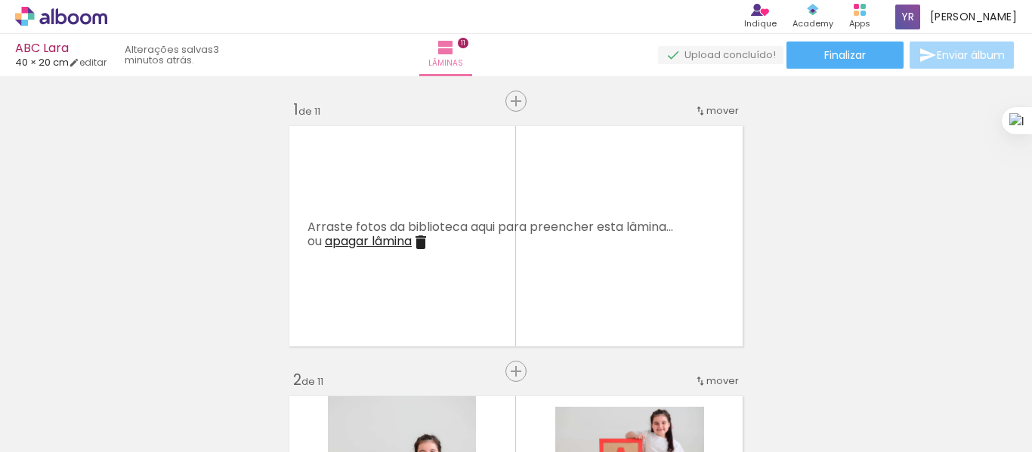
scroll to position [0, 2481]
click at [844, 56] on span "Finalizar" at bounding box center [845, 55] width 42 height 11
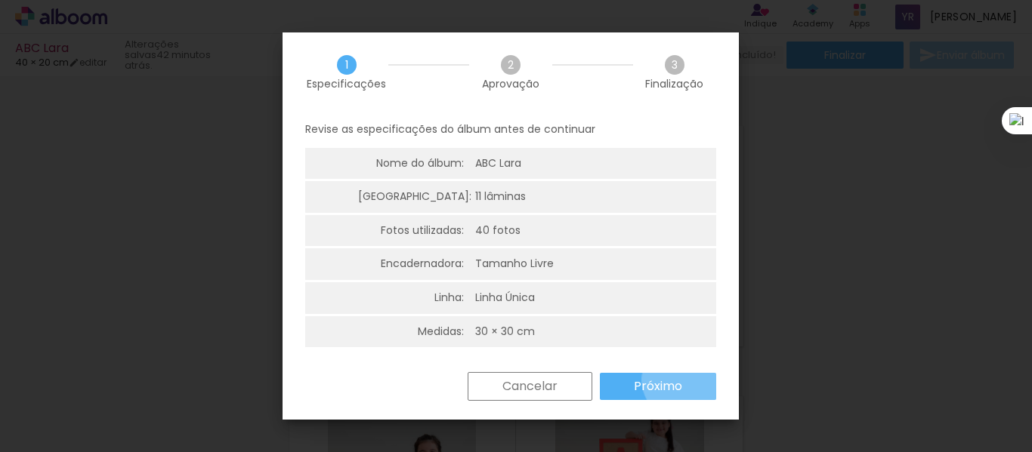
click at [0, 0] on slot "Próximo" at bounding box center [0, 0] width 0 height 0
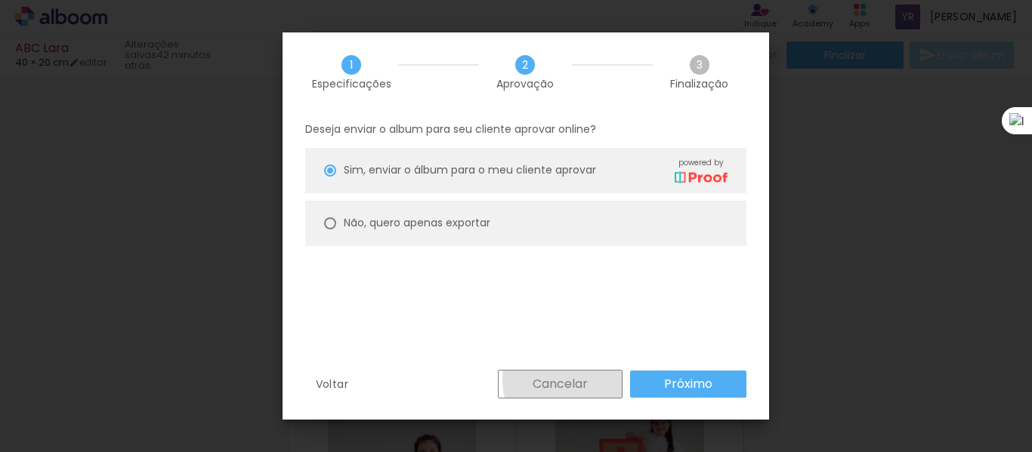
click at [0, 0] on slot "Cancelar" at bounding box center [0, 0] width 0 height 0
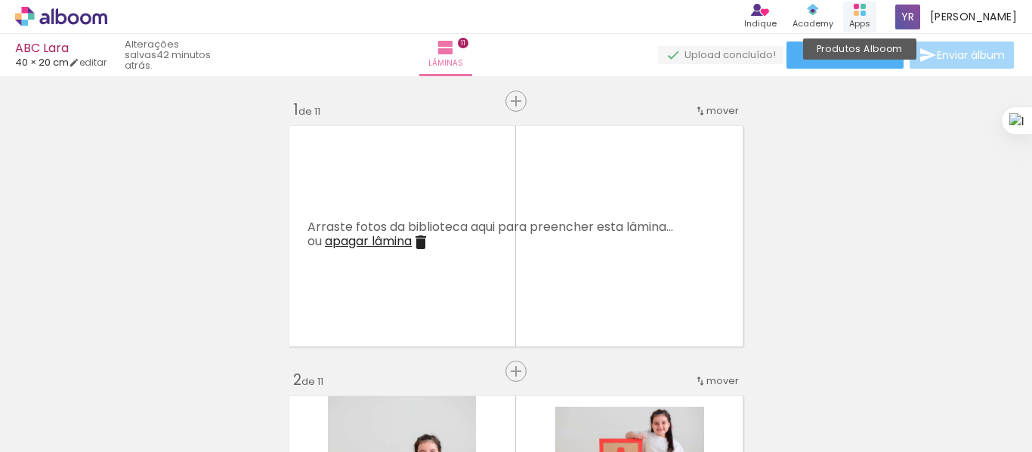
click at [866, 15] on rect at bounding box center [862, 13] width 5 height 5
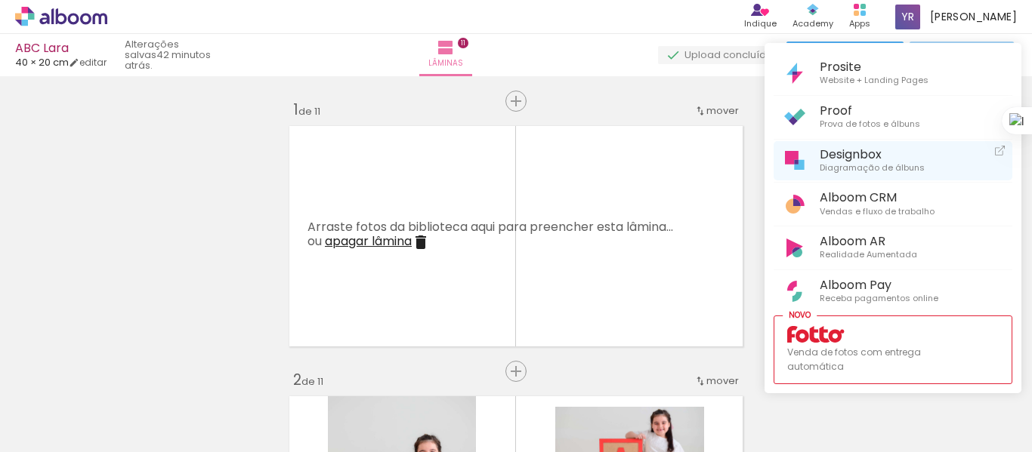
click at [854, 162] on span "Diagramação de álbuns" at bounding box center [872, 169] width 105 height 14
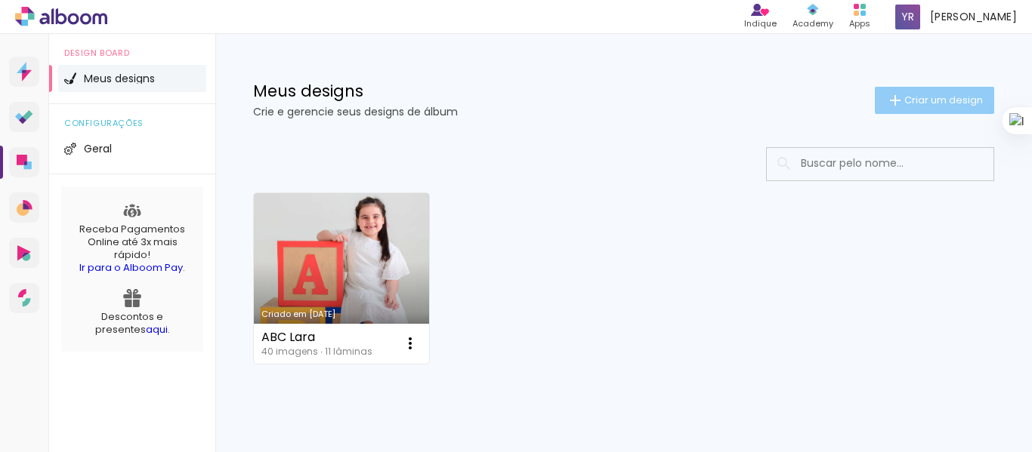
click at [931, 102] on span "Criar um design" at bounding box center [943, 100] width 79 height 10
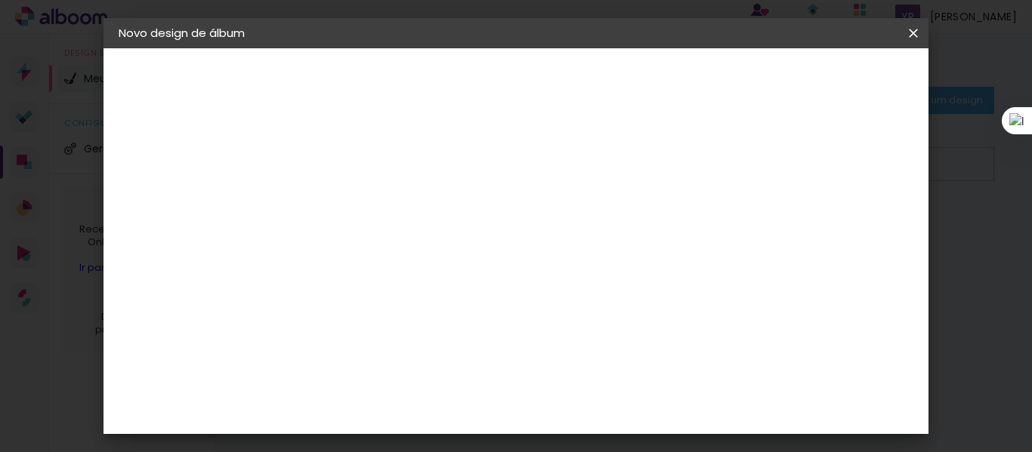
click at [366, 202] on input at bounding box center [366, 202] width 0 height 23
type input "ABC [PERSON_NAME]"
type paper-input "ABC [PERSON_NAME]"
click at [0, 0] on slot "Avançar" at bounding box center [0, 0] width 0 height 0
click at [0, 0] on slot "Tamanho Livre" at bounding box center [0, 0] width 0 height 0
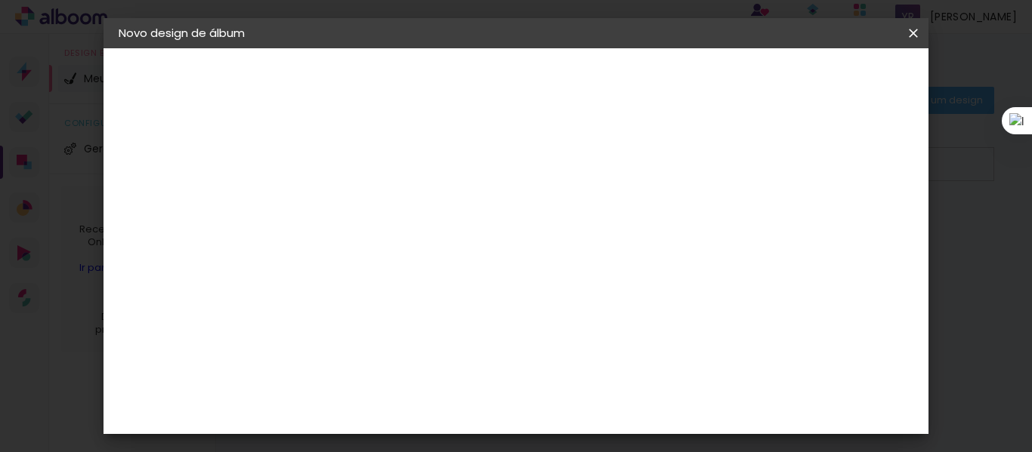
click at [648, 89] on paper-button "Avançar" at bounding box center [611, 80] width 74 height 26
click at [328, 247] on input "30" at bounding box center [317, 245] width 39 height 23
drag, startPoint x: 328, startPoint y: 247, endPoint x: 312, endPoint y: 245, distance: 16.0
click at [312, 245] on input "30" at bounding box center [317, 245] width 39 height 23
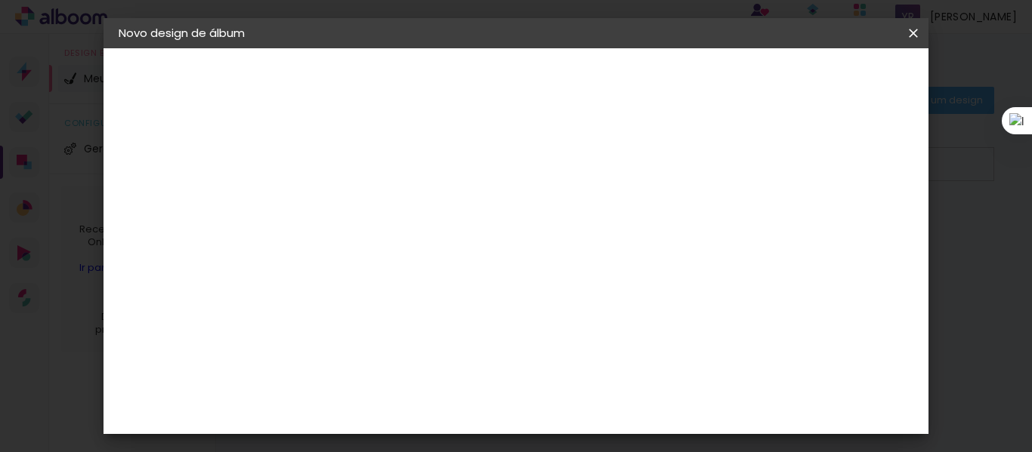
type input "20"
type paper-input "20"
drag, startPoint x: 610, startPoint y: 409, endPoint x: 597, endPoint y: 408, distance: 13.7
click at [597, 408] on input "60" at bounding box center [598, 407] width 39 height 23
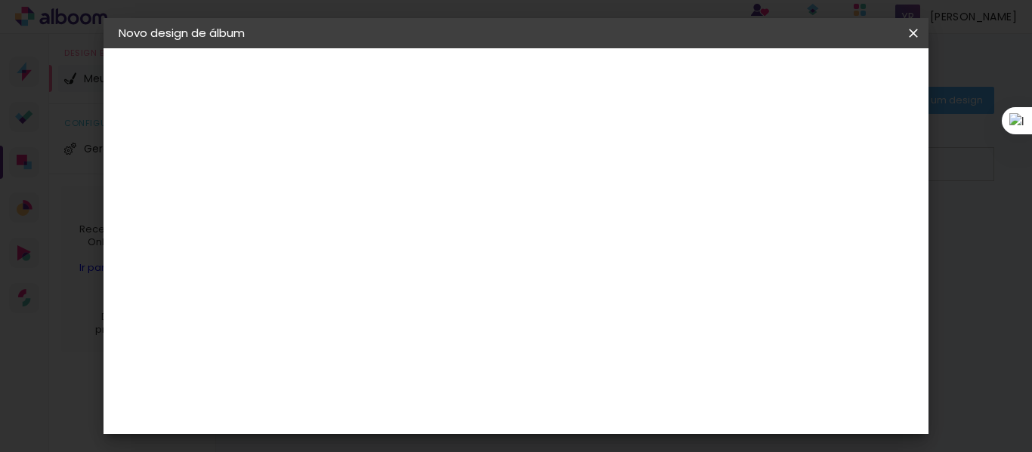
type input "40"
type paper-input "40"
click at [819, 81] on span "Iniciar design" at bounding box center [784, 80] width 69 height 11
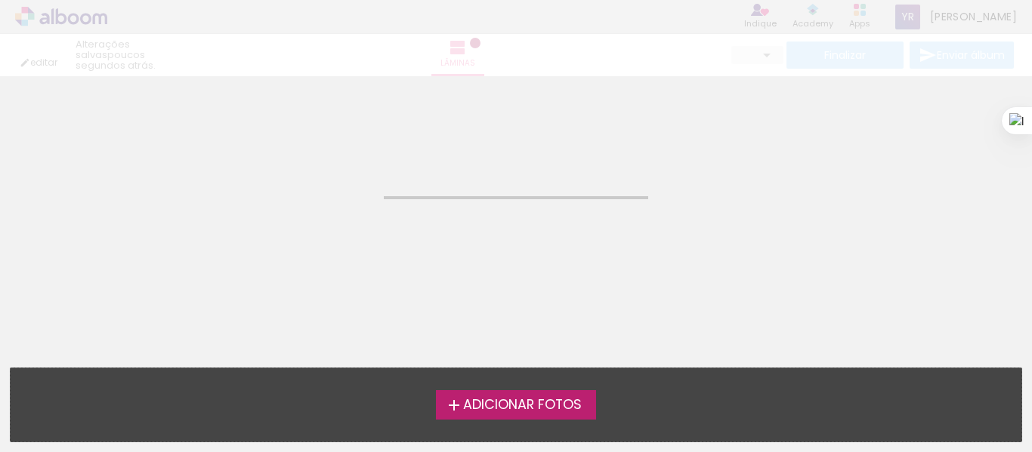
click at [536, 410] on span "Adicionar Fotos" at bounding box center [522, 406] width 119 height 14
click at [0, 0] on input "file" at bounding box center [0, 0] width 0 height 0
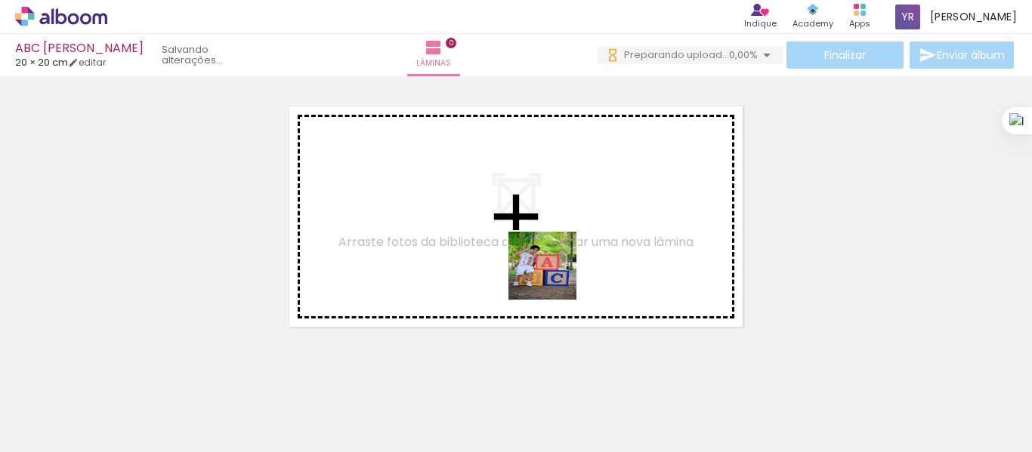
drag, startPoint x: 162, startPoint y: 417, endPoint x: 573, endPoint y: 253, distance: 442.4
click at [573, 253] on quentale-workspace at bounding box center [516, 226] width 1032 height 452
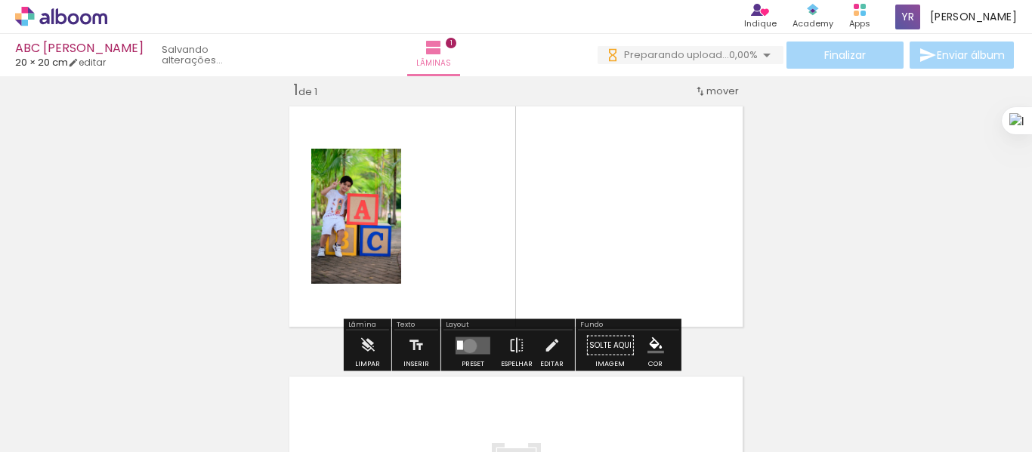
click at [466, 347] on quentale-layouter at bounding box center [472, 345] width 35 height 17
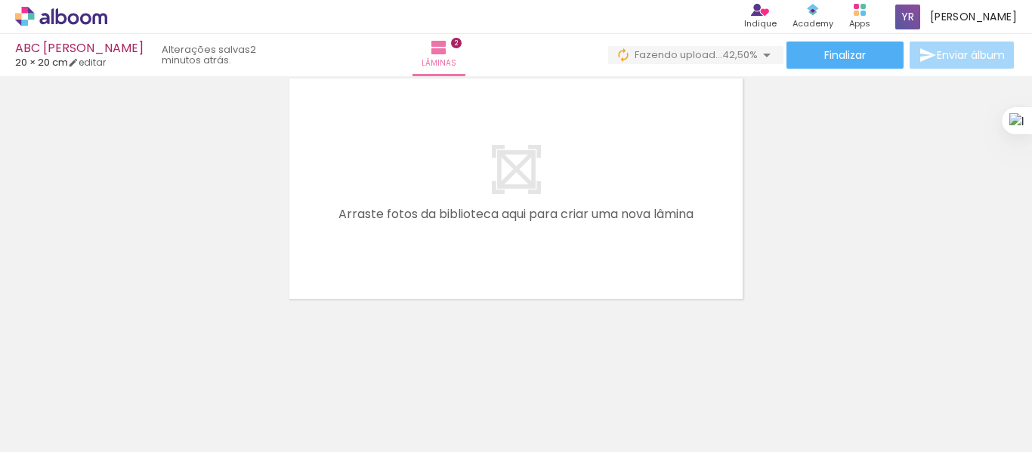
scroll to position [0, 17]
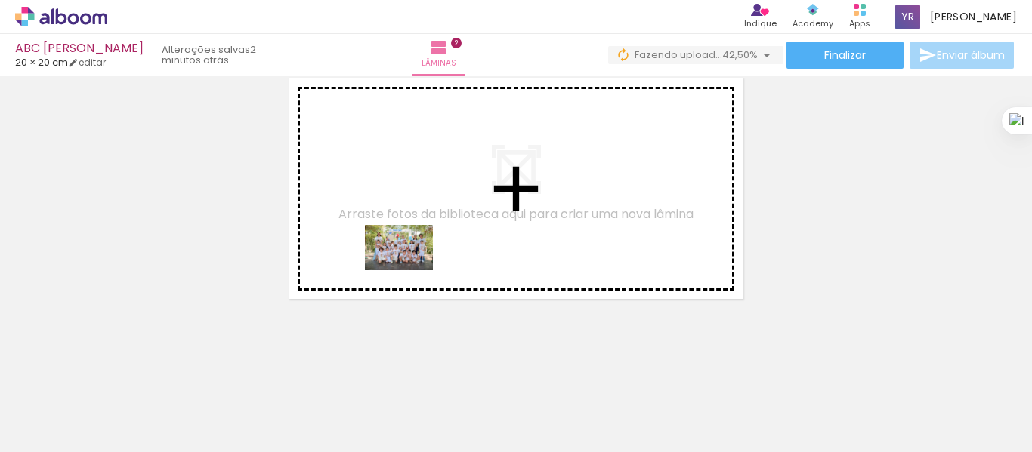
drag, startPoint x: 227, startPoint y: 413, endPoint x: 412, endPoint y: 269, distance: 234.7
click at [412, 269] on quentale-workspace at bounding box center [516, 226] width 1032 height 452
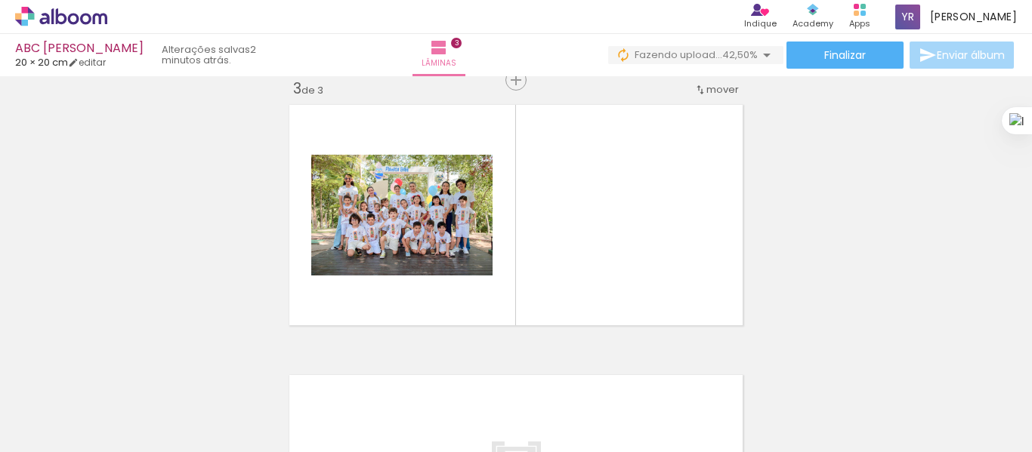
scroll to position [560, 0]
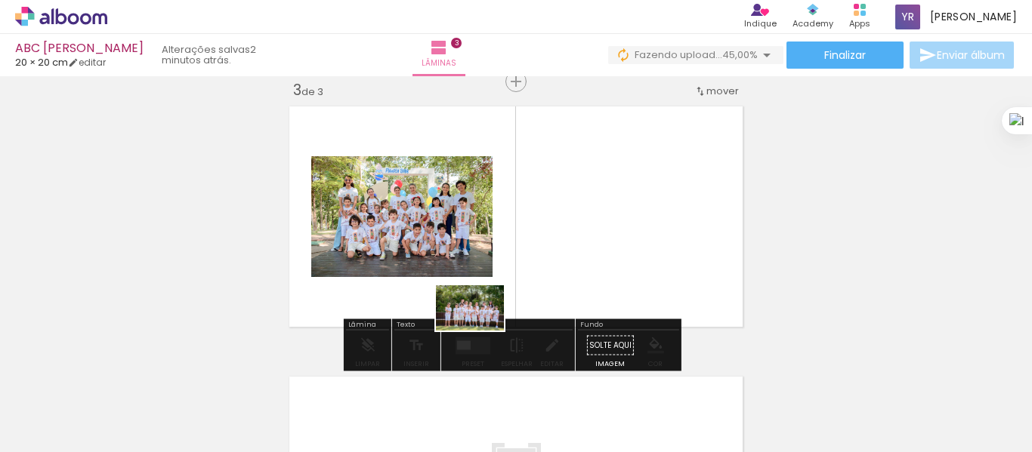
drag, startPoint x: 320, startPoint y: 421, endPoint x: 481, endPoint y: 331, distance: 185.0
click at [481, 331] on quentale-workspace at bounding box center [516, 226] width 1032 height 452
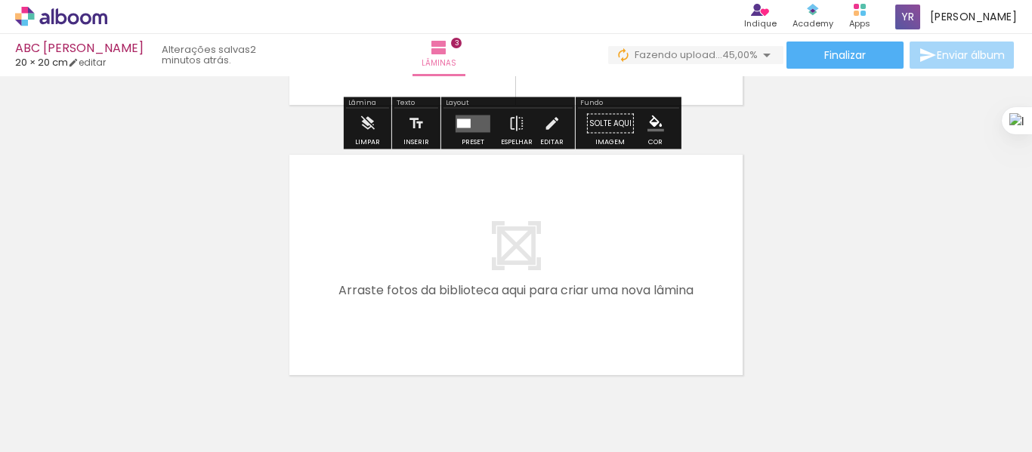
scroll to position [790, 0]
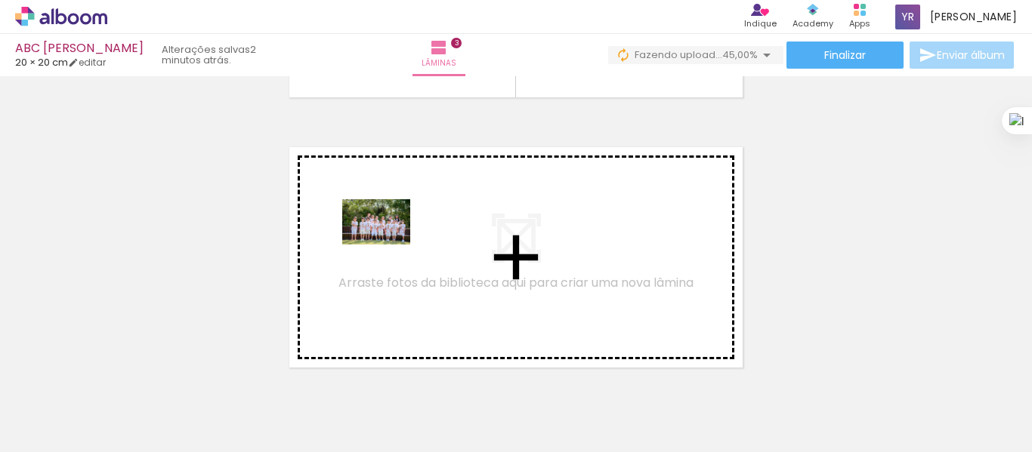
drag, startPoint x: 360, startPoint y: 340, endPoint x: 388, endPoint y: 245, distance: 99.2
click at [388, 245] on quentale-workspace at bounding box center [516, 226] width 1032 height 452
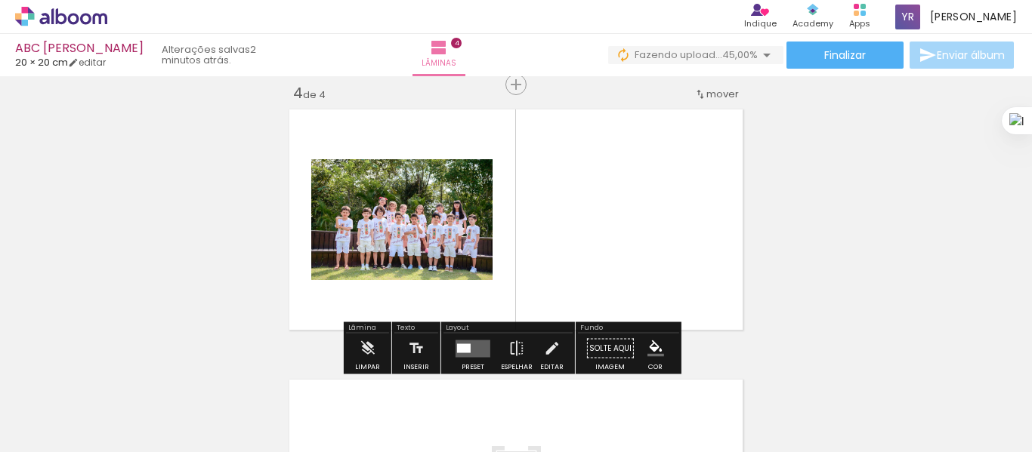
scroll to position [831, 0]
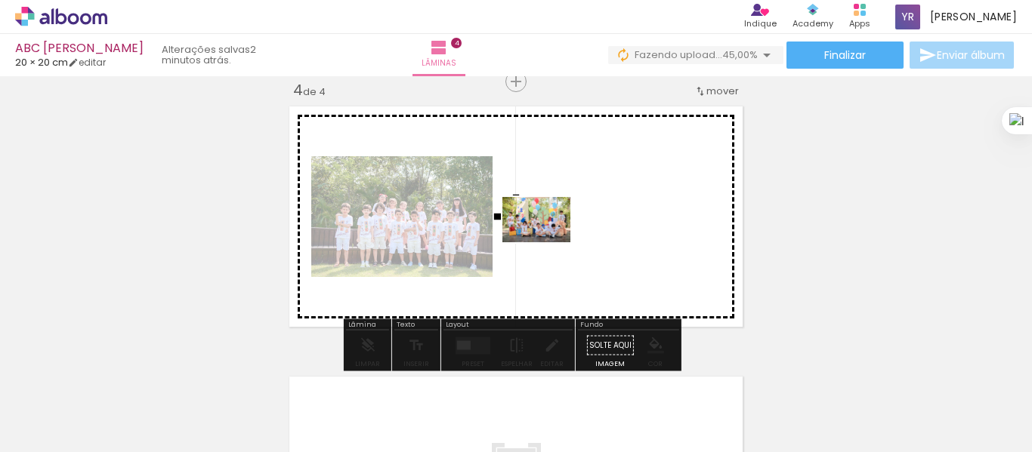
drag, startPoint x: 405, startPoint y: 411, endPoint x: 548, endPoint y: 242, distance: 221.4
click at [548, 242] on quentale-workspace at bounding box center [516, 226] width 1032 height 452
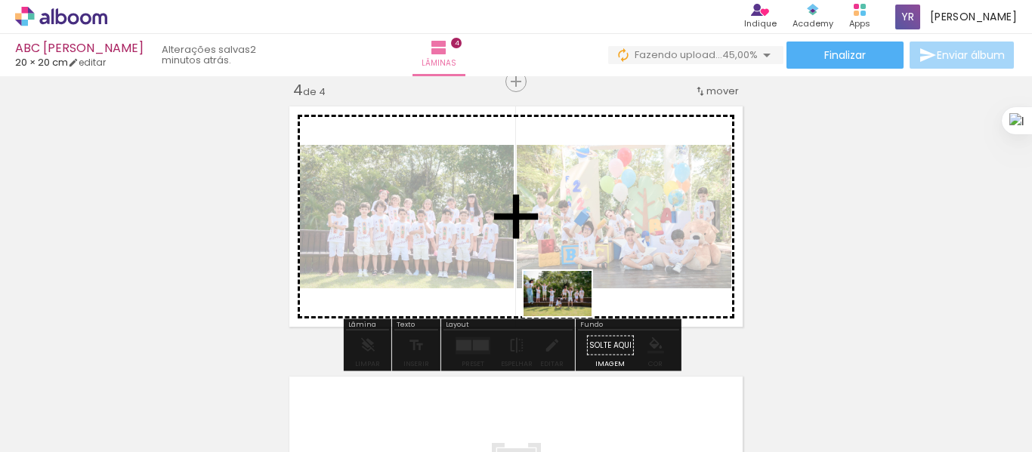
drag, startPoint x: 487, startPoint y: 412, endPoint x: 578, endPoint y: 305, distance: 140.4
click at [578, 305] on quentale-workspace at bounding box center [516, 226] width 1032 height 452
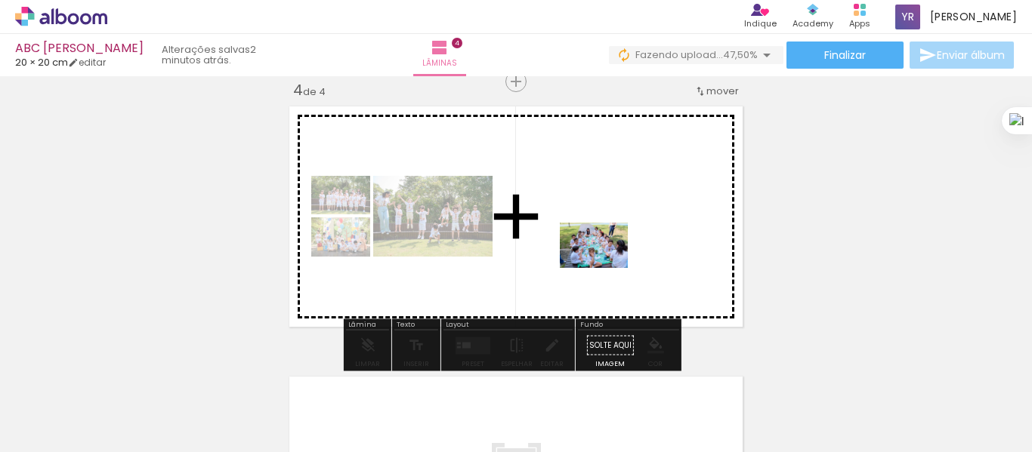
drag, startPoint x: 567, startPoint y: 397, endPoint x: 605, endPoint y: 268, distance: 134.1
click at [605, 268] on quentale-workspace at bounding box center [516, 226] width 1032 height 452
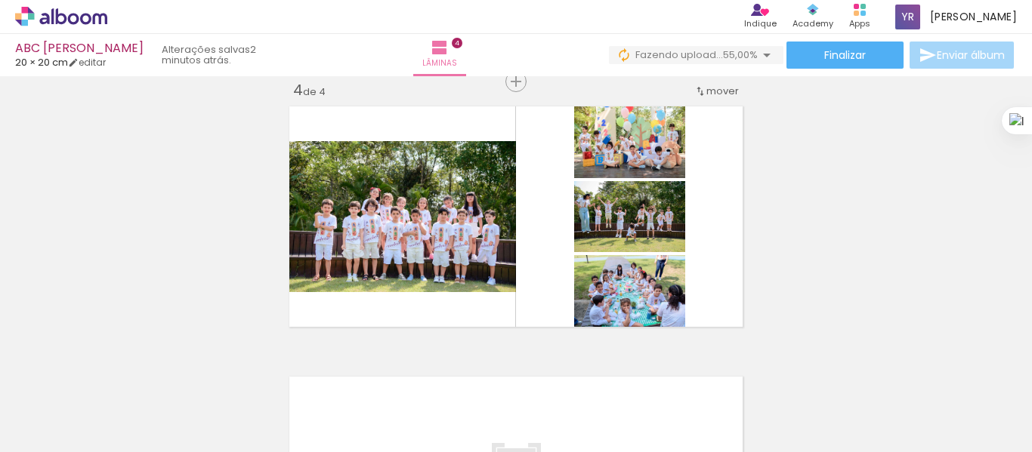
scroll to position [0, 620]
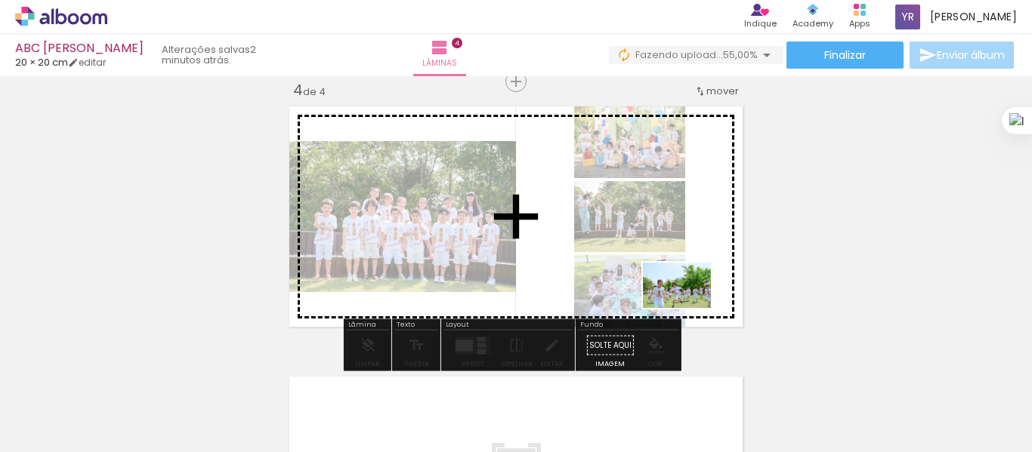
drag, startPoint x: 475, startPoint y: 408, endPoint x: 700, endPoint y: 301, distance: 249.0
click at [699, 301] on quentale-workspace at bounding box center [516, 226] width 1032 height 452
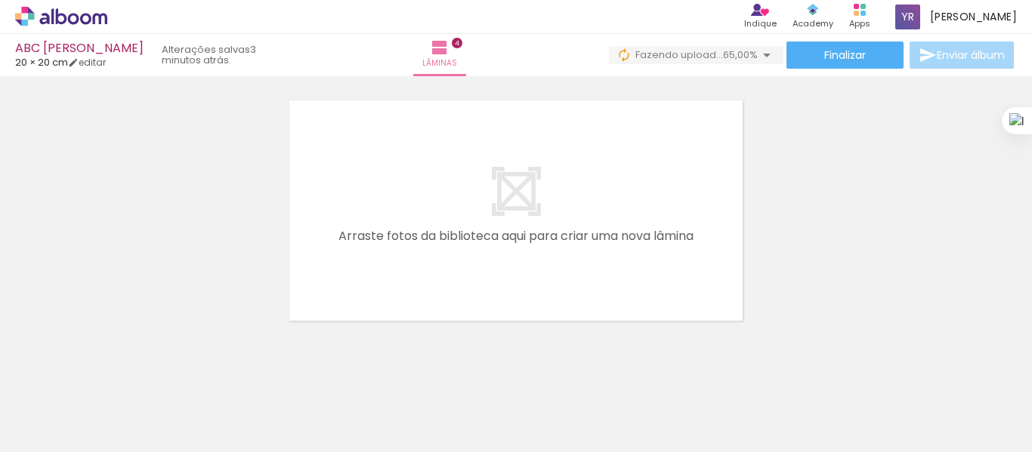
scroll to position [1129, 0]
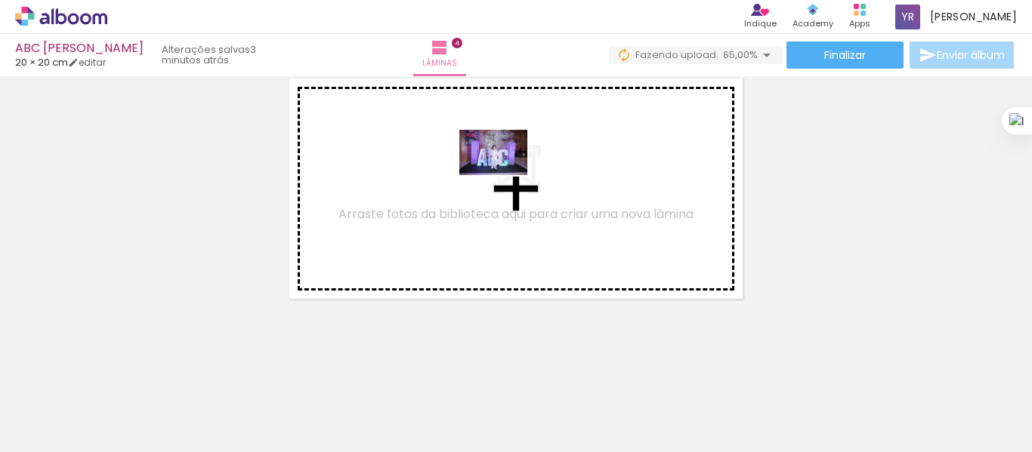
drag, startPoint x: 548, startPoint y: 422, endPoint x: 505, endPoint y: 175, distance: 250.0
click at [505, 175] on quentale-workspace at bounding box center [516, 226] width 1032 height 452
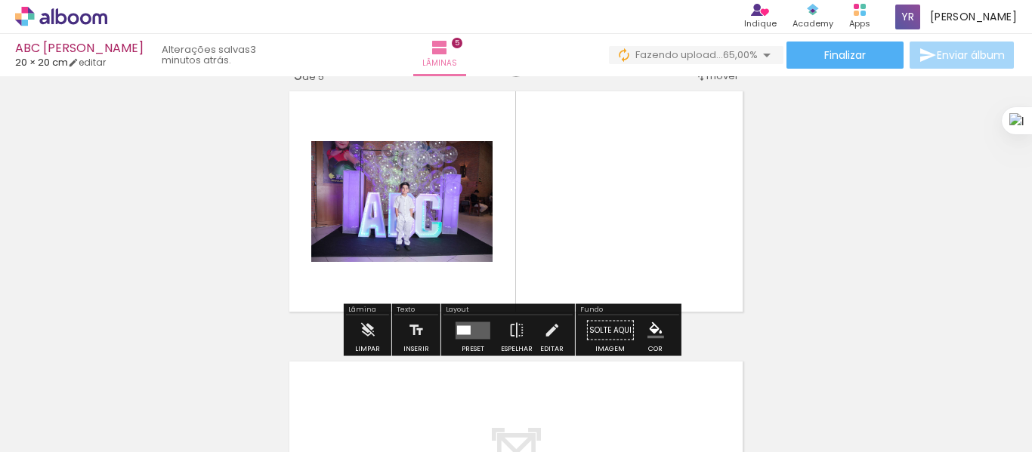
scroll to position [1101, 0]
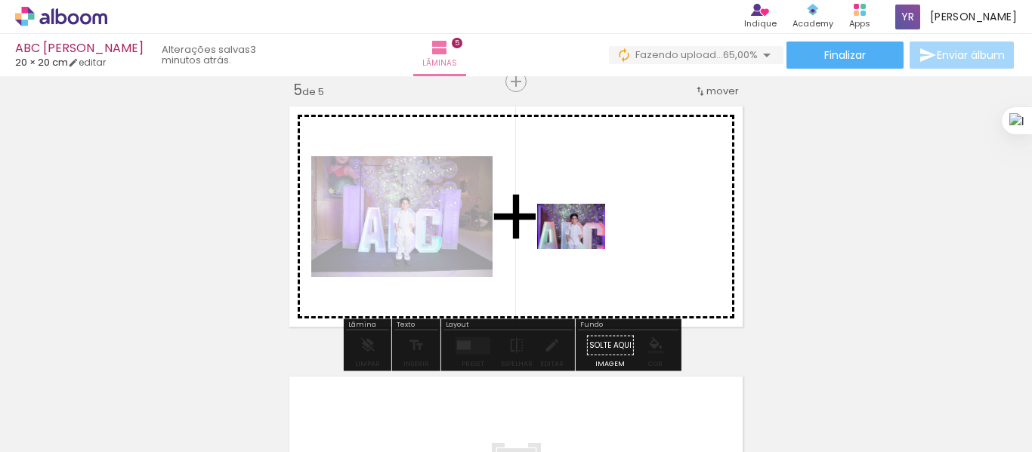
drag, startPoint x: 635, startPoint y: 409, endPoint x: 582, endPoint y: 249, distance: 168.4
click at [582, 249] on quentale-workspace at bounding box center [516, 226] width 1032 height 452
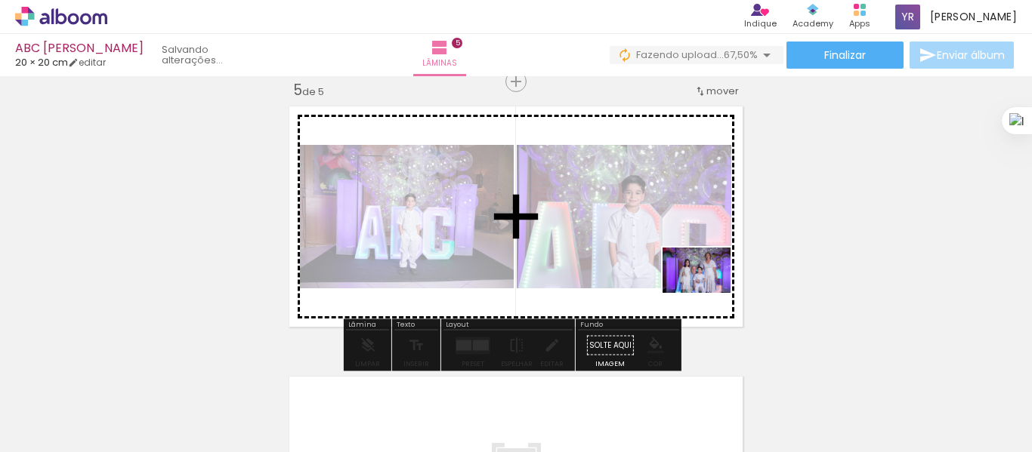
drag, startPoint x: 721, startPoint y: 407, endPoint x: 708, endPoint y: 292, distance: 115.5
click at [708, 292] on quentale-workspace at bounding box center [516, 226] width 1032 height 452
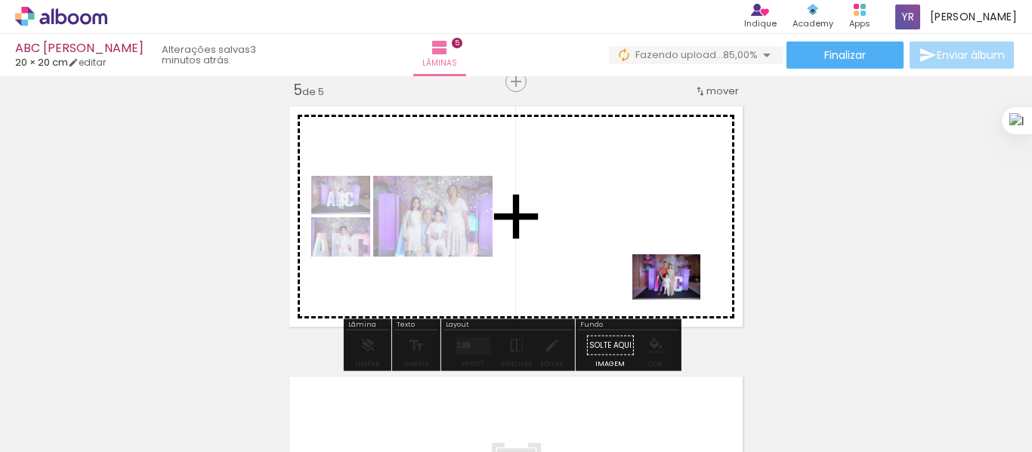
drag, startPoint x: 799, startPoint y: 411, endPoint x: 678, endPoint y: 299, distance: 165.2
click at [678, 299] on quentale-workspace at bounding box center [516, 226] width 1032 height 452
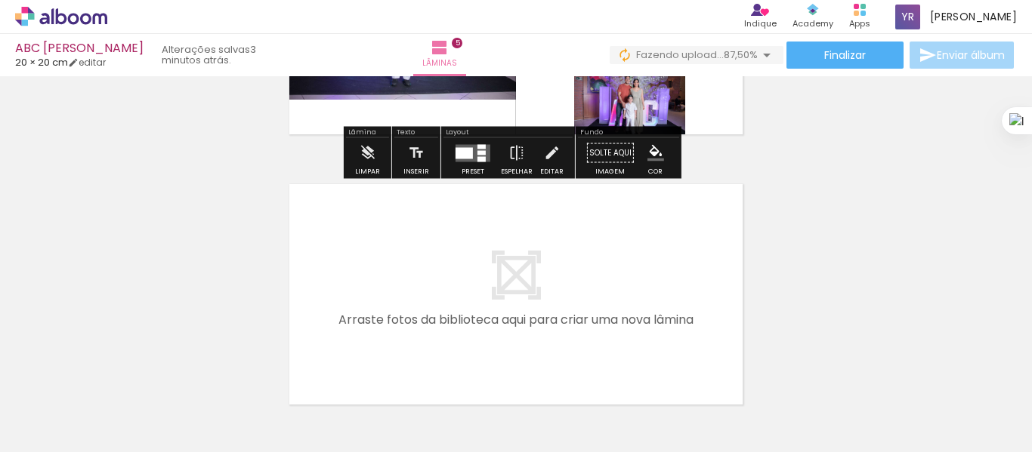
scroll to position [1400, 0]
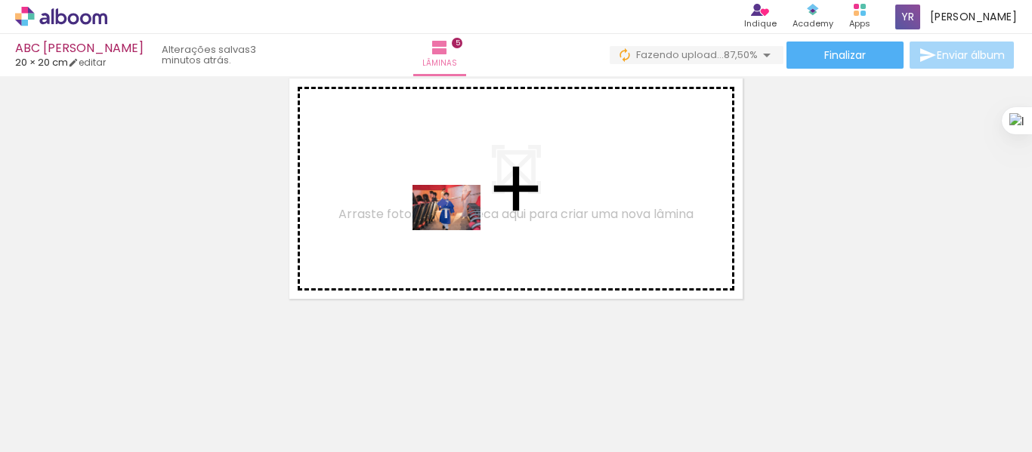
drag, startPoint x: 426, startPoint y: 407, endPoint x: 458, endPoint y: 230, distance: 179.6
click at [458, 230] on quentale-workspace at bounding box center [516, 226] width 1032 height 452
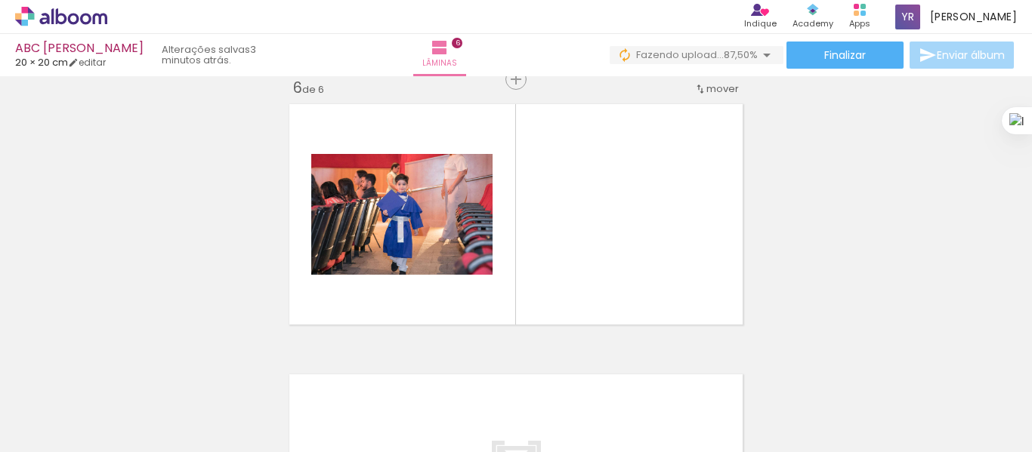
scroll to position [1372, 0]
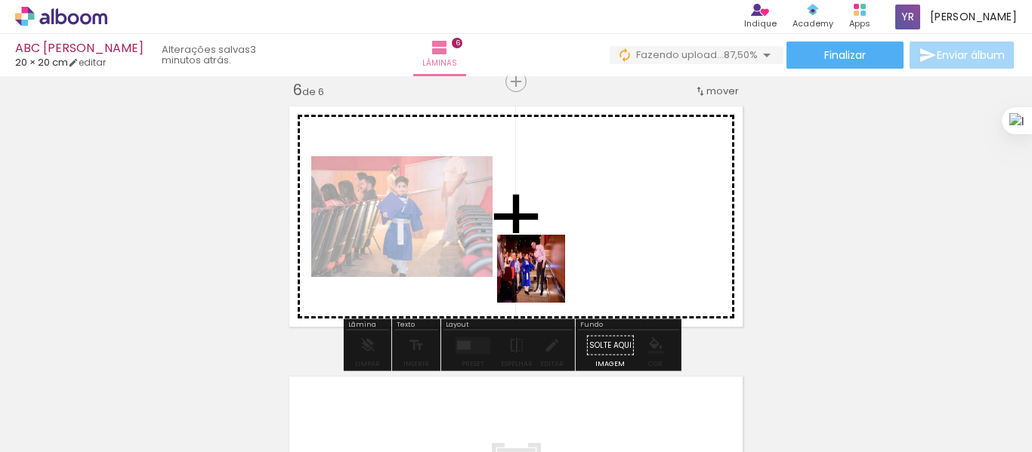
drag, startPoint x: 514, startPoint y: 399, endPoint x: 543, endPoint y: 276, distance: 125.9
click at [543, 276] on quentale-workspace at bounding box center [516, 226] width 1032 height 452
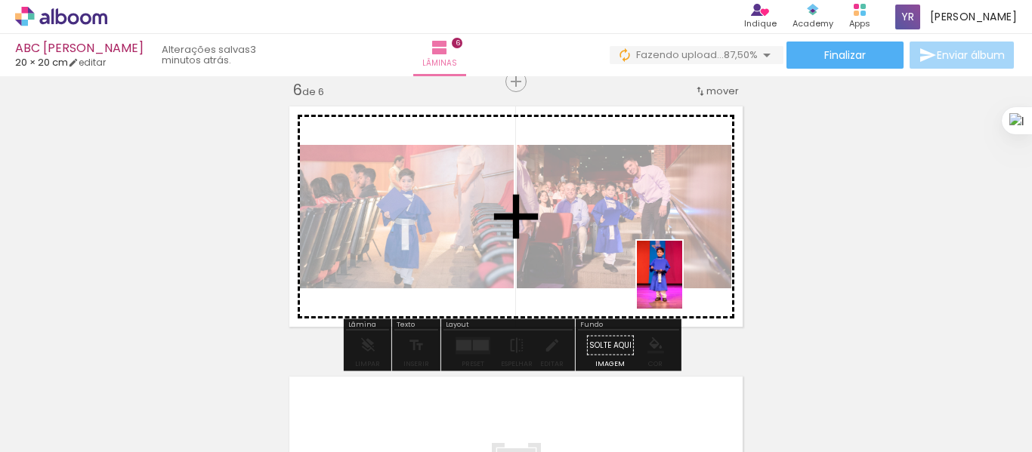
drag, startPoint x: 611, startPoint y: 405, endPoint x: 682, endPoint y: 286, distance: 138.2
click at [682, 286] on quentale-workspace at bounding box center [516, 226] width 1032 height 452
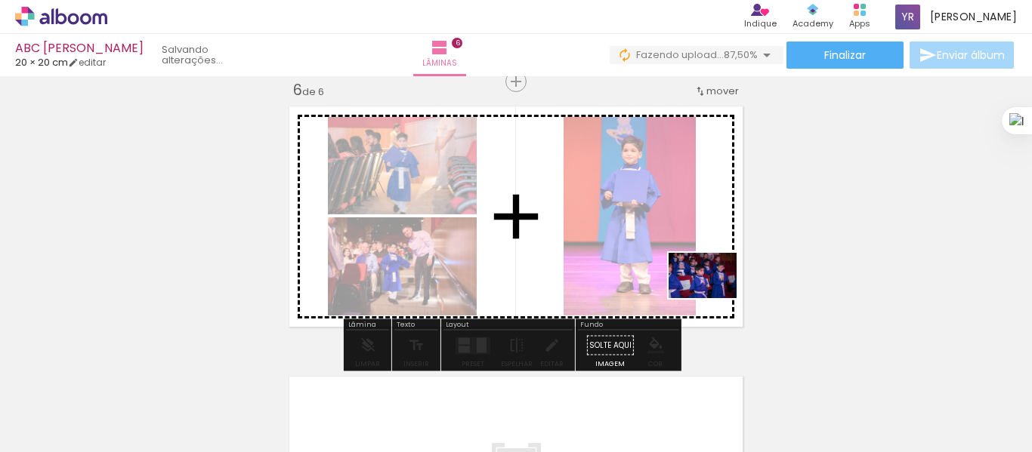
drag, startPoint x: 687, startPoint y: 421, endPoint x: 714, endPoint y: 298, distance: 126.1
click at [714, 298] on quentale-workspace at bounding box center [516, 226] width 1032 height 452
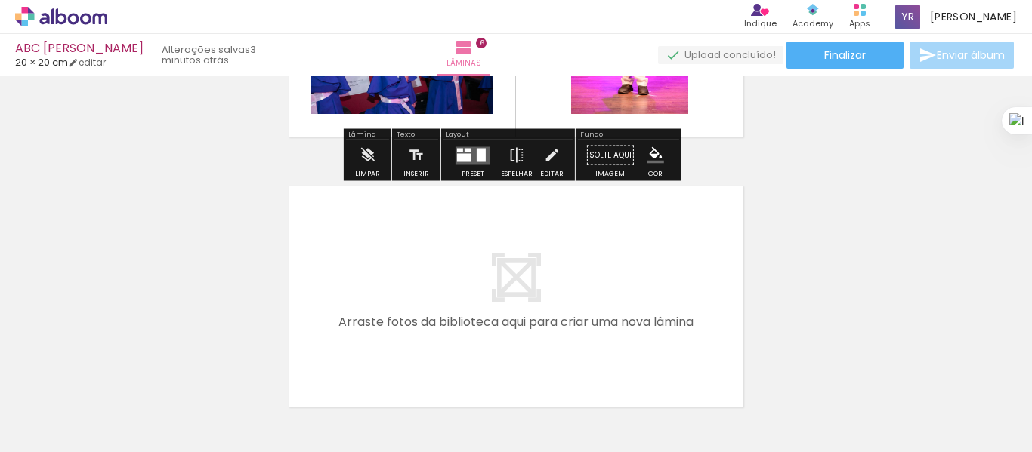
scroll to position [1616, 0]
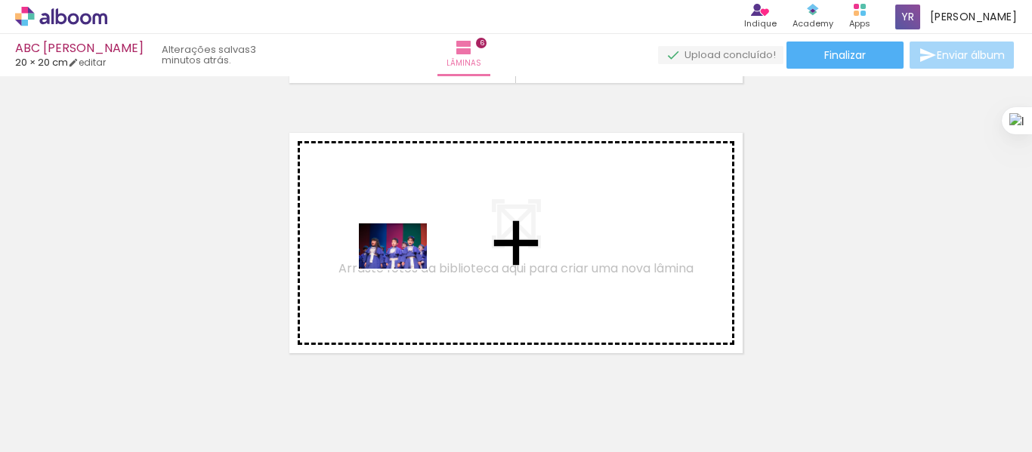
drag, startPoint x: 252, startPoint y: 413, endPoint x: 405, endPoint y: 269, distance: 210.0
click at [405, 269] on quentale-workspace at bounding box center [516, 226] width 1032 height 452
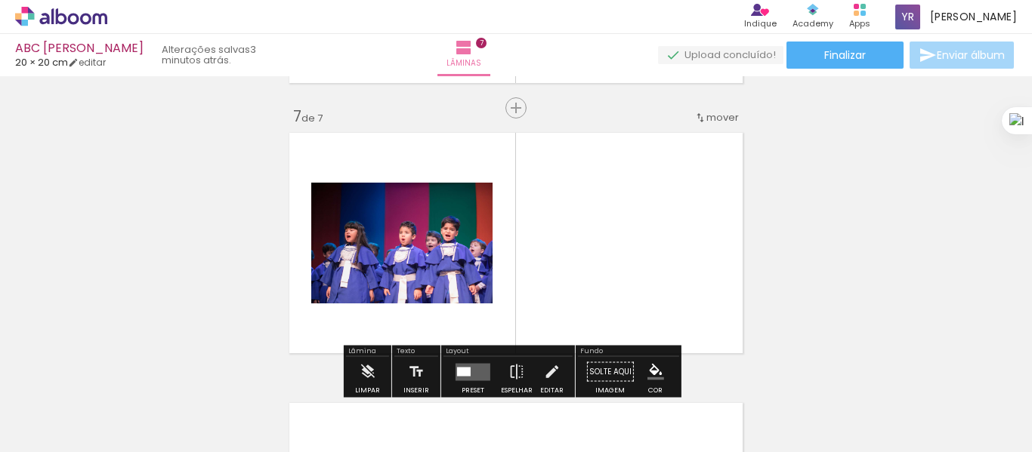
scroll to position [1642, 0]
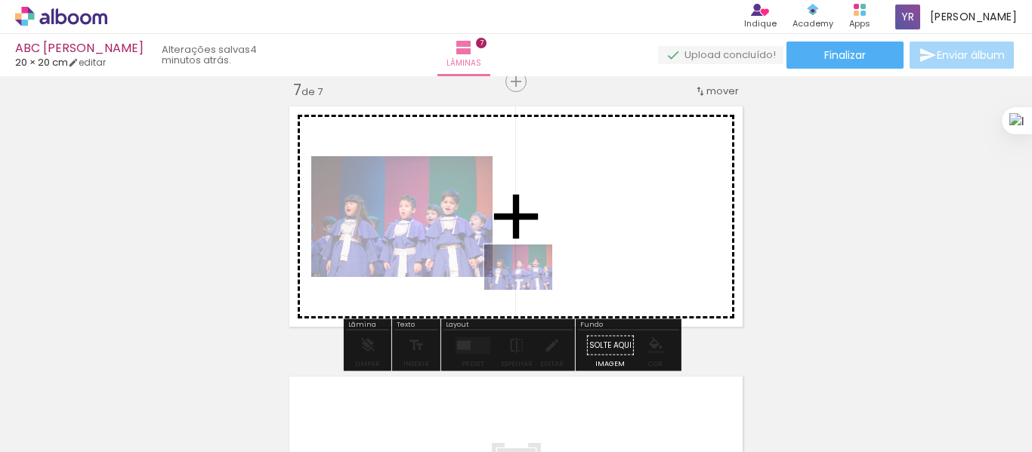
drag, startPoint x: 258, startPoint y: 401, endPoint x: 530, endPoint y: 290, distance: 293.0
click at [530, 290] on quentale-workspace at bounding box center [516, 226] width 1032 height 452
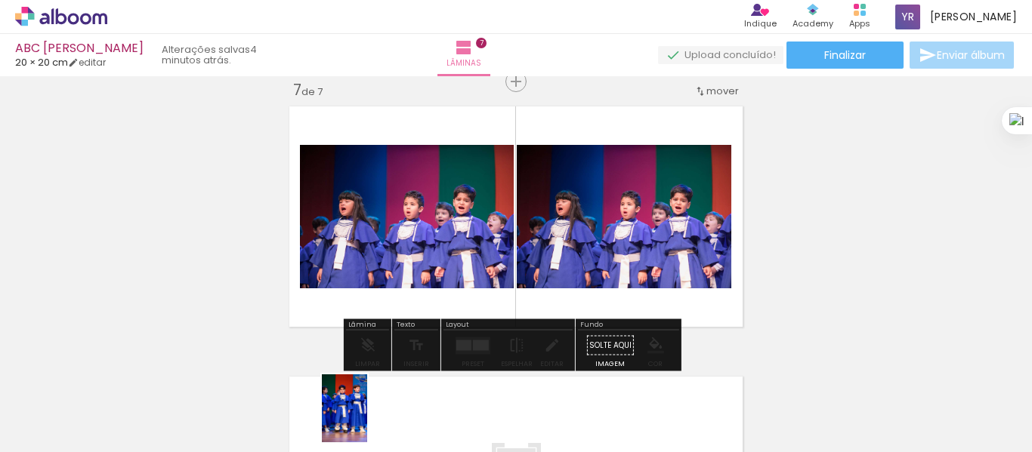
drag, startPoint x: 350, startPoint y: 398, endPoint x: 355, endPoint y: 425, distance: 26.8
click at [355, 425] on div at bounding box center [338, 401] width 50 height 75
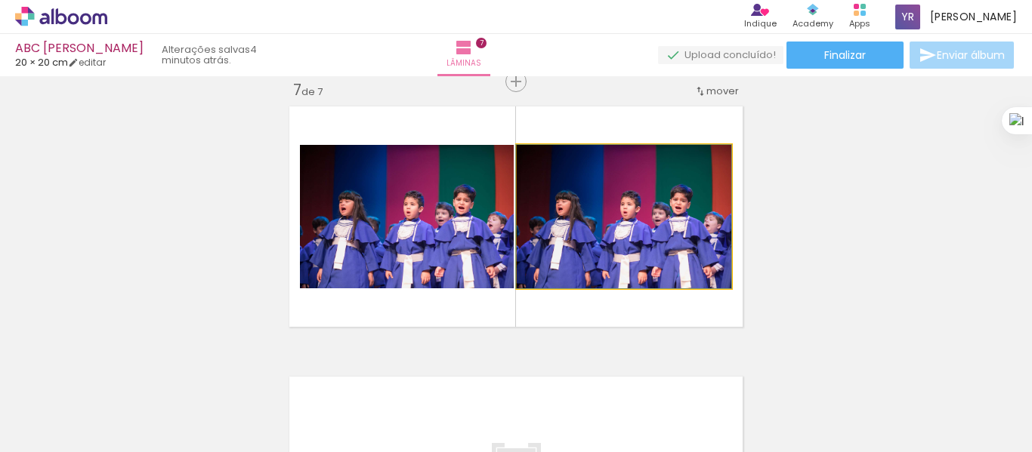
drag, startPoint x: 633, startPoint y: 256, endPoint x: 623, endPoint y: 274, distance: 20.6
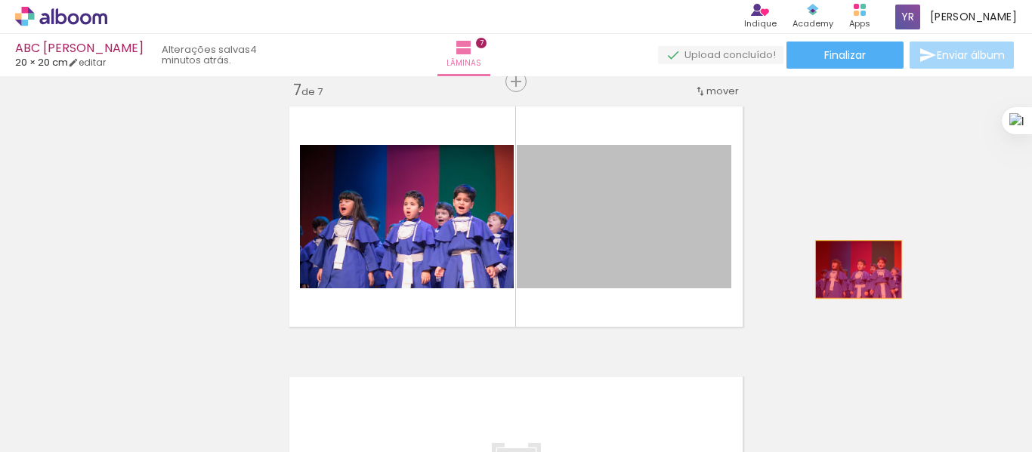
drag, startPoint x: 811, startPoint y: 264, endPoint x: 855, endPoint y: 270, distance: 45.1
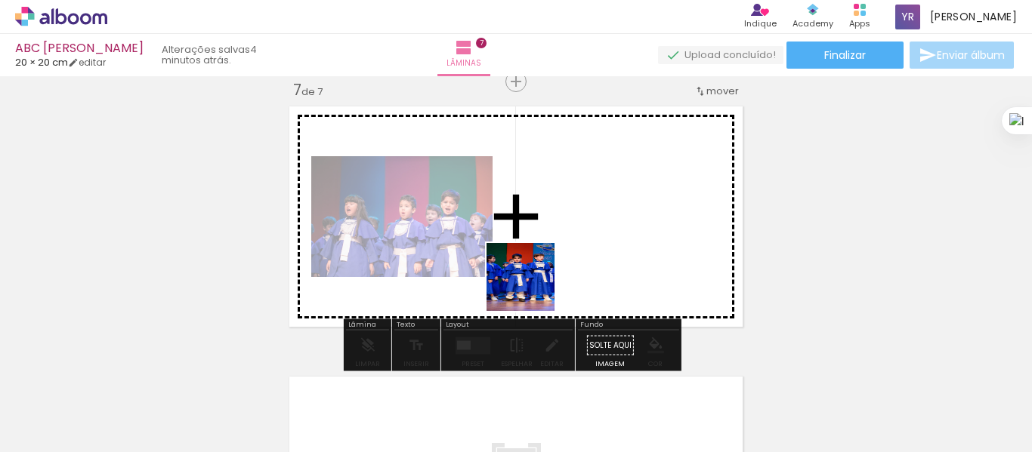
drag, startPoint x: 344, startPoint y: 408, endPoint x: 556, endPoint y: 279, distance: 247.4
click at [556, 279] on quentale-workspace at bounding box center [516, 226] width 1032 height 452
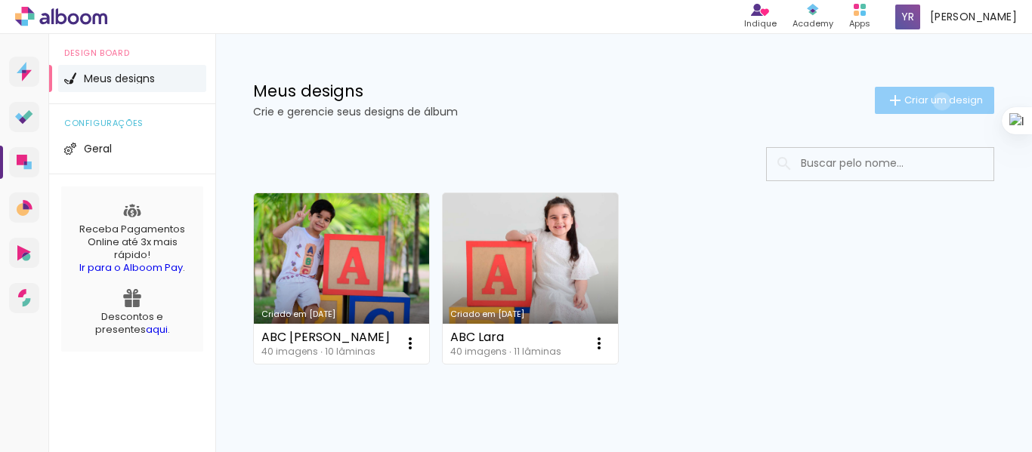
click at [928, 101] on span "Criar um design" at bounding box center [943, 100] width 79 height 10
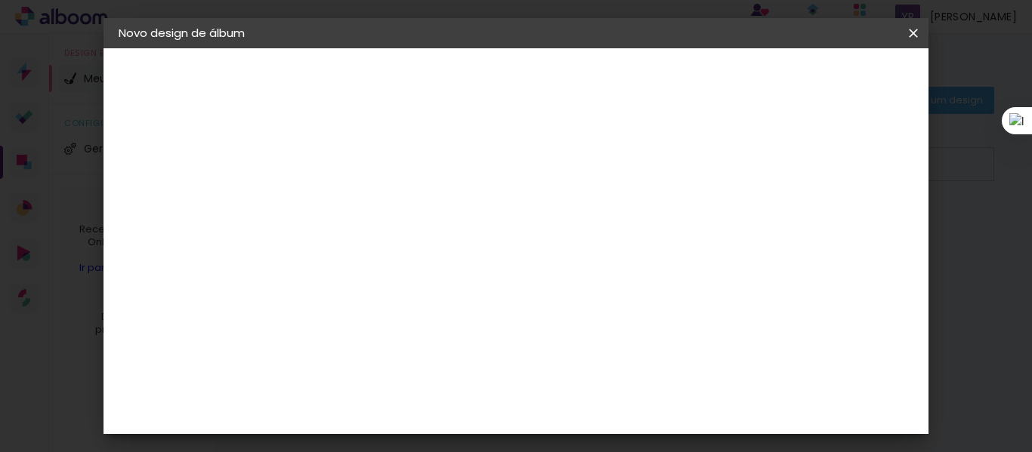
click at [366, 199] on input at bounding box center [366, 202] width 0 height 23
type input "10 anos [PERSON_NAME]"
type paper-input "10 anos [PERSON_NAME]"
click at [0, 0] on slot "Avançar" at bounding box center [0, 0] width 0 height 0
click at [0, 0] on slot "Tamanho Livre" at bounding box center [0, 0] width 0 height 0
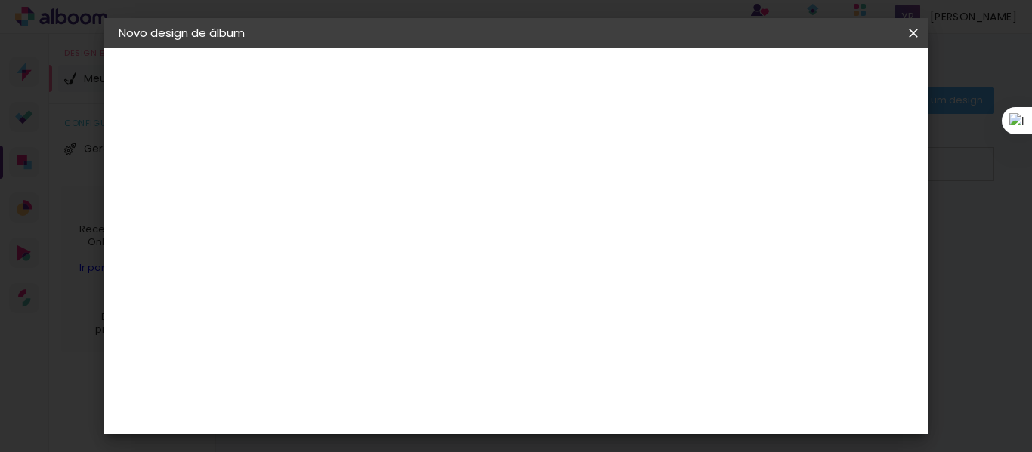
click at [0, 0] on slot "Tamanho Livre" at bounding box center [0, 0] width 0 height 0
click at [0, 0] on slot "Avançar" at bounding box center [0, 0] width 0 height 0
drag, startPoint x: 326, startPoint y: 243, endPoint x: 313, endPoint y: 242, distance: 13.7
click at [313, 242] on input "30" at bounding box center [317, 245] width 39 height 23
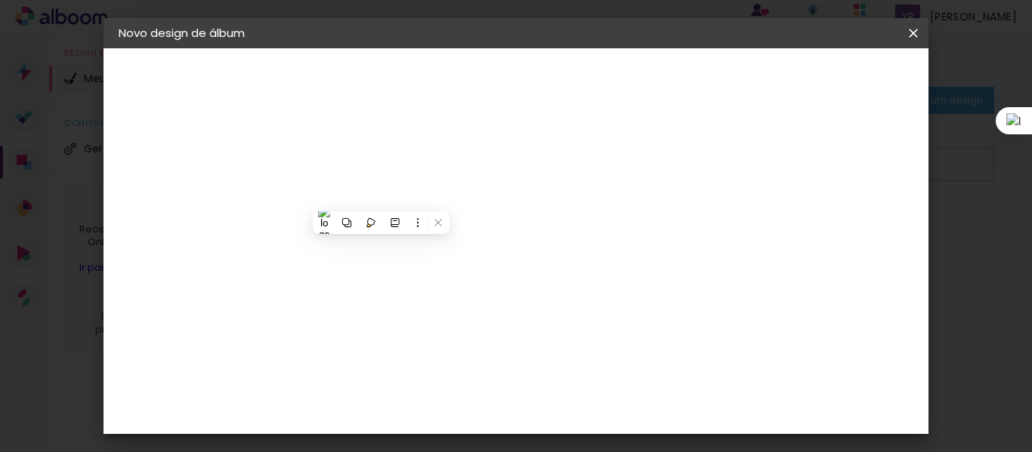
click at [315, 248] on input "30" at bounding box center [317, 245] width 39 height 23
drag, startPoint x: 317, startPoint y: 248, endPoint x: 335, endPoint y: 248, distance: 18.9
click at [335, 248] on input "30" at bounding box center [317, 245] width 39 height 23
type input "25"
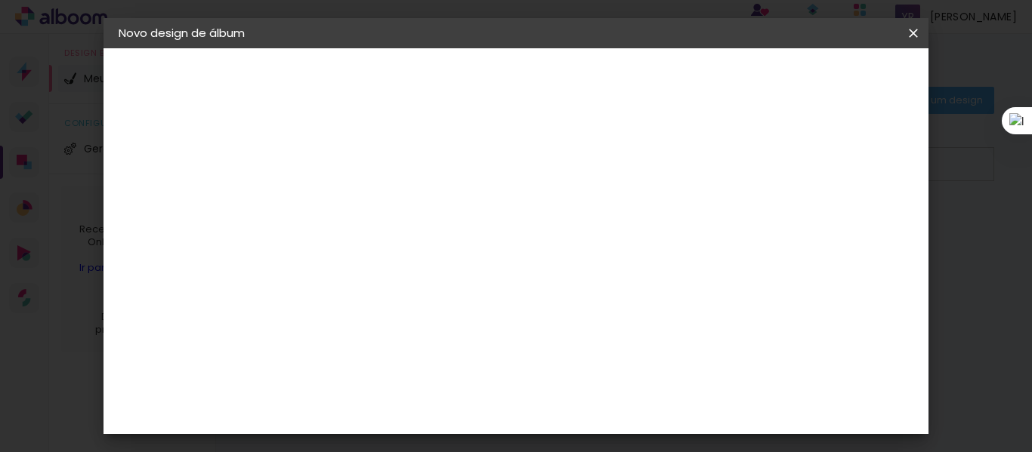
type paper-input "25"
drag, startPoint x: 600, startPoint y: 410, endPoint x: 616, endPoint y: 410, distance: 15.9
click at [616, 410] on input "60" at bounding box center [598, 407] width 39 height 23
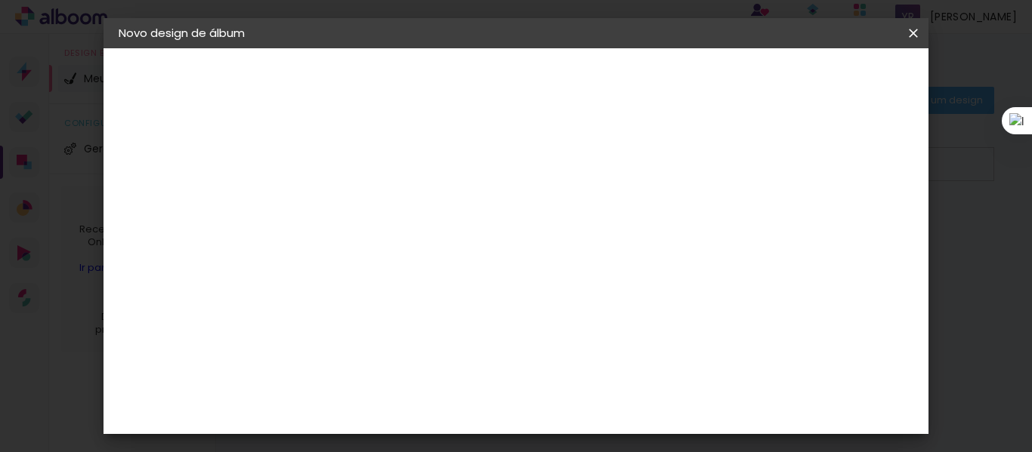
type input "40"
type paper-input "40"
click at [709, 78] on span "Iniciar design" at bounding box center [683, 85] width 52 height 21
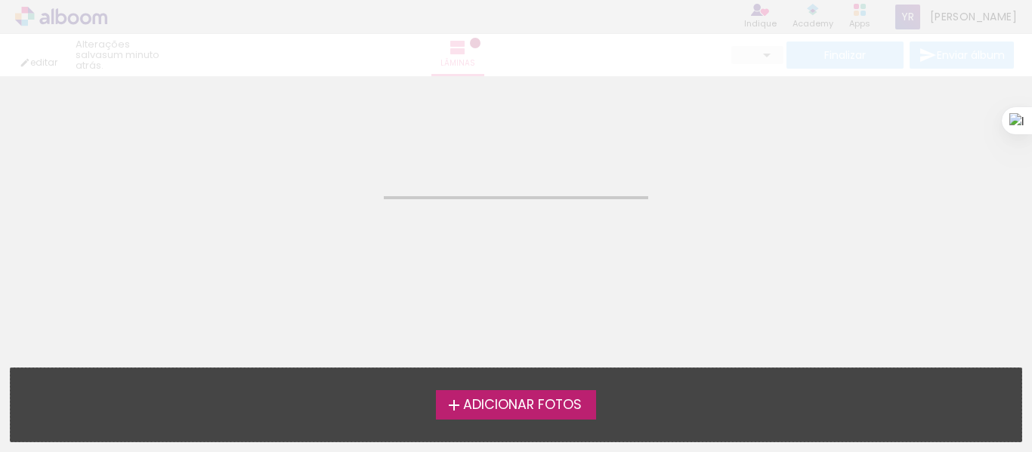
click at [538, 403] on span "Adicionar Fotos" at bounding box center [522, 406] width 119 height 14
click at [0, 0] on input "file" at bounding box center [0, 0] width 0 height 0
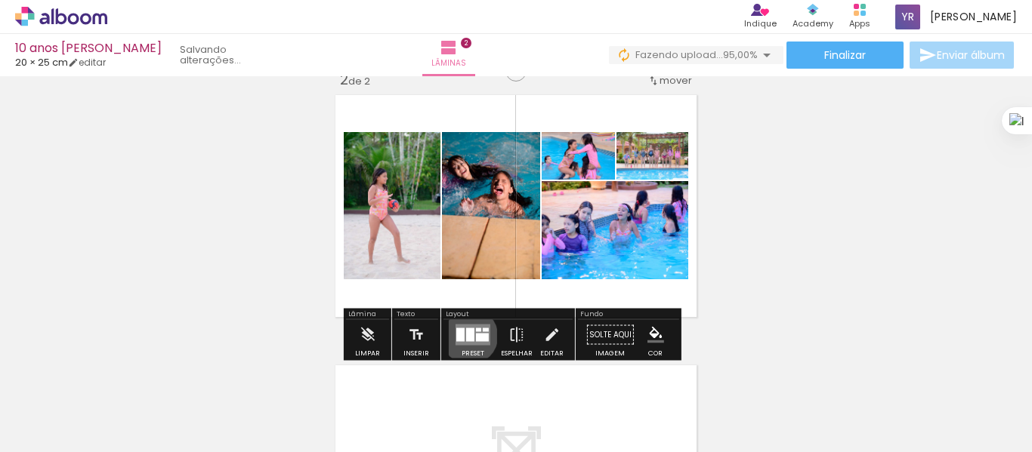
click at [466, 336] on div at bounding box center [470, 336] width 8 height 14
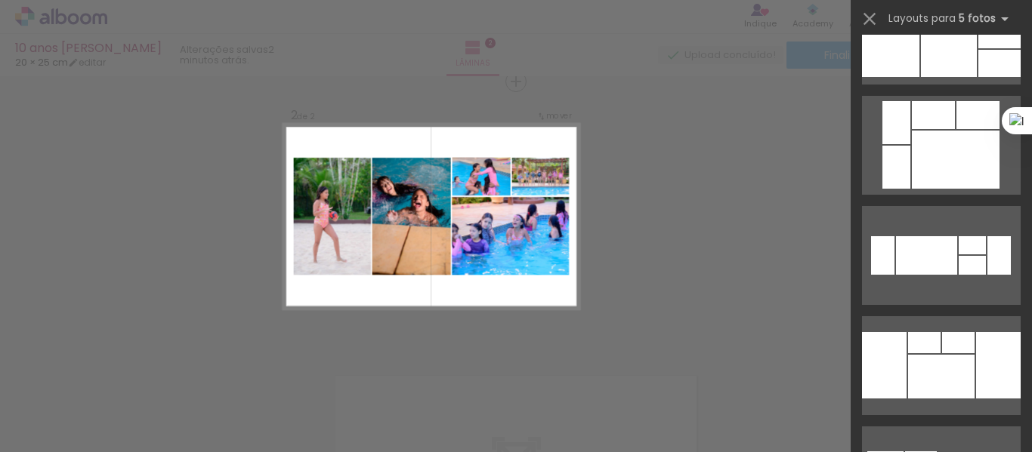
scroll to position [408, 0]
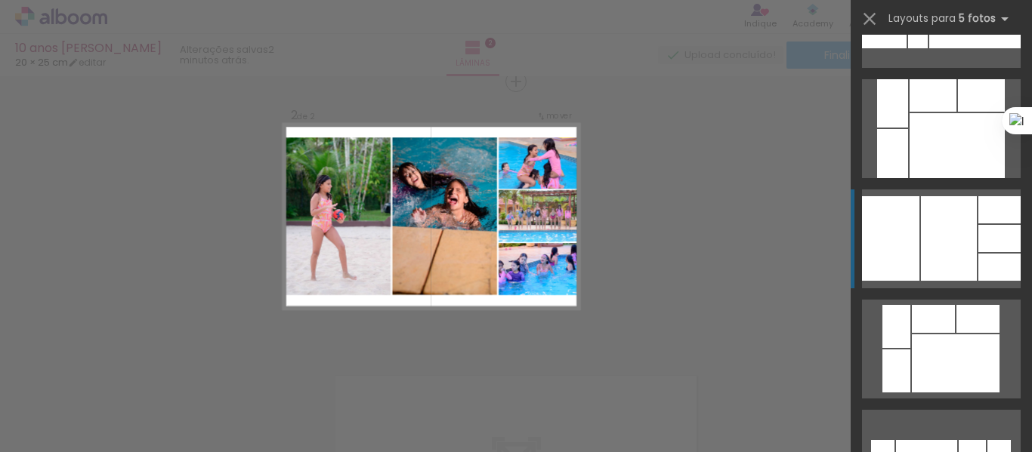
click at [956, 112] on div at bounding box center [932, 95] width 47 height 32
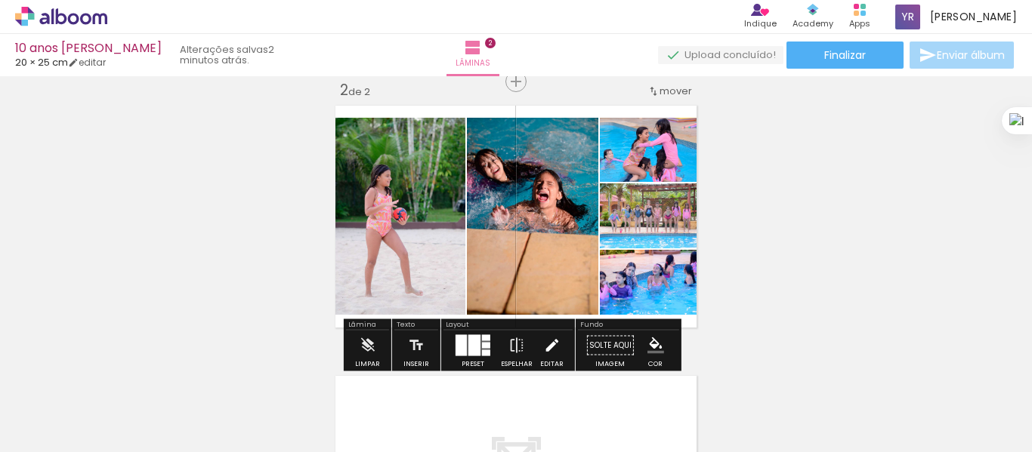
click at [545, 343] on iron-icon at bounding box center [551, 346] width 17 height 30
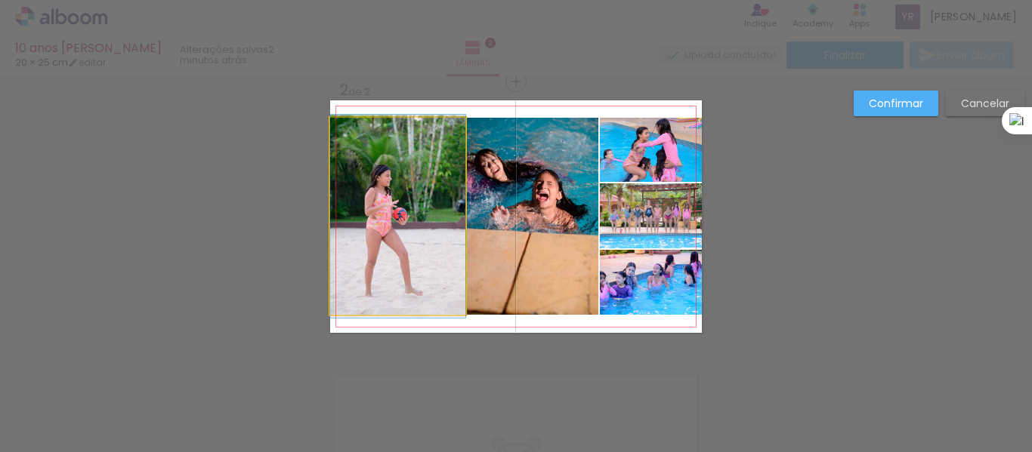
click at [442, 219] on quentale-photo at bounding box center [397, 216] width 135 height 197
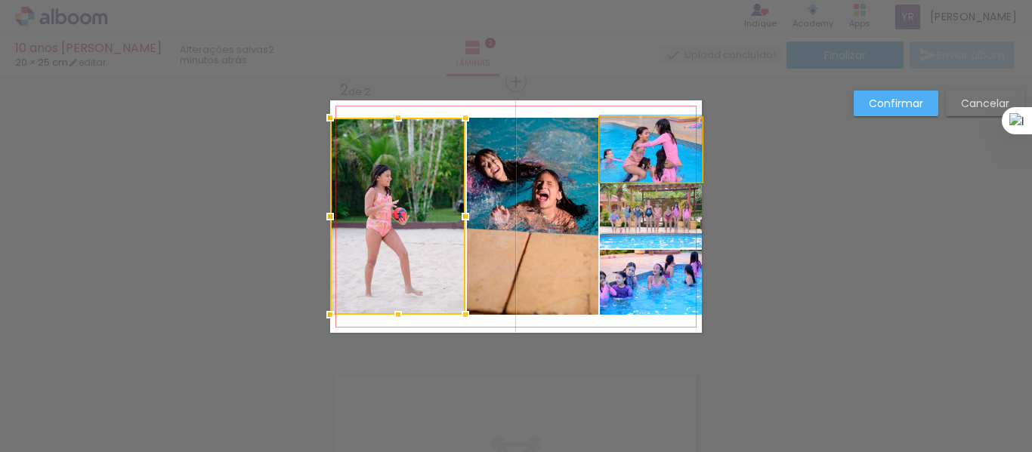
click at [678, 153] on quentale-photo at bounding box center [651, 150] width 102 height 64
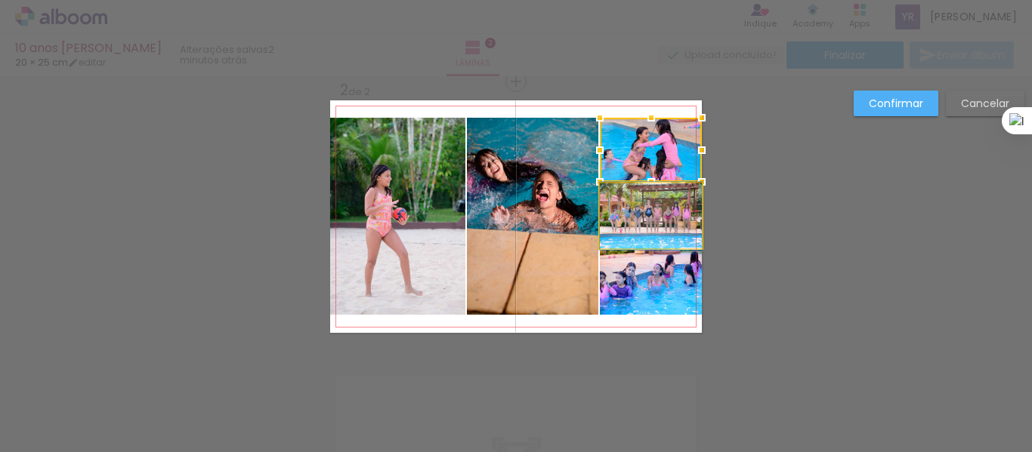
click at [656, 212] on quentale-photo at bounding box center [651, 216] width 102 height 65
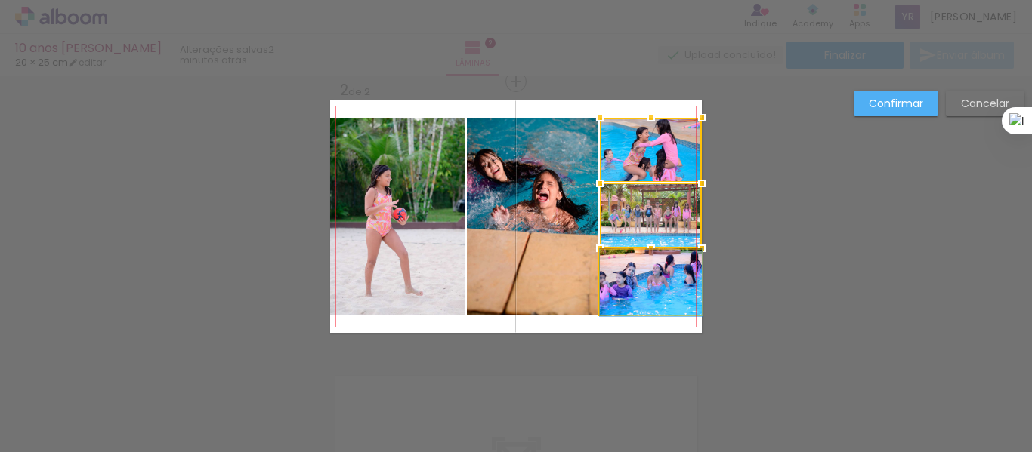
click at [653, 282] on quentale-photo at bounding box center [651, 282] width 102 height 65
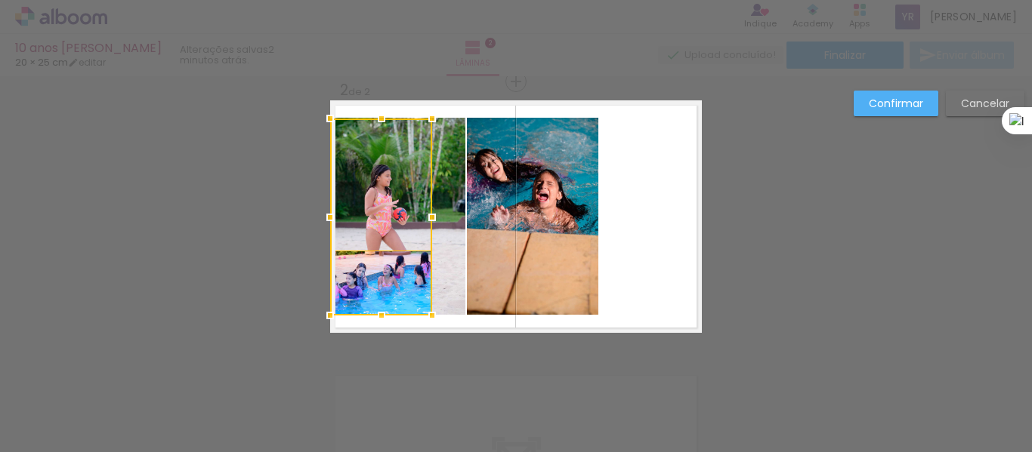
drag, startPoint x: 664, startPoint y: 202, endPoint x: 381, endPoint y: 199, distance: 283.3
click at [381, 199] on div at bounding box center [381, 217] width 102 height 197
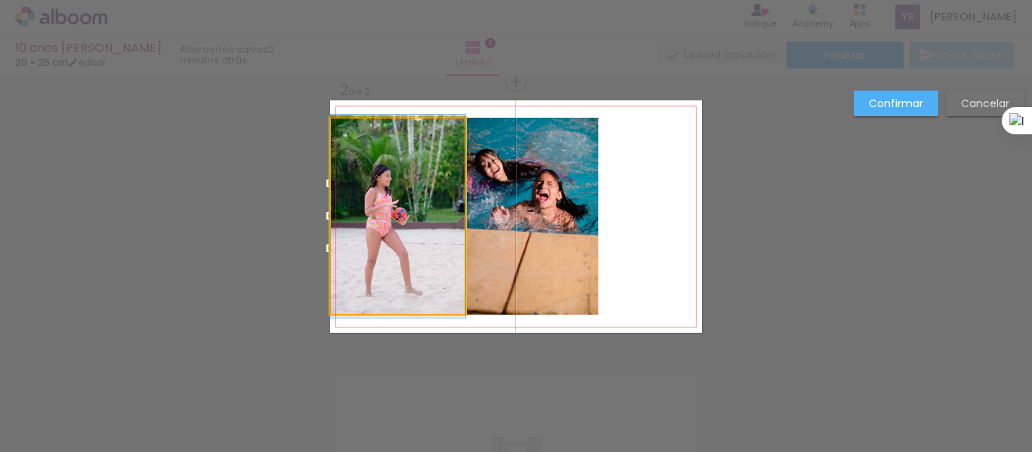
click at [449, 199] on quentale-photo at bounding box center [397, 216] width 135 height 197
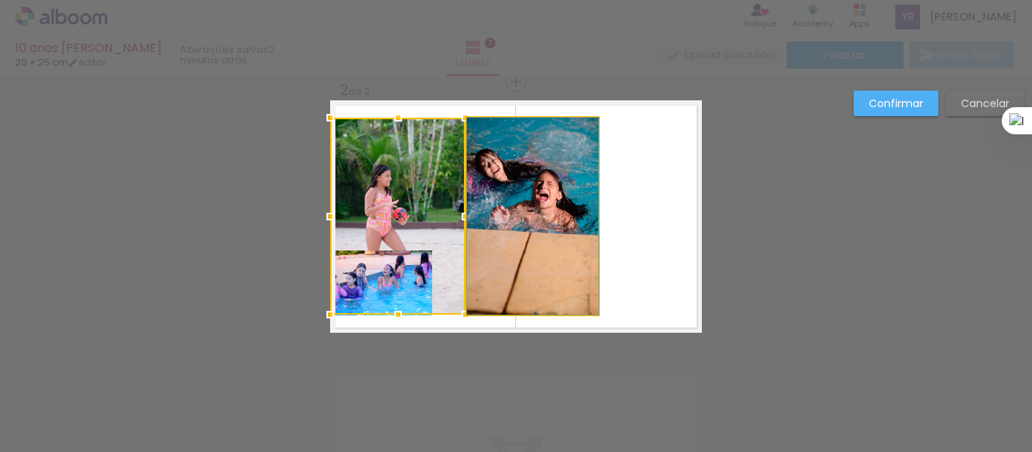
click at [506, 201] on quentale-photo at bounding box center [532, 216] width 131 height 197
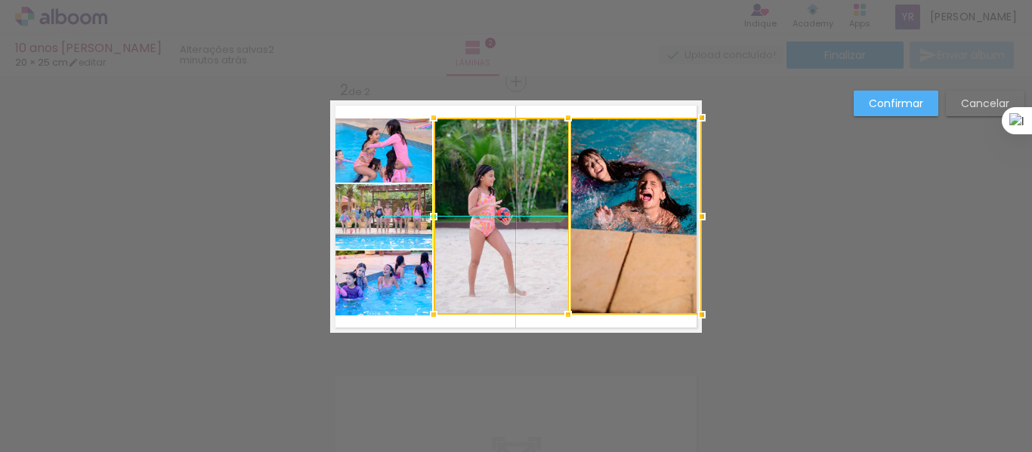
drag, startPoint x: 405, startPoint y: 197, endPoint x: 496, endPoint y: 188, distance: 91.8
click at [496, 188] on div at bounding box center [568, 216] width 268 height 197
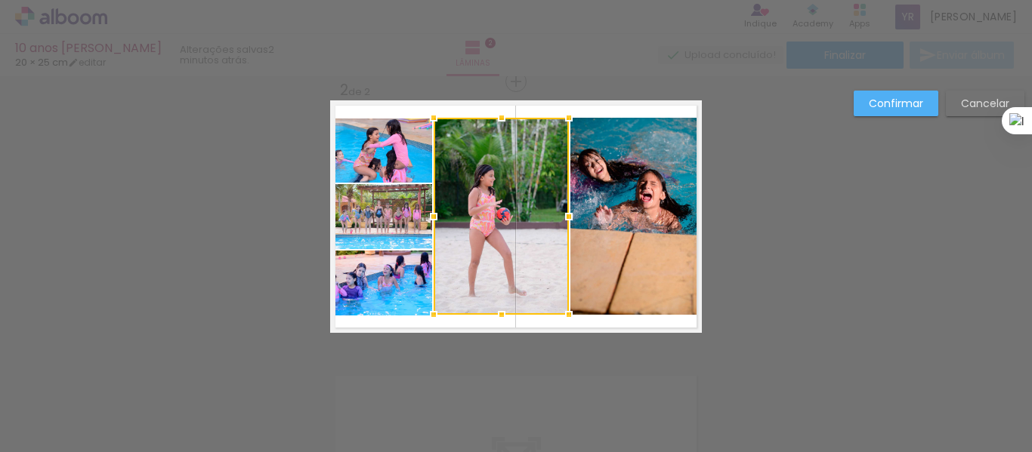
click at [801, 221] on div "Confirmar Cancelar" at bounding box center [516, 210] width 1032 height 848
click at [677, 324] on quentale-layouter at bounding box center [516, 216] width 372 height 233
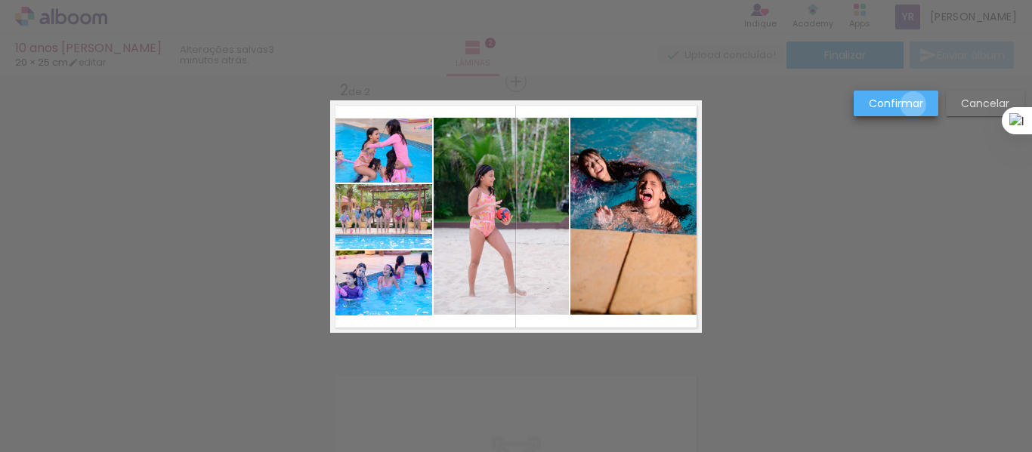
click at [0, 0] on slot "Confirmar" at bounding box center [0, 0] width 0 height 0
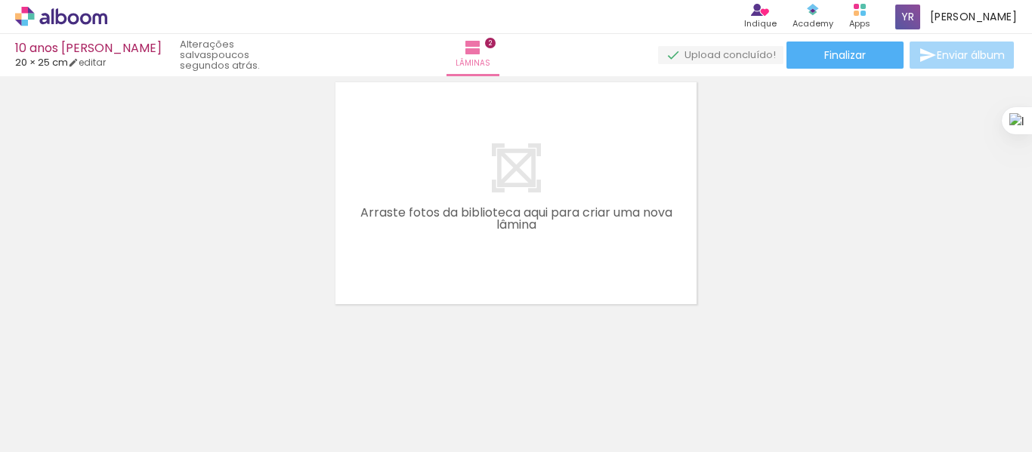
scroll to position [588, 0]
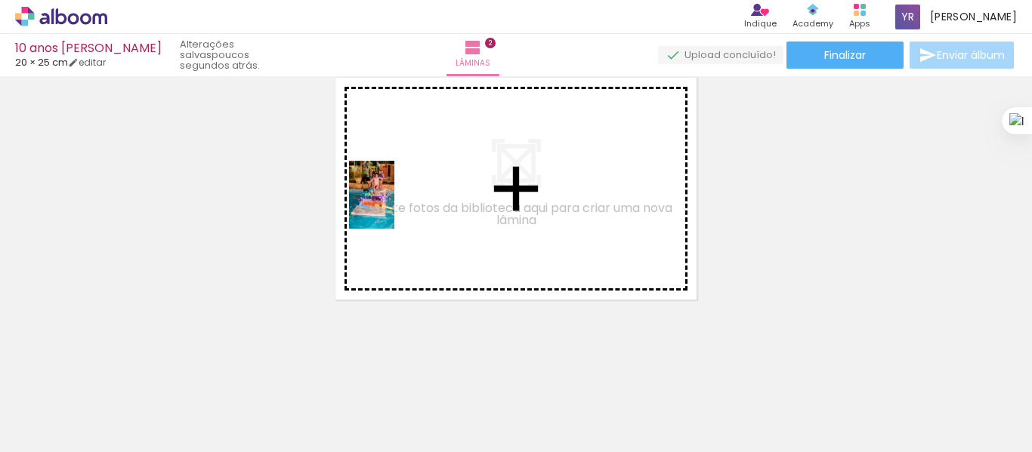
drag, startPoint x: 375, startPoint y: 429, endPoint x: 394, endPoint y: 206, distance: 223.7
click at [394, 206] on quentale-workspace at bounding box center [516, 226] width 1032 height 452
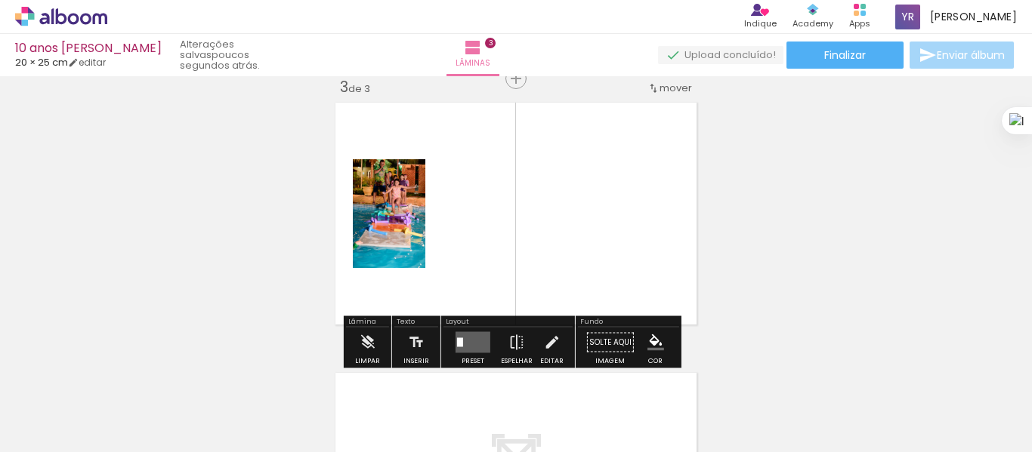
scroll to position [560, 0]
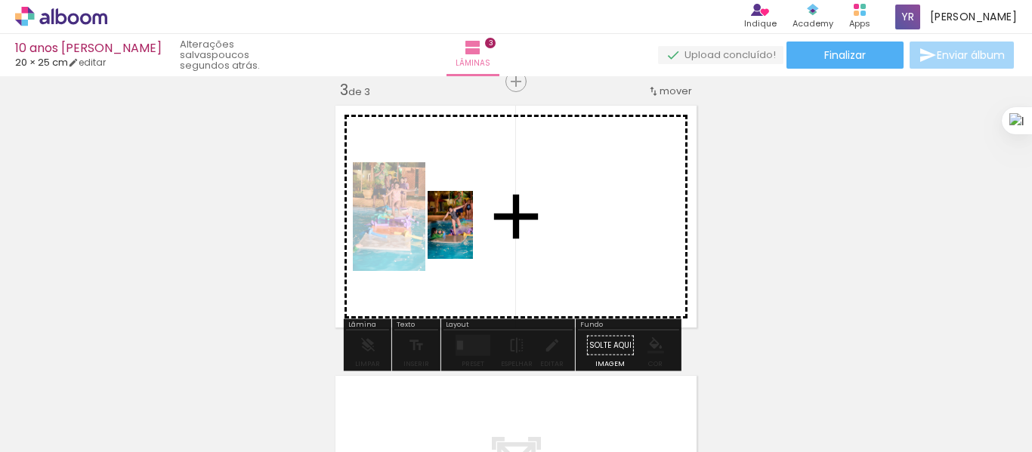
drag, startPoint x: 482, startPoint y: 406, endPoint x: 475, endPoint y: 239, distance: 167.1
click at [475, 239] on quentale-workspace at bounding box center [516, 226] width 1032 height 452
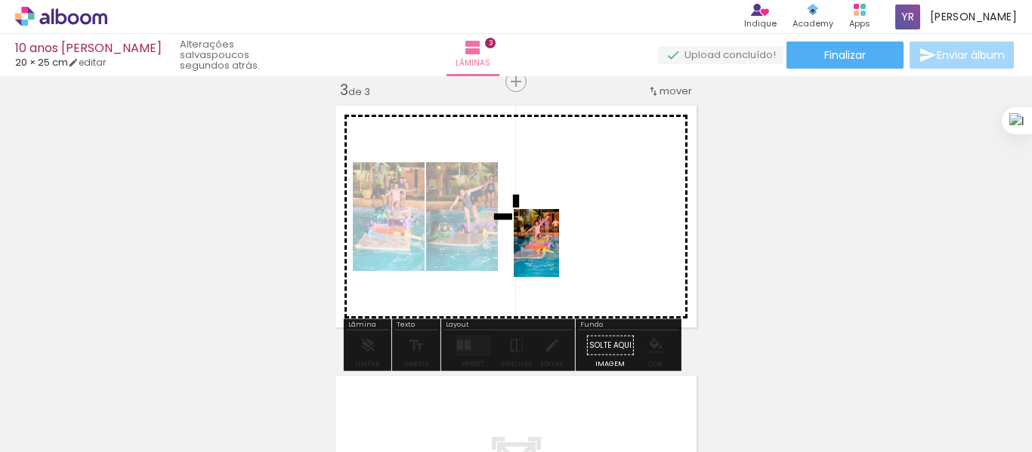
drag, startPoint x: 553, startPoint y: 403, endPoint x: 559, endPoint y: 254, distance: 148.9
click at [559, 254] on quentale-workspace at bounding box center [516, 226] width 1032 height 452
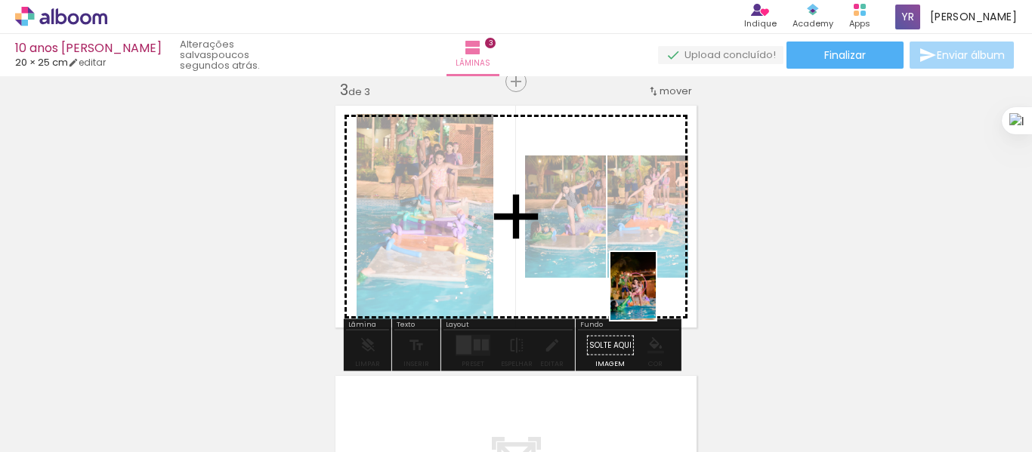
drag, startPoint x: 628, startPoint y: 412, endPoint x: 656, endPoint y: 298, distance: 118.2
click at [656, 298] on quentale-workspace at bounding box center [516, 226] width 1032 height 452
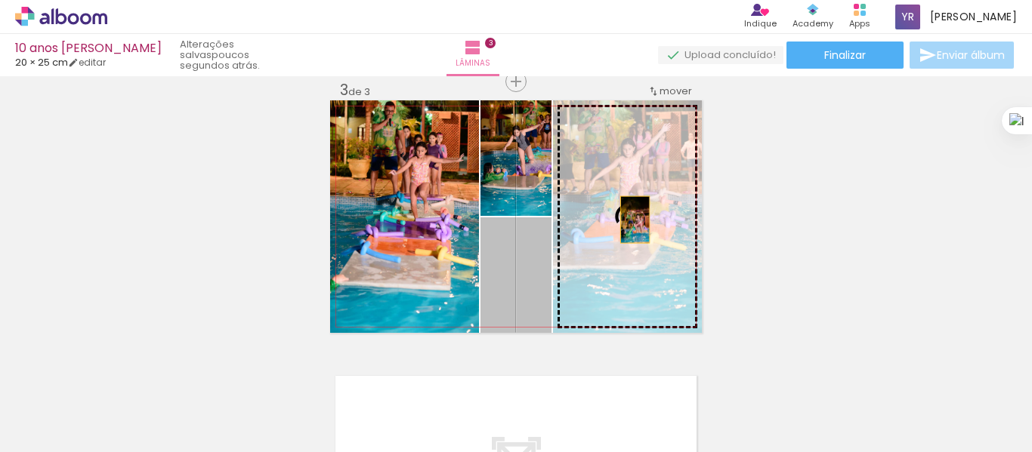
drag, startPoint x: 513, startPoint y: 287, endPoint x: 630, endPoint y: 220, distance: 135.0
click at [0, 0] on slot at bounding box center [0, 0] width 0 height 0
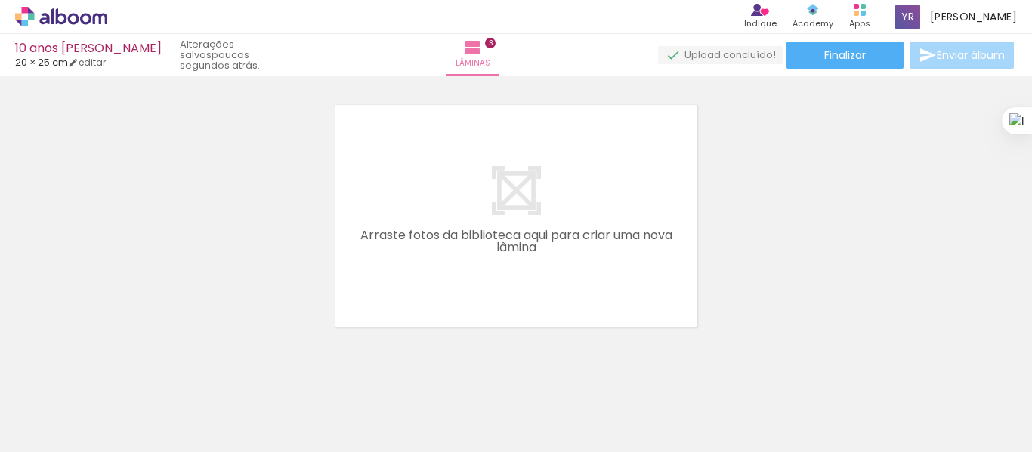
scroll to position [0, 1008]
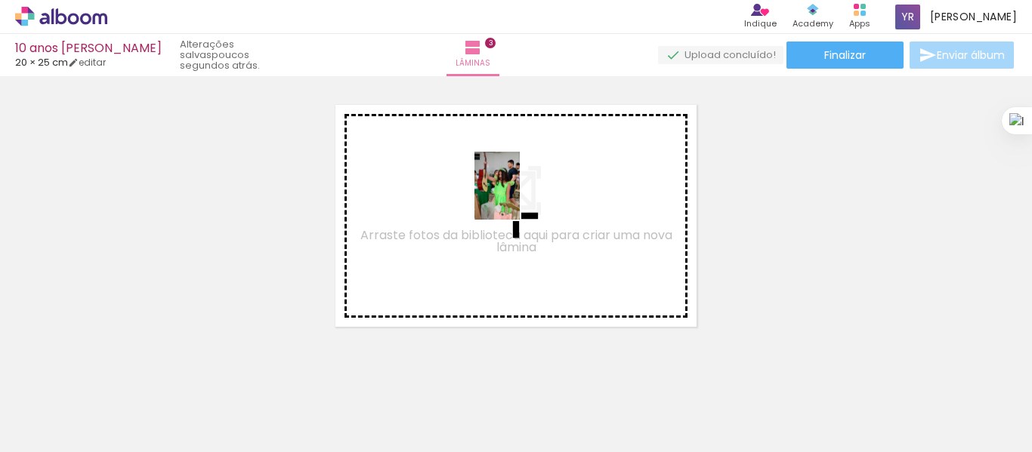
drag, startPoint x: 508, startPoint y: 409, endPoint x: 520, endPoint y: 197, distance: 211.9
click at [520, 197] on quentale-workspace at bounding box center [516, 226] width 1032 height 452
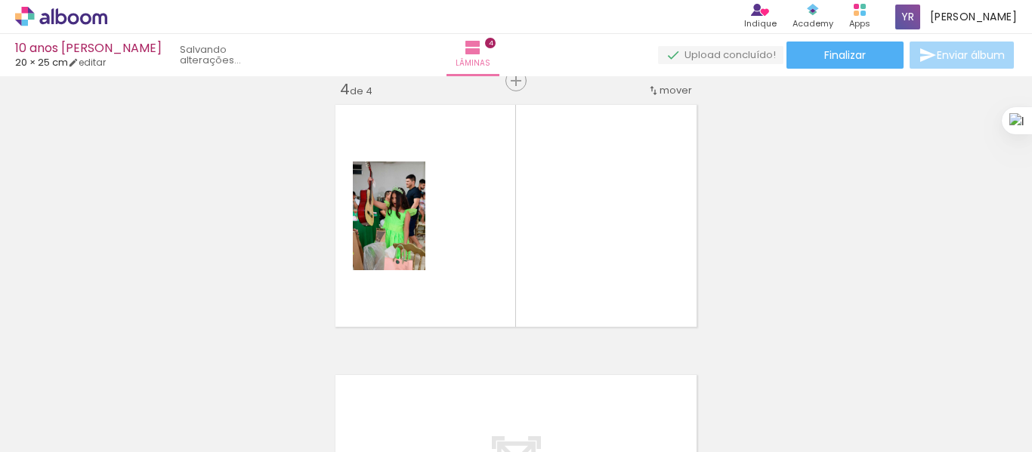
scroll to position [831, 0]
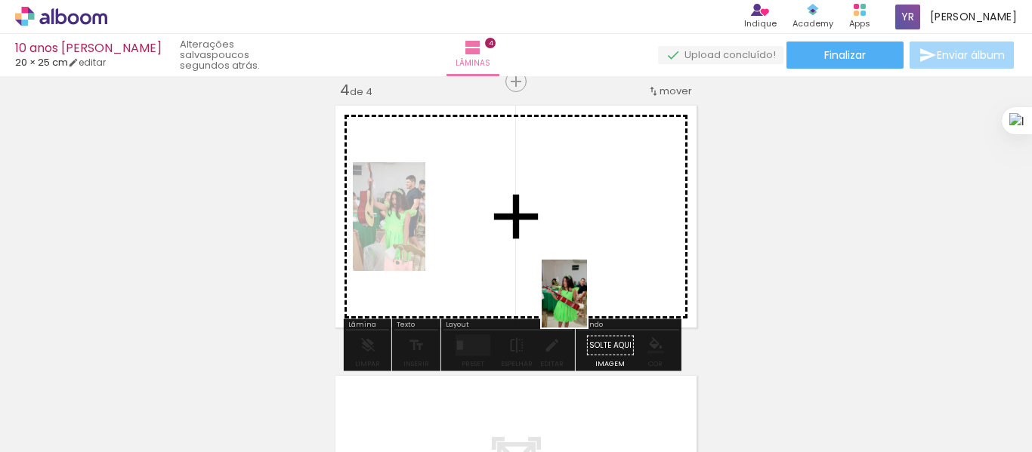
drag, startPoint x: 595, startPoint y: 406, endPoint x: 585, endPoint y: 286, distance: 119.8
click at [585, 287] on quentale-workspace at bounding box center [516, 226] width 1032 height 452
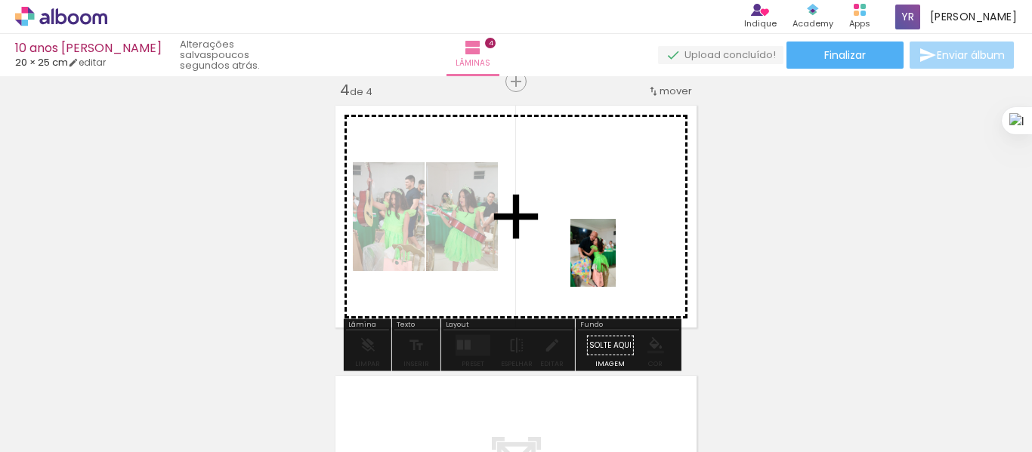
drag, startPoint x: 665, startPoint y: 403, endPoint x: 615, endPoint y: 264, distance: 146.9
click at [615, 264] on quentale-workspace at bounding box center [516, 226] width 1032 height 452
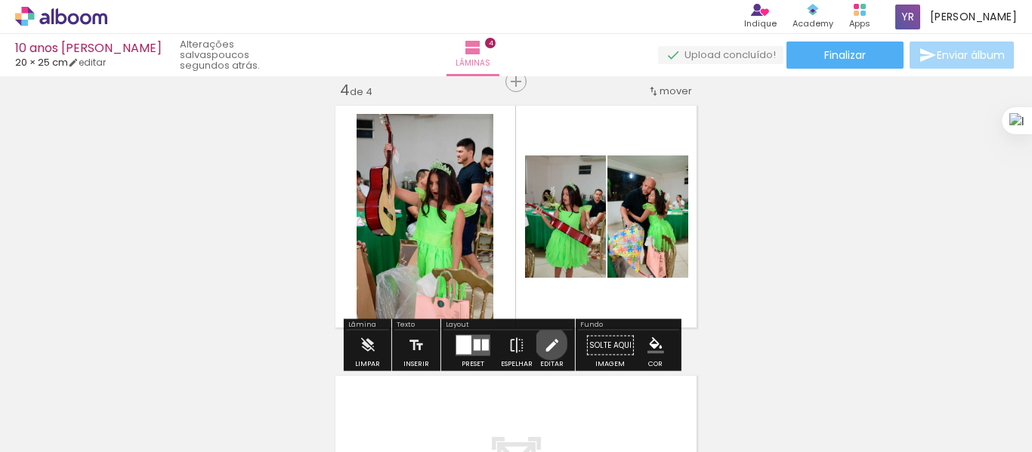
click at [547, 344] on iron-icon at bounding box center [551, 346] width 17 height 30
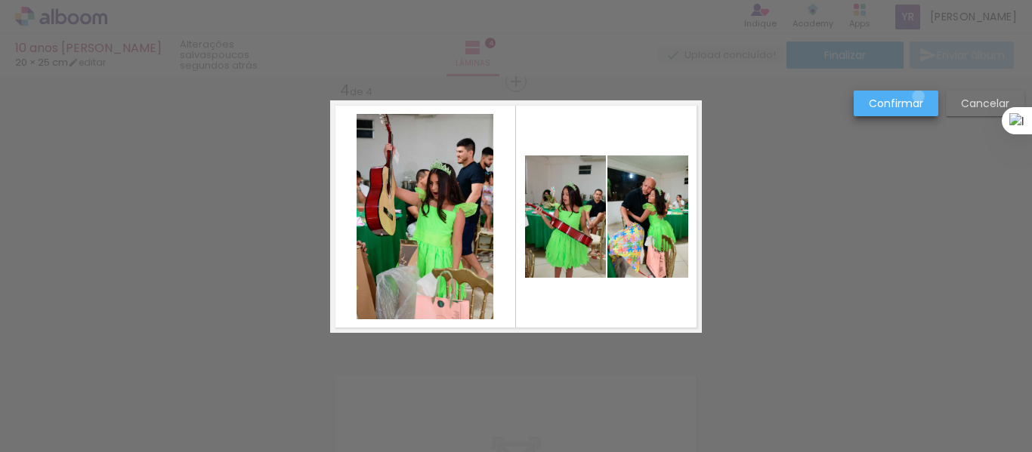
click at [0, 0] on slot "Confirmar" at bounding box center [0, 0] width 0 height 0
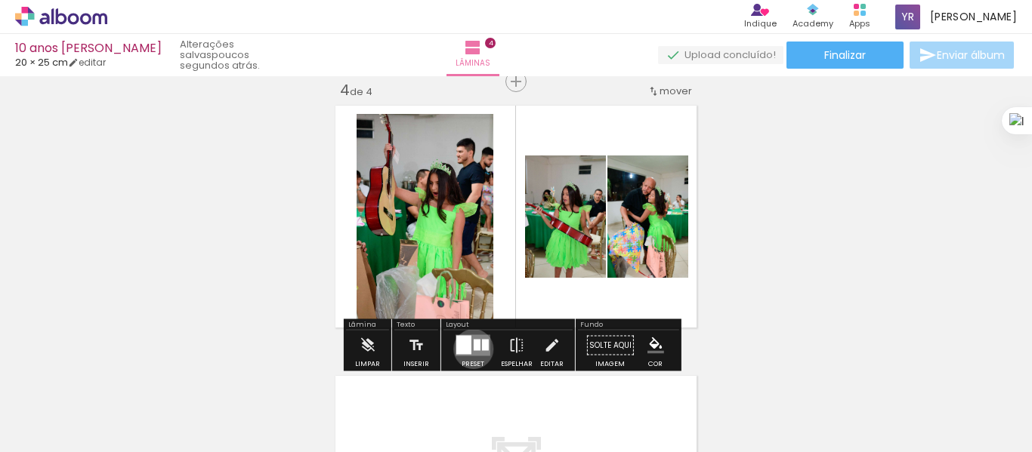
click at [474, 349] on div at bounding box center [477, 345] width 7 height 11
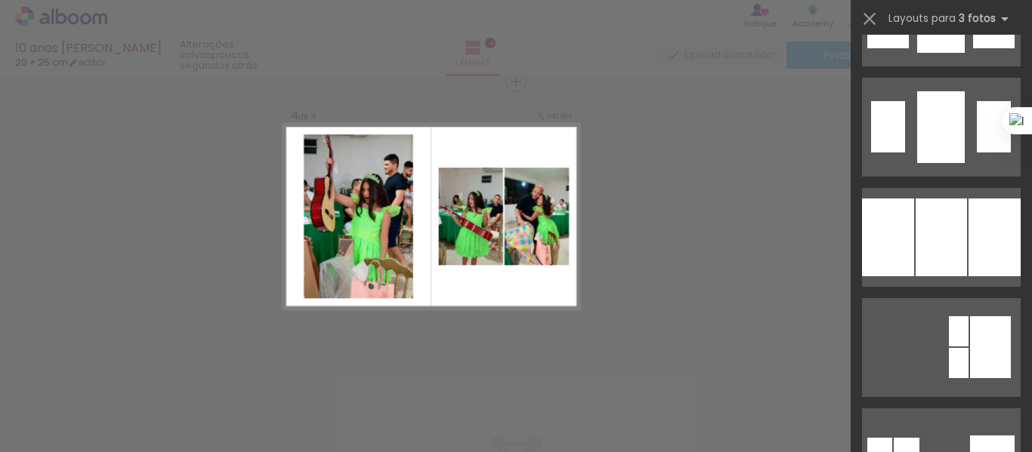
scroll to position [1607, 0]
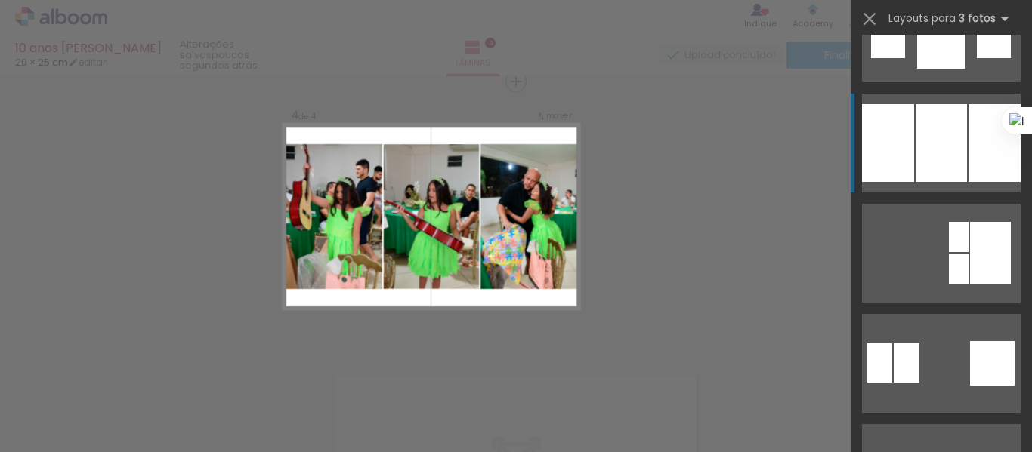
click at [909, 314] on quentale-layouter at bounding box center [941, 363] width 159 height 99
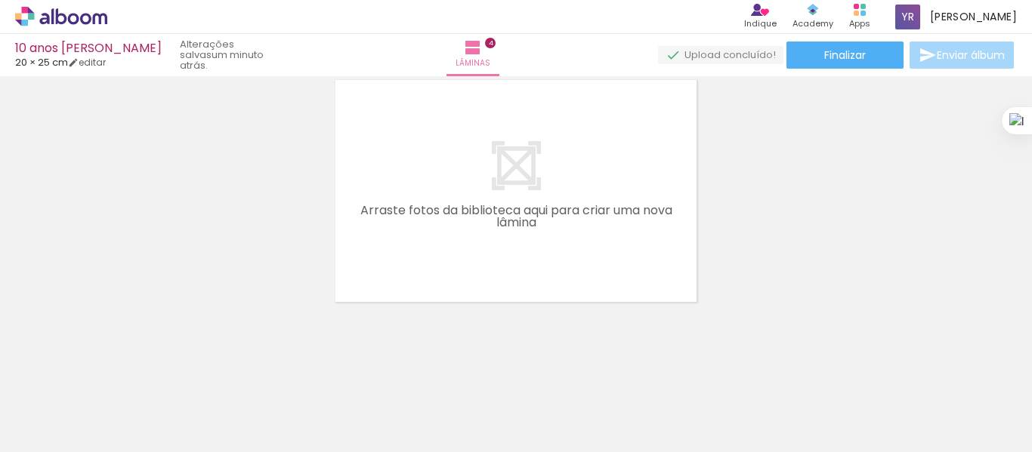
scroll to position [1129, 0]
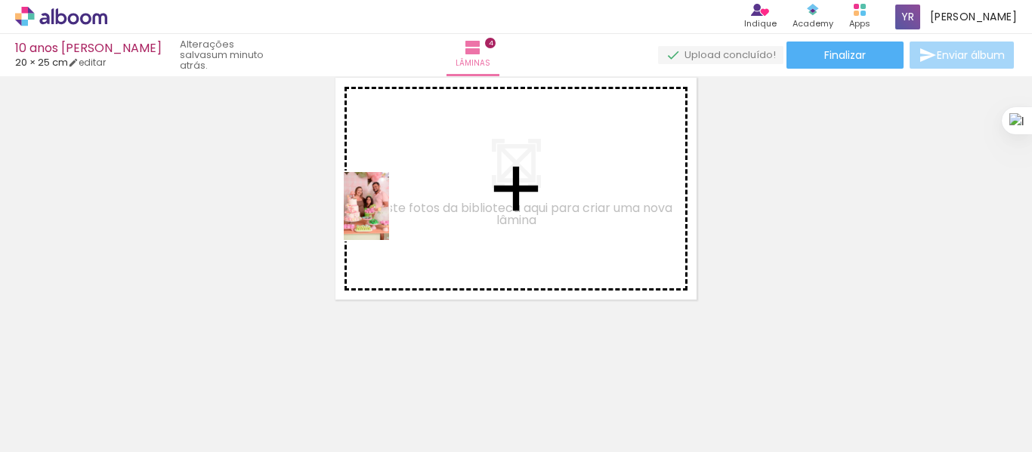
drag, startPoint x: 328, startPoint y: 404, endPoint x: 391, endPoint y: 218, distance: 196.8
click at [391, 218] on quentale-workspace at bounding box center [516, 226] width 1032 height 452
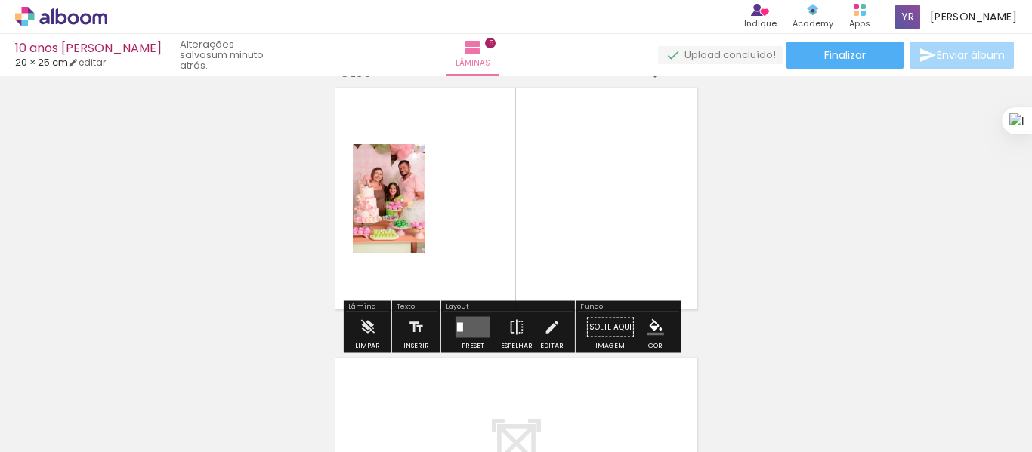
scroll to position [1101, 0]
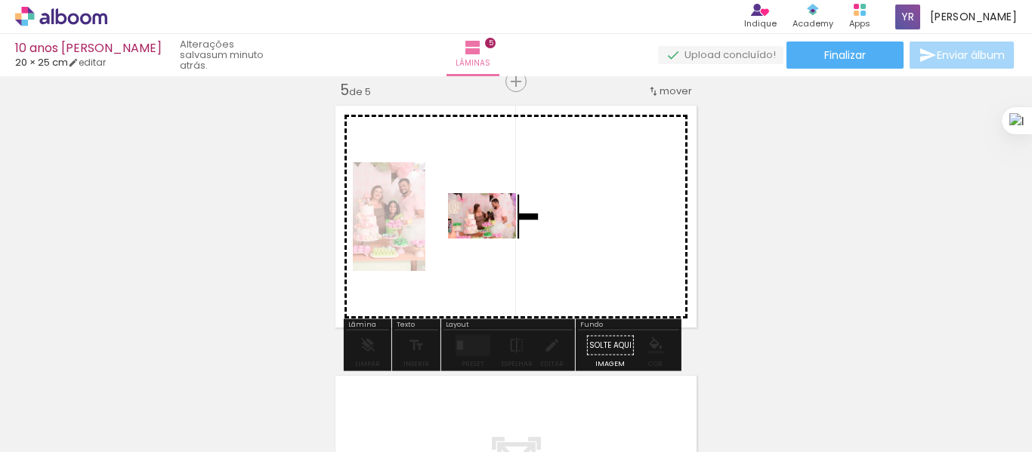
drag, startPoint x: 423, startPoint y: 409, endPoint x: 493, endPoint y: 239, distance: 183.9
click at [493, 239] on quentale-workspace at bounding box center [516, 226] width 1032 height 452
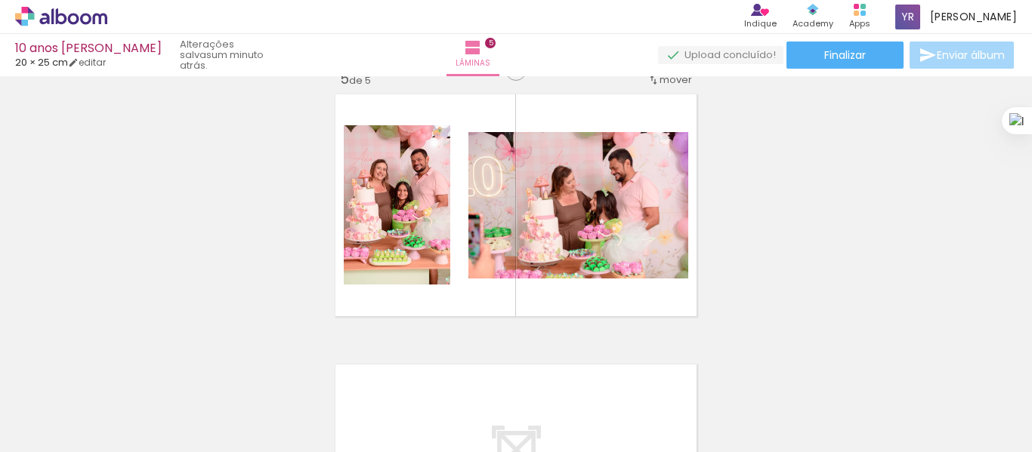
scroll to position [0, 2152]
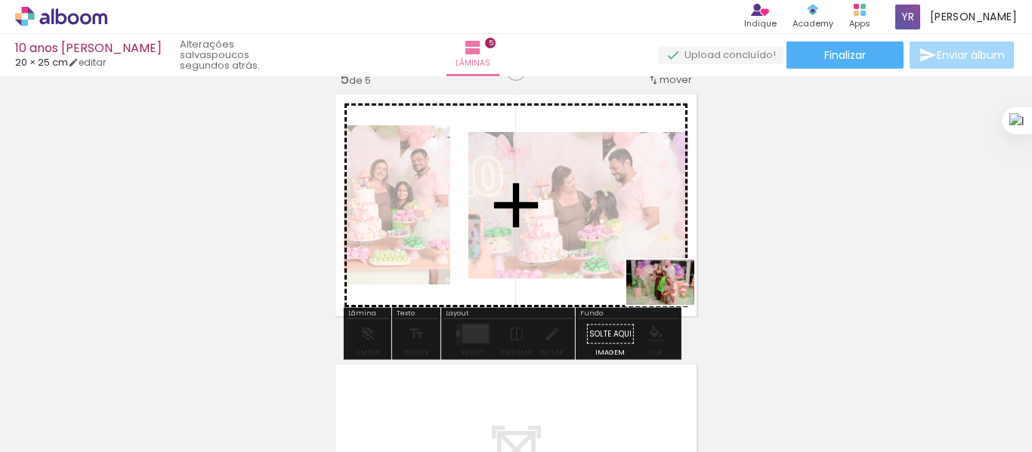
drag, startPoint x: 884, startPoint y: 412, endPoint x: 665, endPoint y: 305, distance: 243.9
click at [665, 305] on quentale-workspace at bounding box center [516, 226] width 1032 height 452
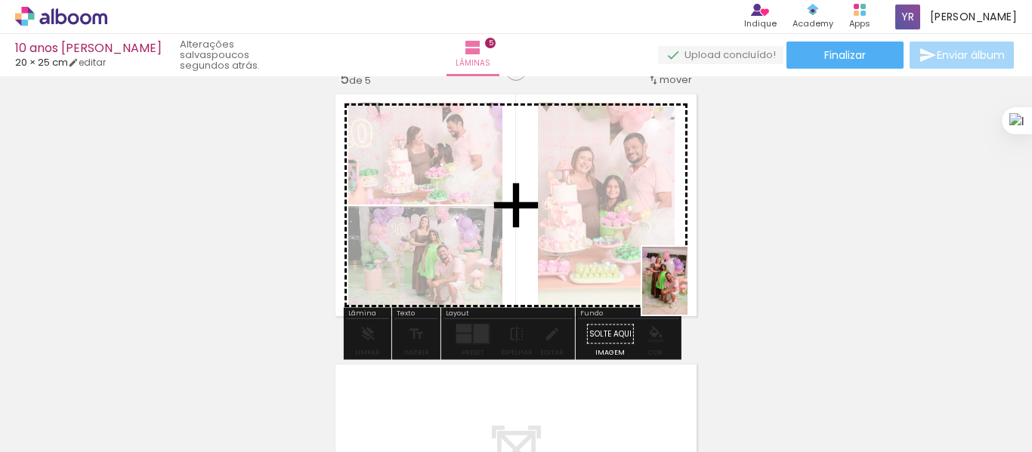
drag, startPoint x: 962, startPoint y: 409, endPoint x: 688, endPoint y: 292, distance: 298.5
click at [688, 292] on quentale-workspace at bounding box center [516, 226] width 1032 height 452
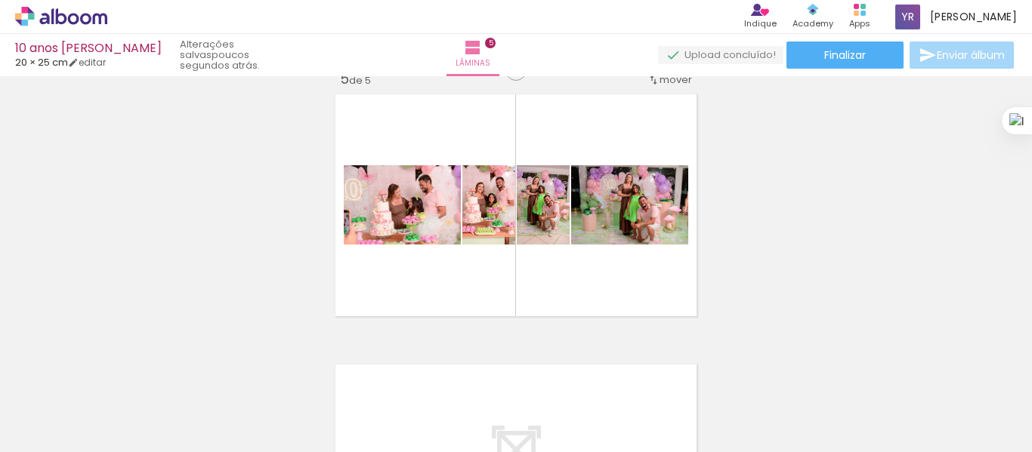
scroll to position [0, 2446]
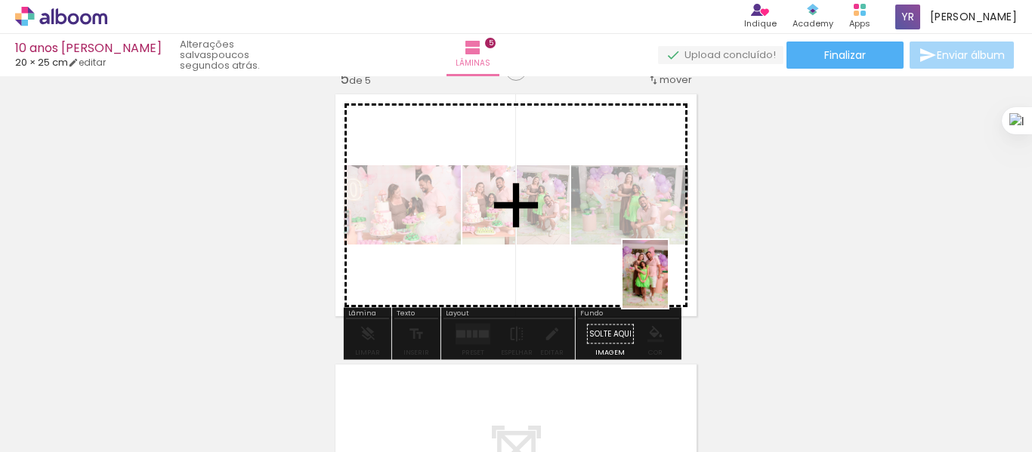
drag, startPoint x: 752, startPoint y: 410, endPoint x: 668, endPoint y: 286, distance: 150.6
click at [668, 286] on quentale-workspace at bounding box center [516, 226] width 1032 height 452
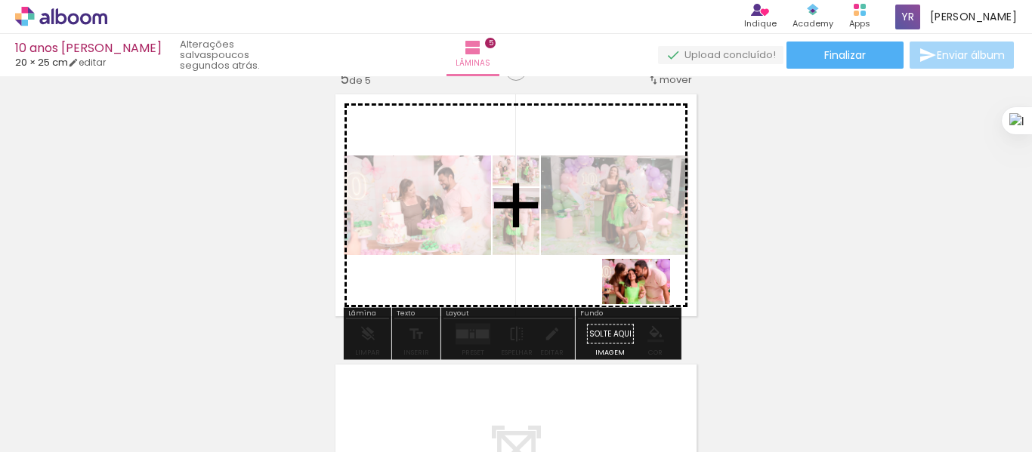
drag, startPoint x: 828, startPoint y: 415, endPoint x: 647, endPoint y: 304, distance: 212.0
click at [647, 304] on quentale-workspace at bounding box center [516, 226] width 1032 height 452
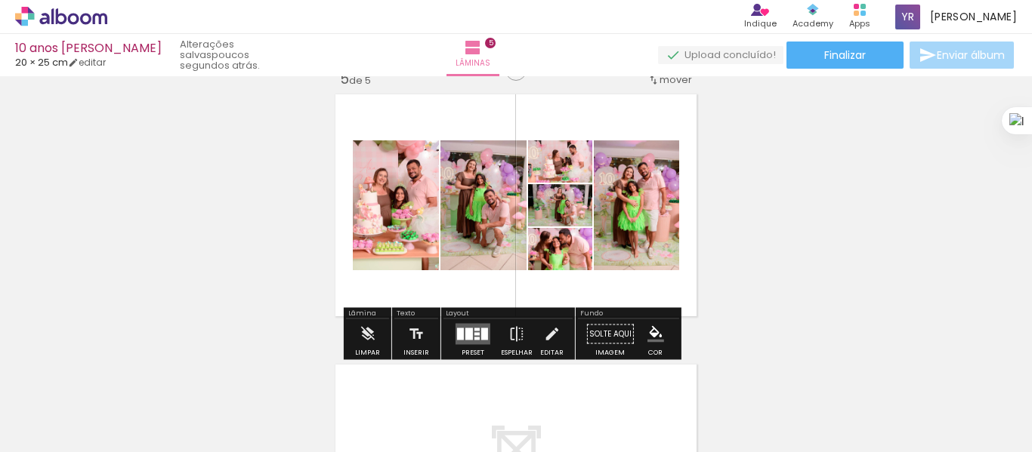
click at [475, 331] on div at bounding box center [476, 330] width 5 height 3
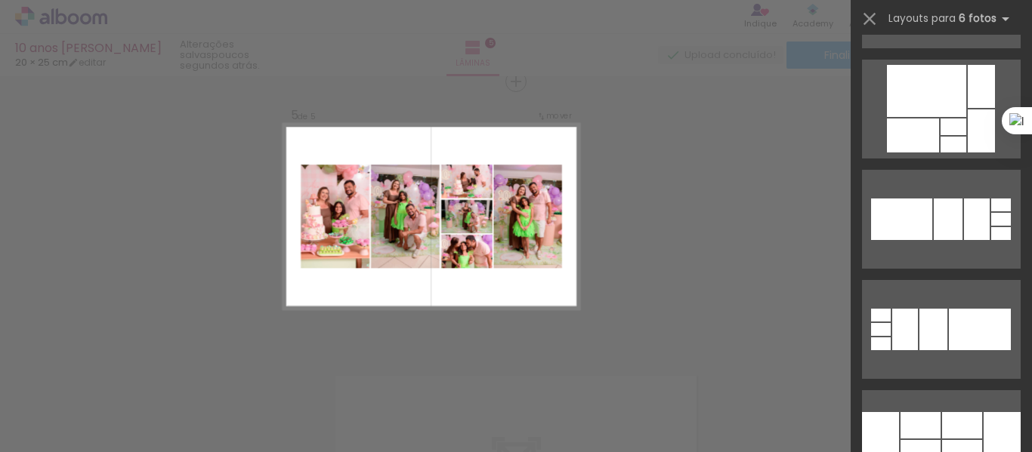
scroll to position [10911, 0]
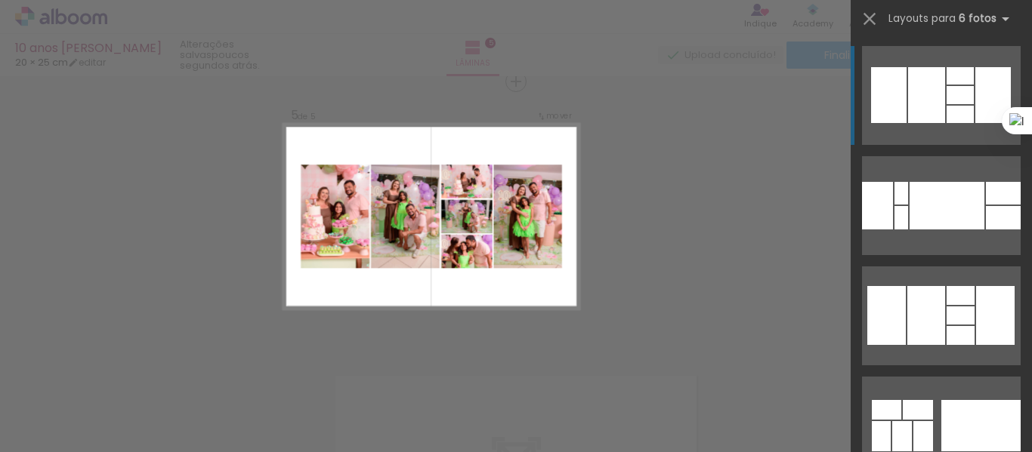
click at [560, 285] on quentale-layouter at bounding box center [432, 217] width 298 height 186
click at [867, 21] on iron-icon at bounding box center [869, 18] width 21 height 21
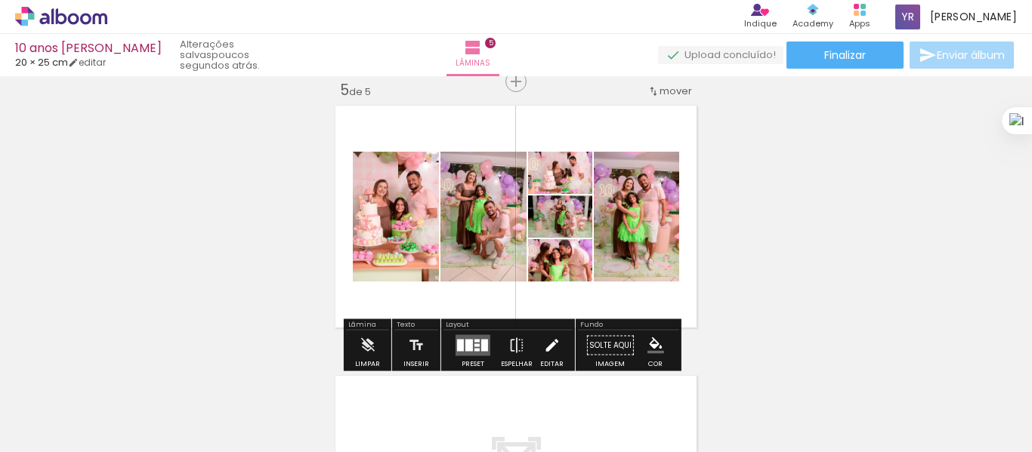
click at [548, 344] on iron-icon at bounding box center [551, 346] width 17 height 30
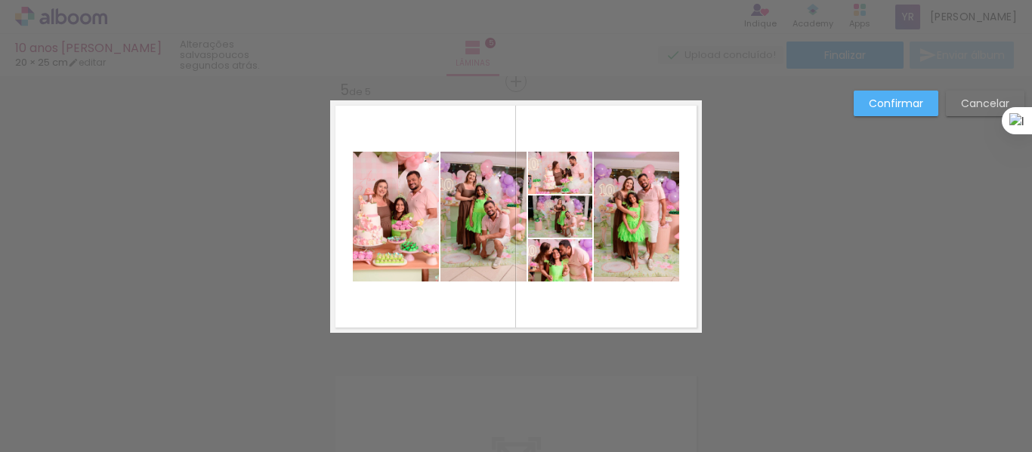
click at [484, 210] on quentale-photo at bounding box center [483, 217] width 86 height 130
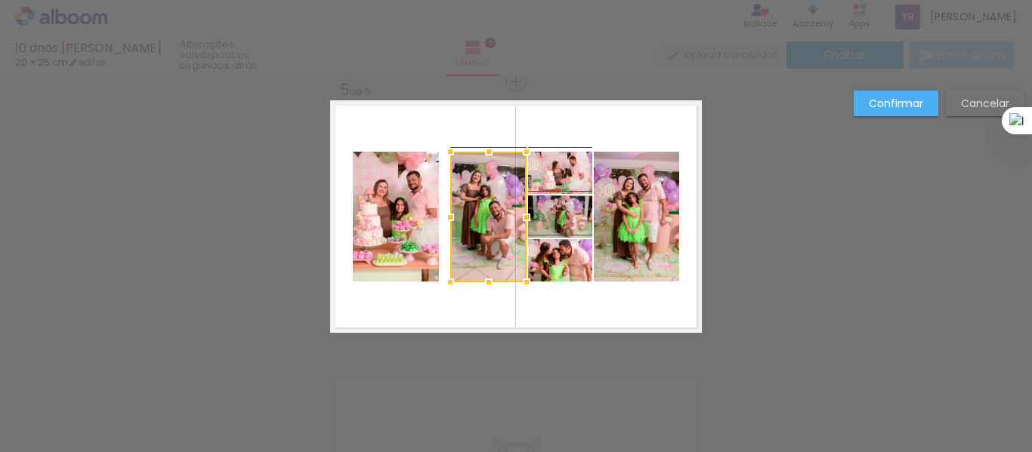
drag, startPoint x: 437, startPoint y: 284, endPoint x: 455, endPoint y: 295, distance: 21.0
click at [455, 294] on div at bounding box center [450, 282] width 30 height 30
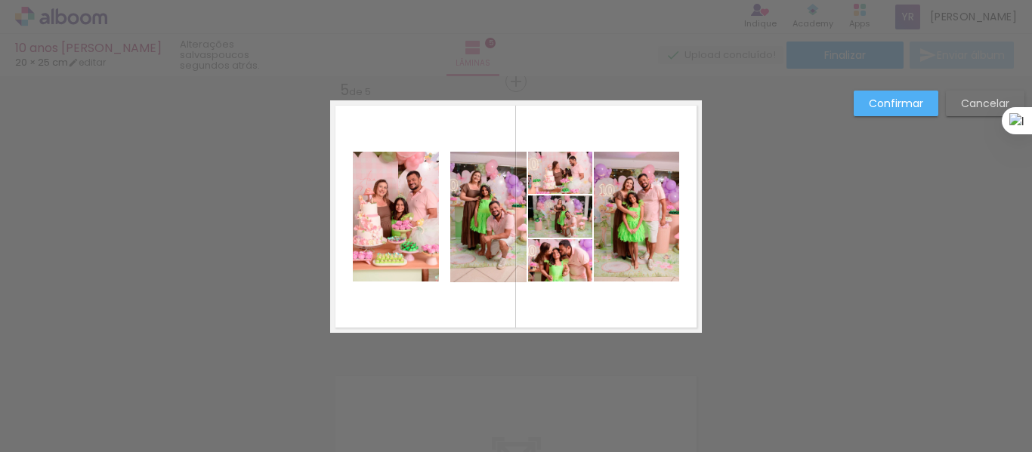
click at [0, 0] on slot "Cancelar" at bounding box center [0, 0] width 0 height 0
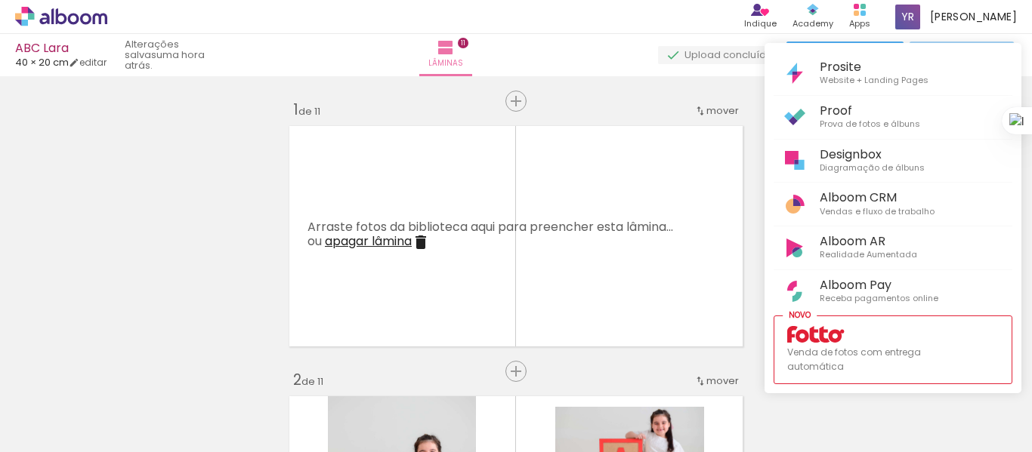
scroll to position [0, 2481]
